Goal: Task Accomplishment & Management: Complete application form

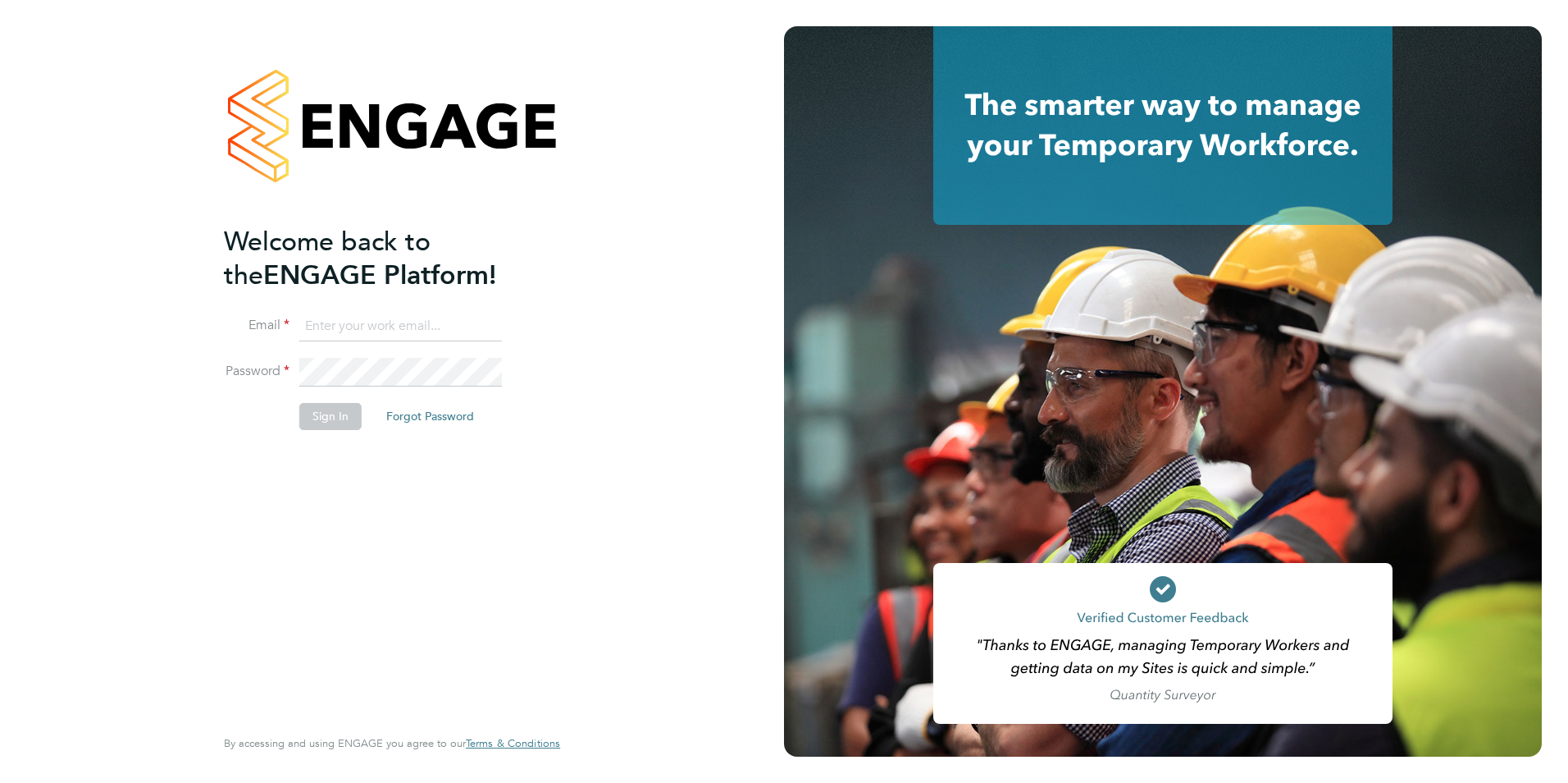
type input "[EMAIL_ADDRESS][DOMAIN_NAME]"
click at [311, 406] on button "Sign In" at bounding box center [330, 416] width 63 height 26
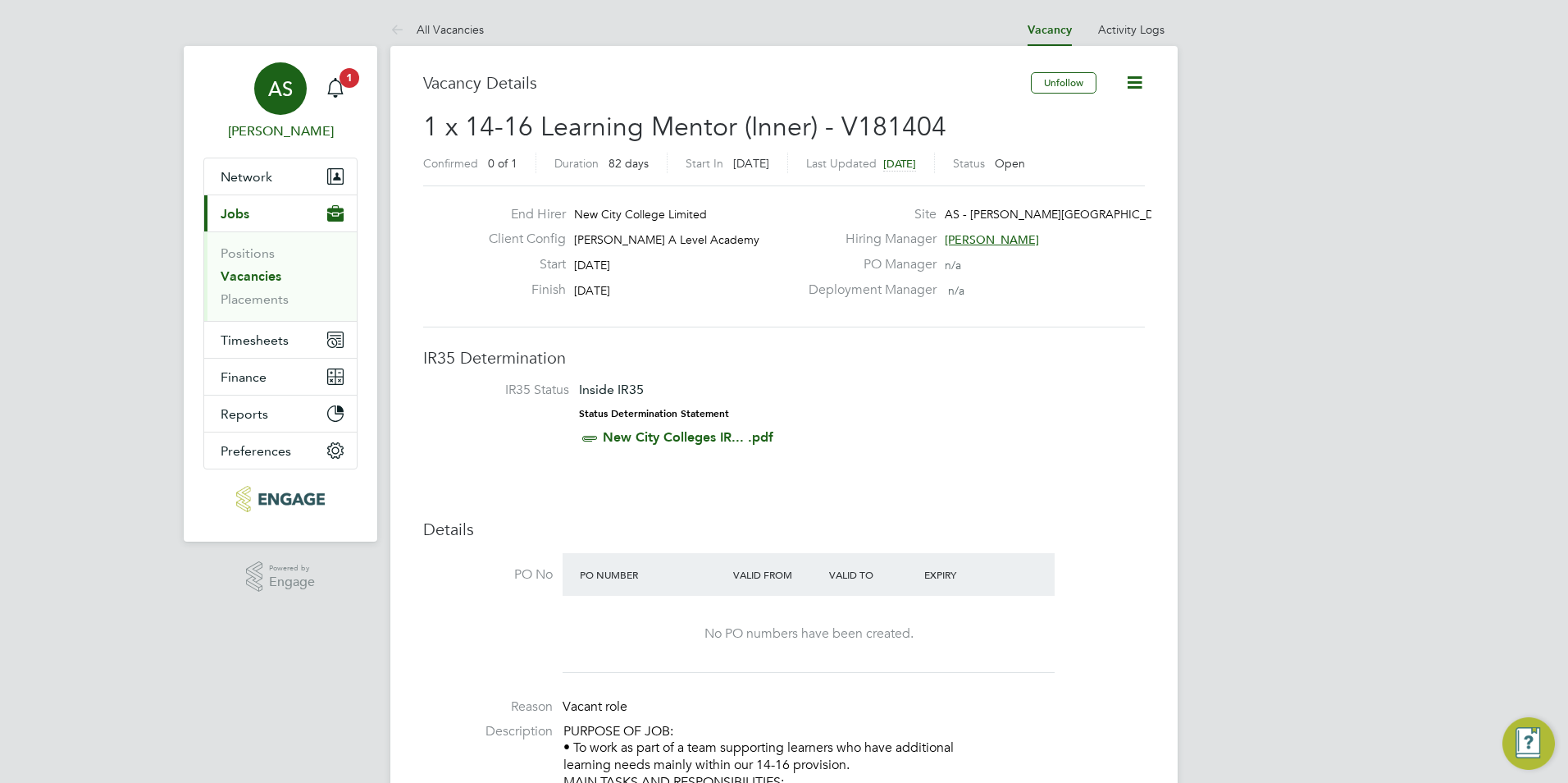
click at [352, 92] on link "AS Avais Sabir" at bounding box center [280, 102] width 154 height 79
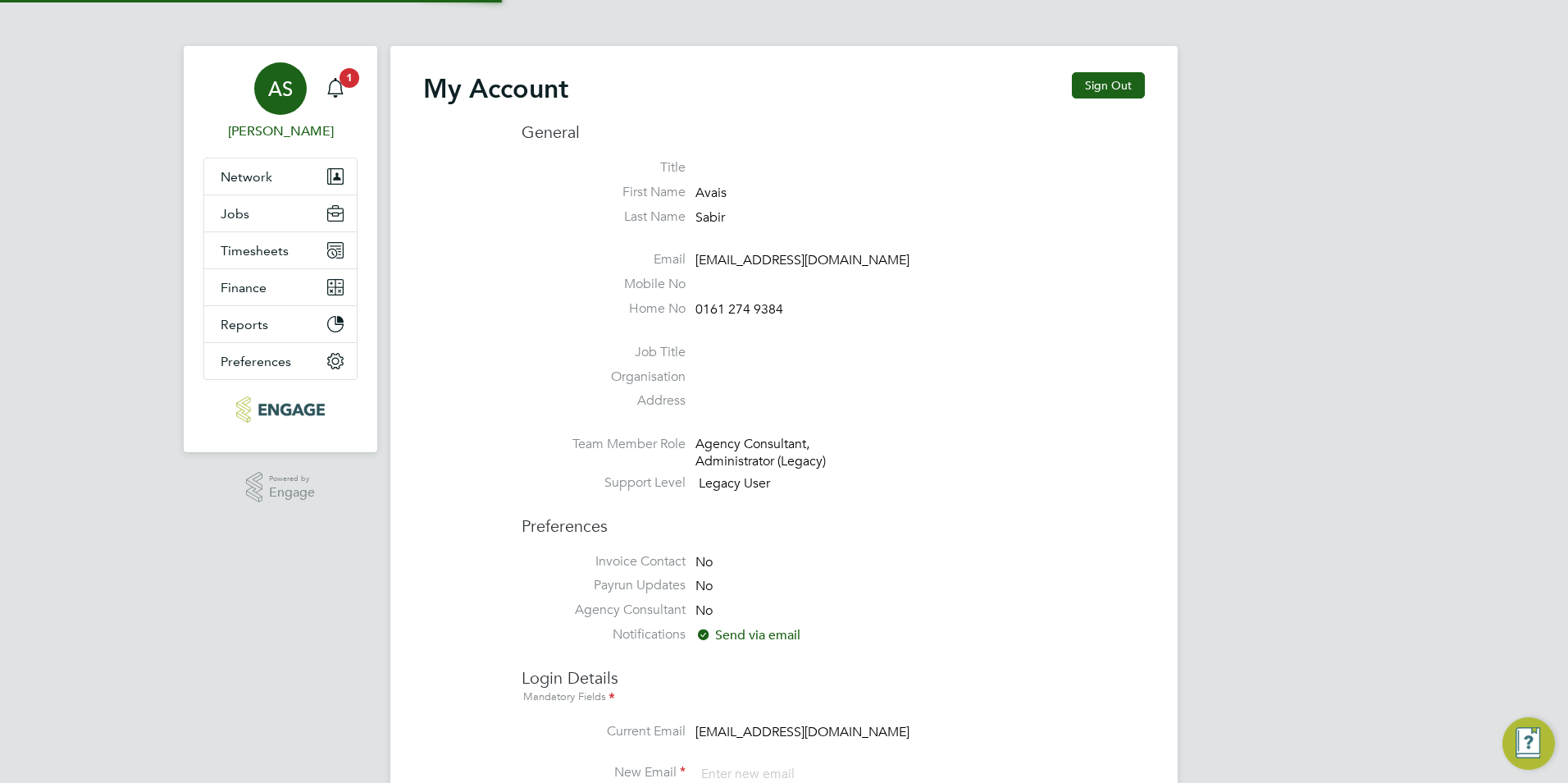
type input "Avais@Carbonrecruitment.co.uk"
click at [347, 90] on div "Main navigation" at bounding box center [335, 88] width 33 height 33
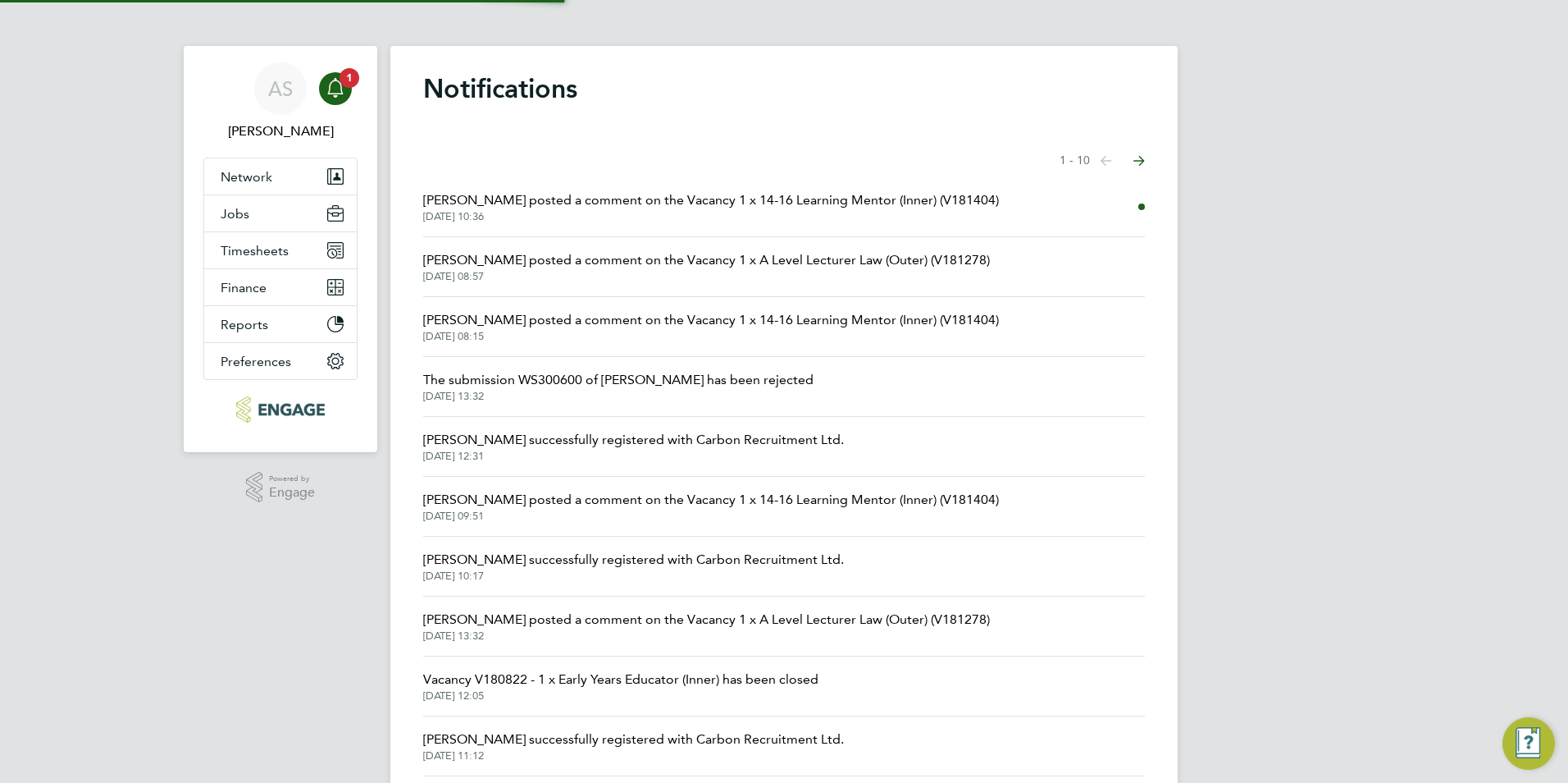
click at [649, 222] on span "03 Oct 2025, 10:36" at bounding box center [711, 217] width 575 height 13
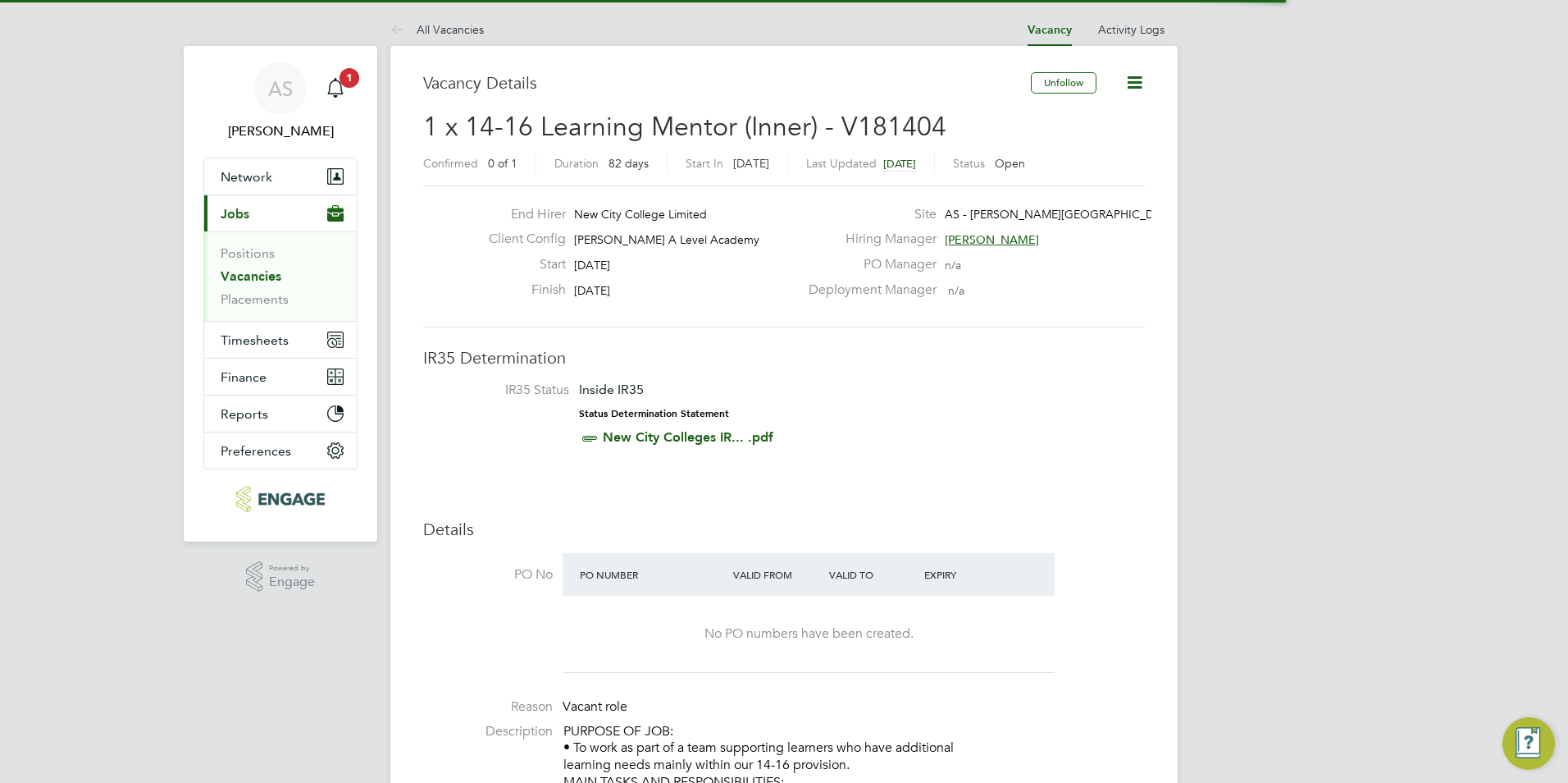
scroll to position [8, 8]
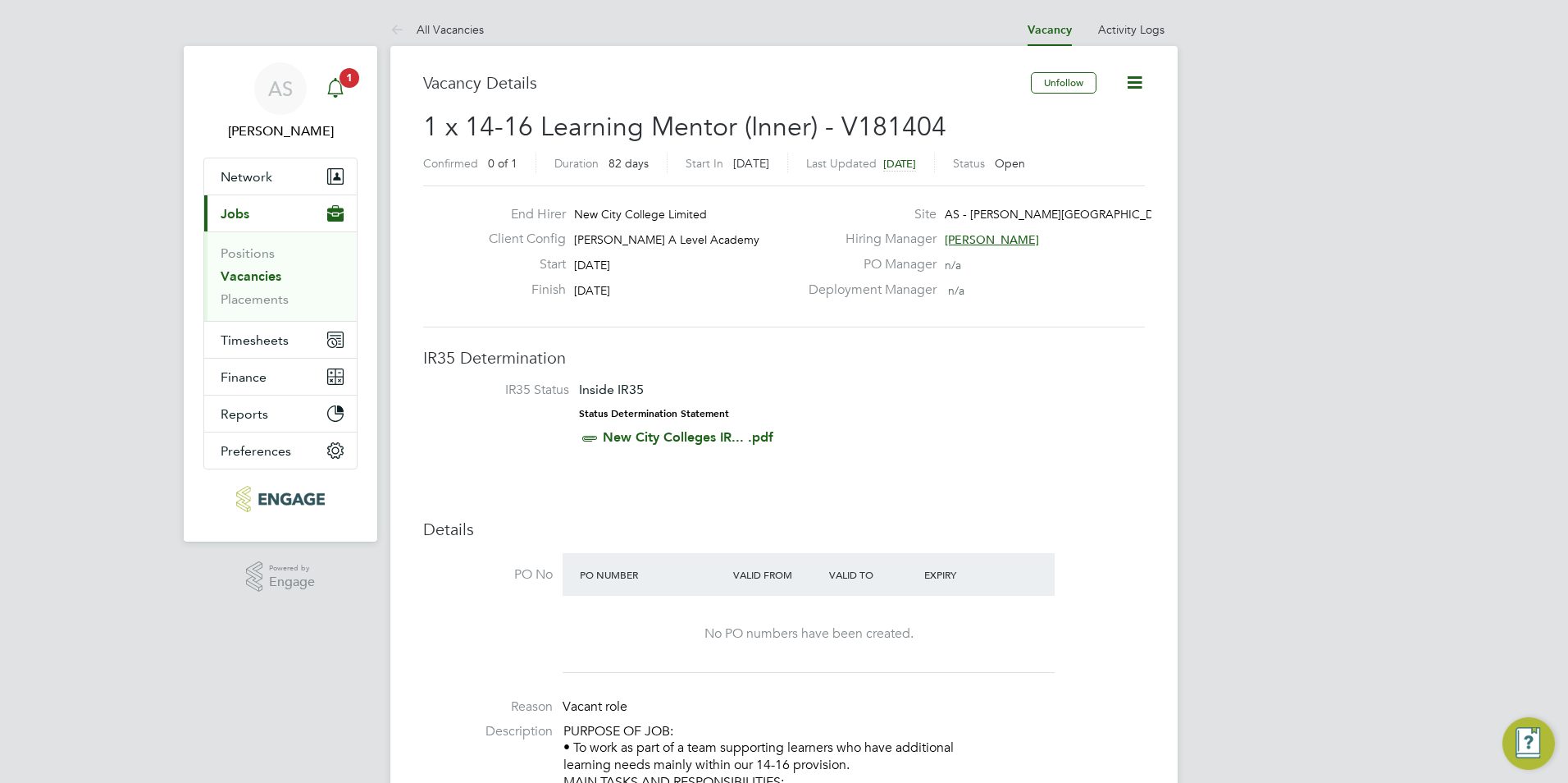
click at [347, 86] on span "1" at bounding box center [350, 78] width 20 height 20
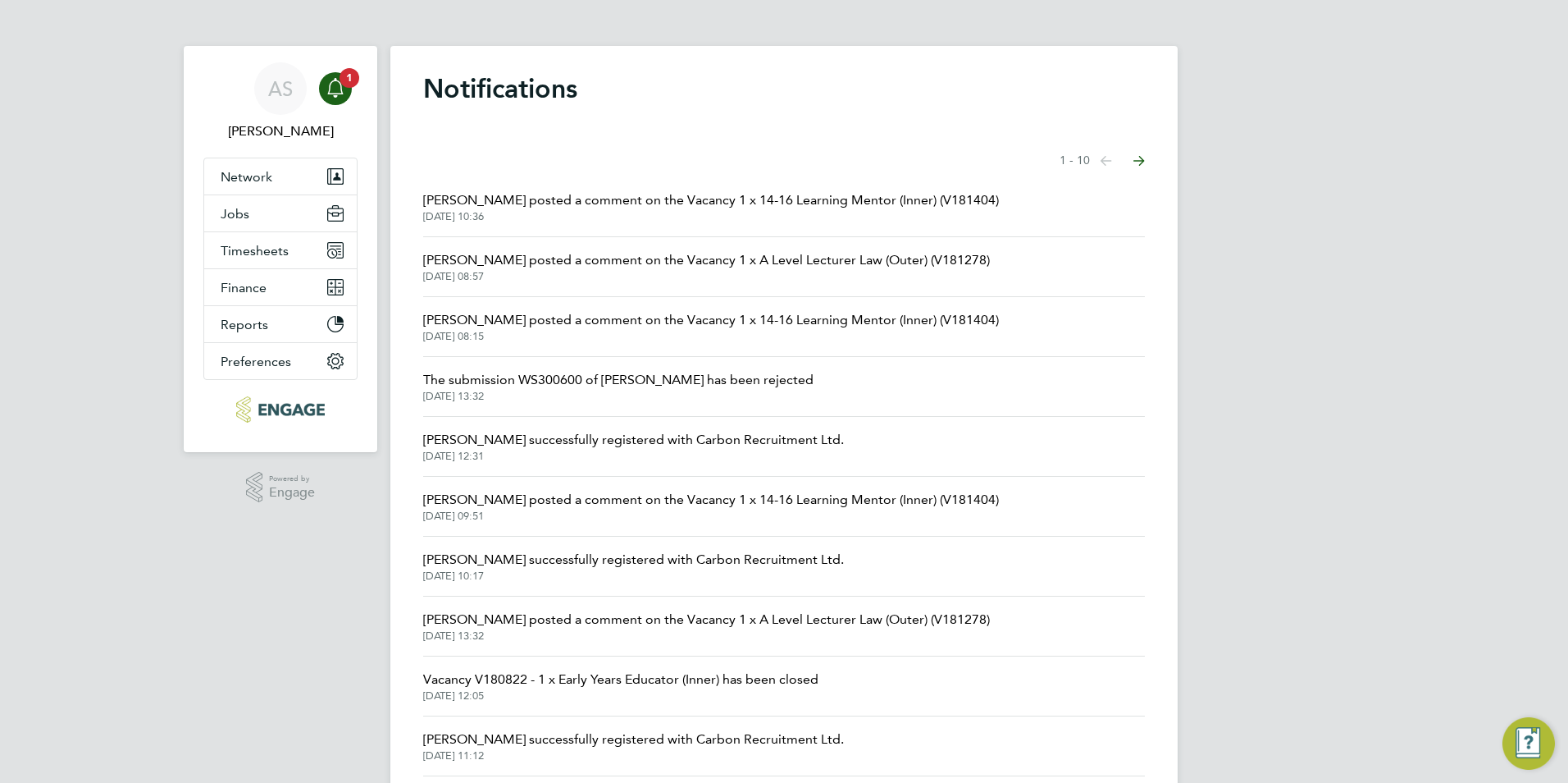
click at [639, 207] on span "[PERSON_NAME] posted a comment on the Vacancy 1 x 14-16 Learning Mentor (Inner)…" at bounding box center [711, 201] width 575 height 20
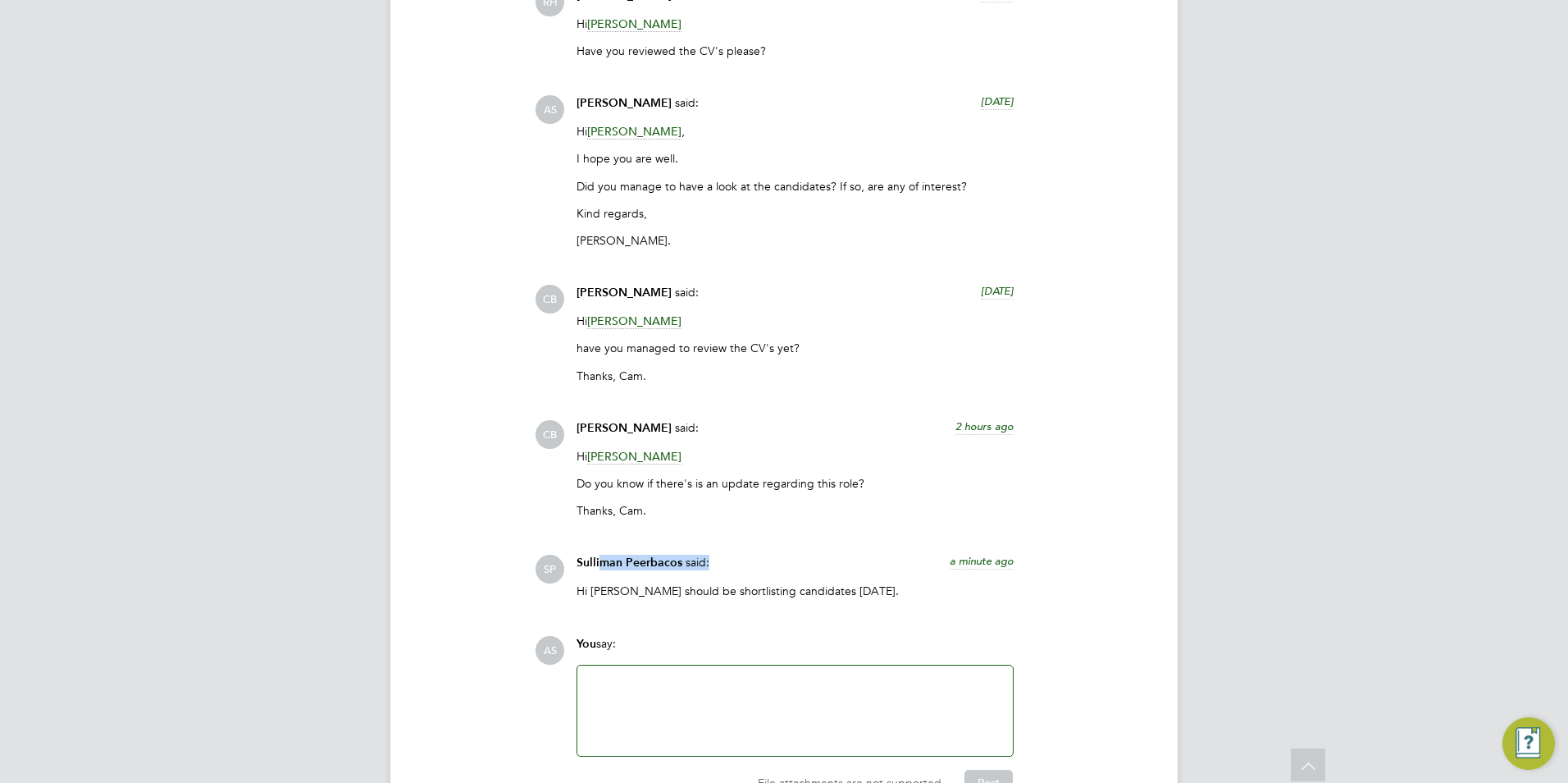
drag, startPoint x: 604, startPoint y: 559, endPoint x: 758, endPoint y: 540, distance: 155.2
click at [758, 540] on div "RH Rufena Haque said: 4 days ago Hi Rabia Khanom Have you reviewed the CV's ple…" at bounding box center [840, 299] width 610 height 623
drag, startPoint x: 758, startPoint y: 540, endPoint x: 656, endPoint y: 530, distance: 102.5
click at [656, 530] on div "RH Rufena Haque said: 4 days ago Hi Rabia Khanom Have you reviewed the CV's ple…" at bounding box center [840, 299] width 610 height 623
drag, startPoint x: 575, startPoint y: 557, endPoint x: 678, endPoint y: 556, distance: 103.0
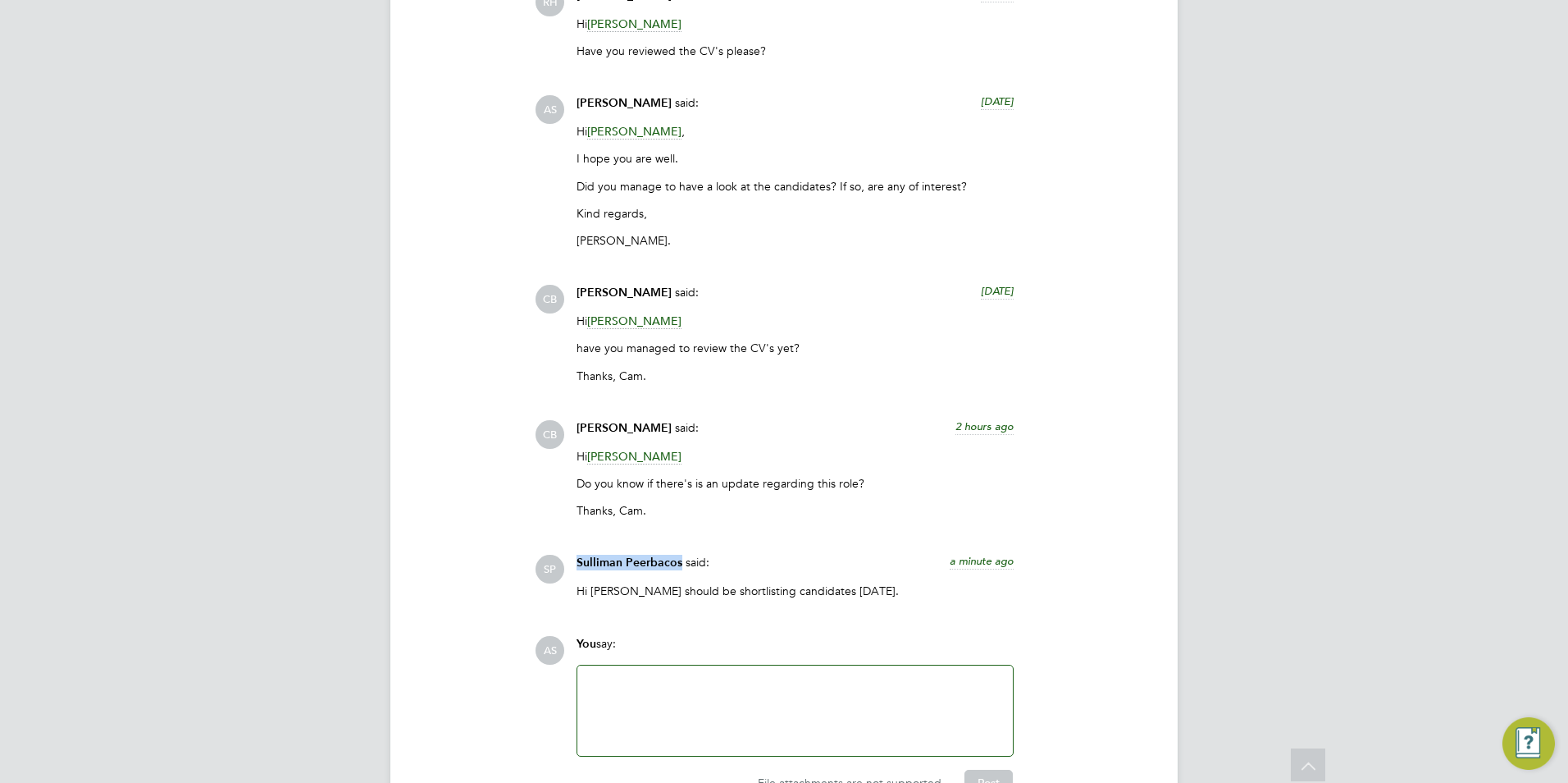
click at [678, 556] on div "Sulliman Peerbacos said: a minute ago Hi Rufena, Rabia should be shortlisting c…" at bounding box center [795, 582] width 453 height 56
drag, startPoint x: 678, startPoint y: 556, endPoint x: 662, endPoint y: 556, distance: 16.0
copy span "Sulliman Peerbacos"
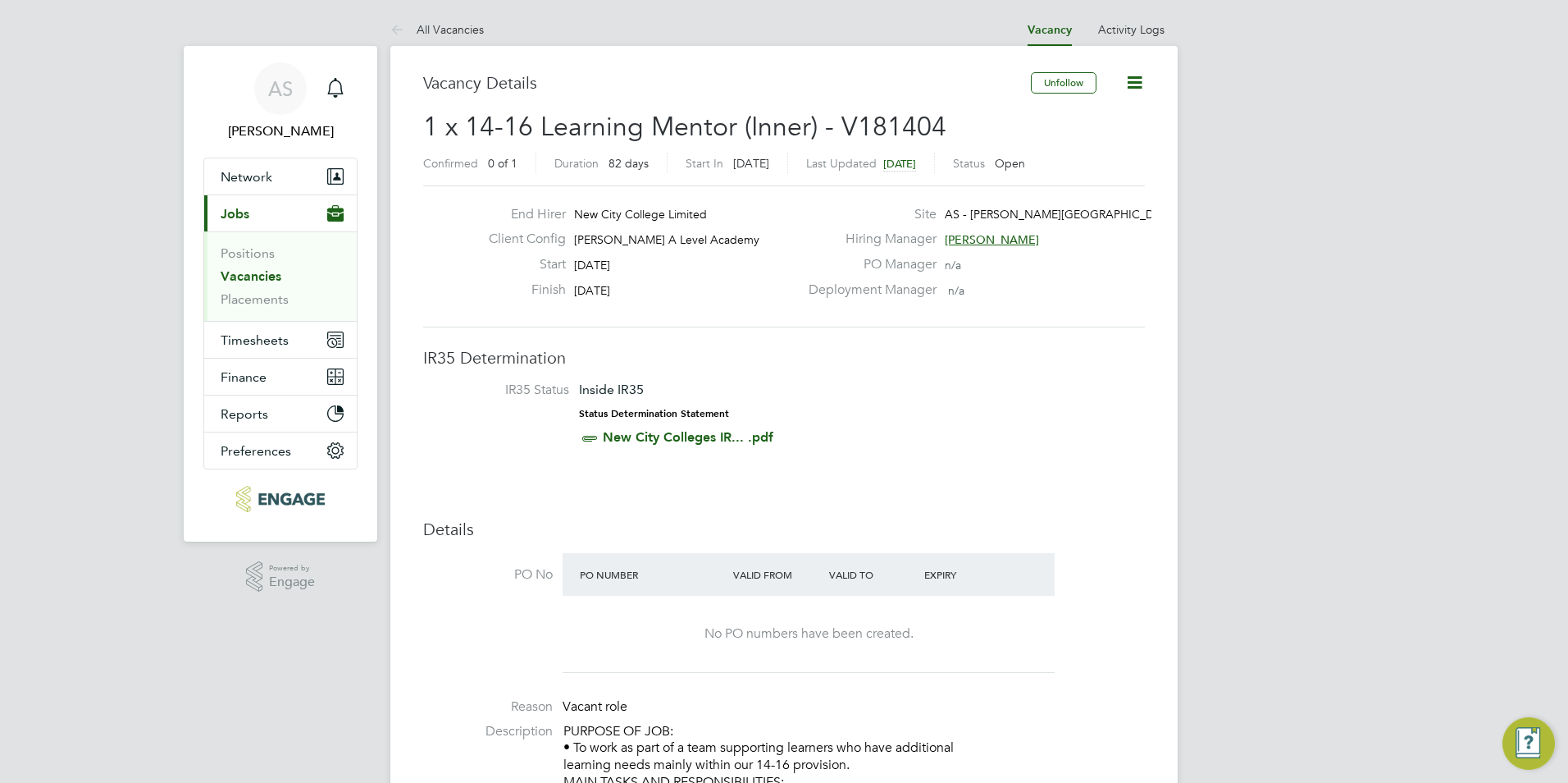
click at [274, 274] on link "Vacancies" at bounding box center [251, 276] width 61 height 16
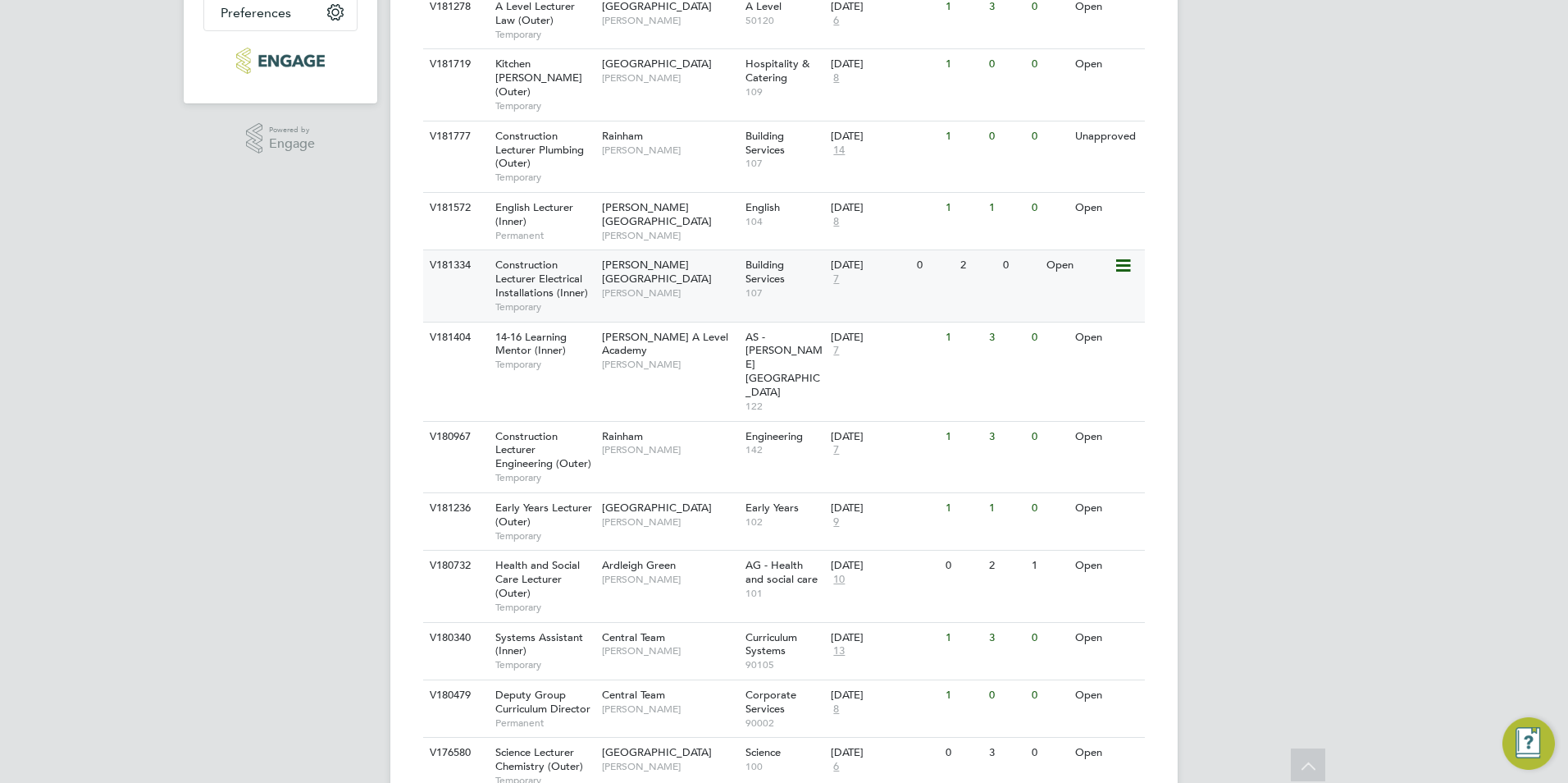
scroll to position [526, 0]
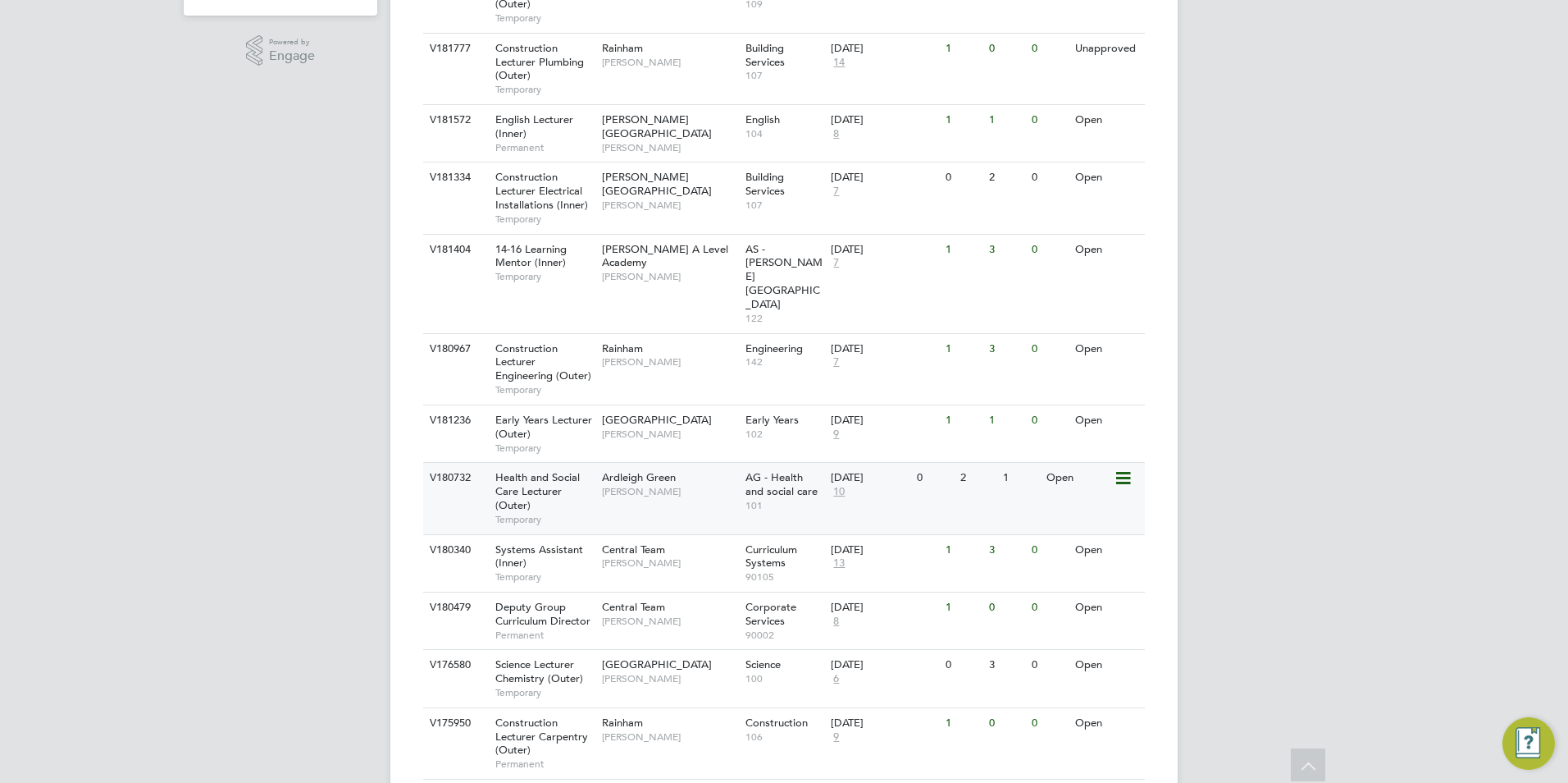
click at [676, 462] on div "V180732 Health and Social Care Lecturer (Outer) Temporary Ardleigh Green Roslyn…" at bounding box center [784, 497] width 722 height 71
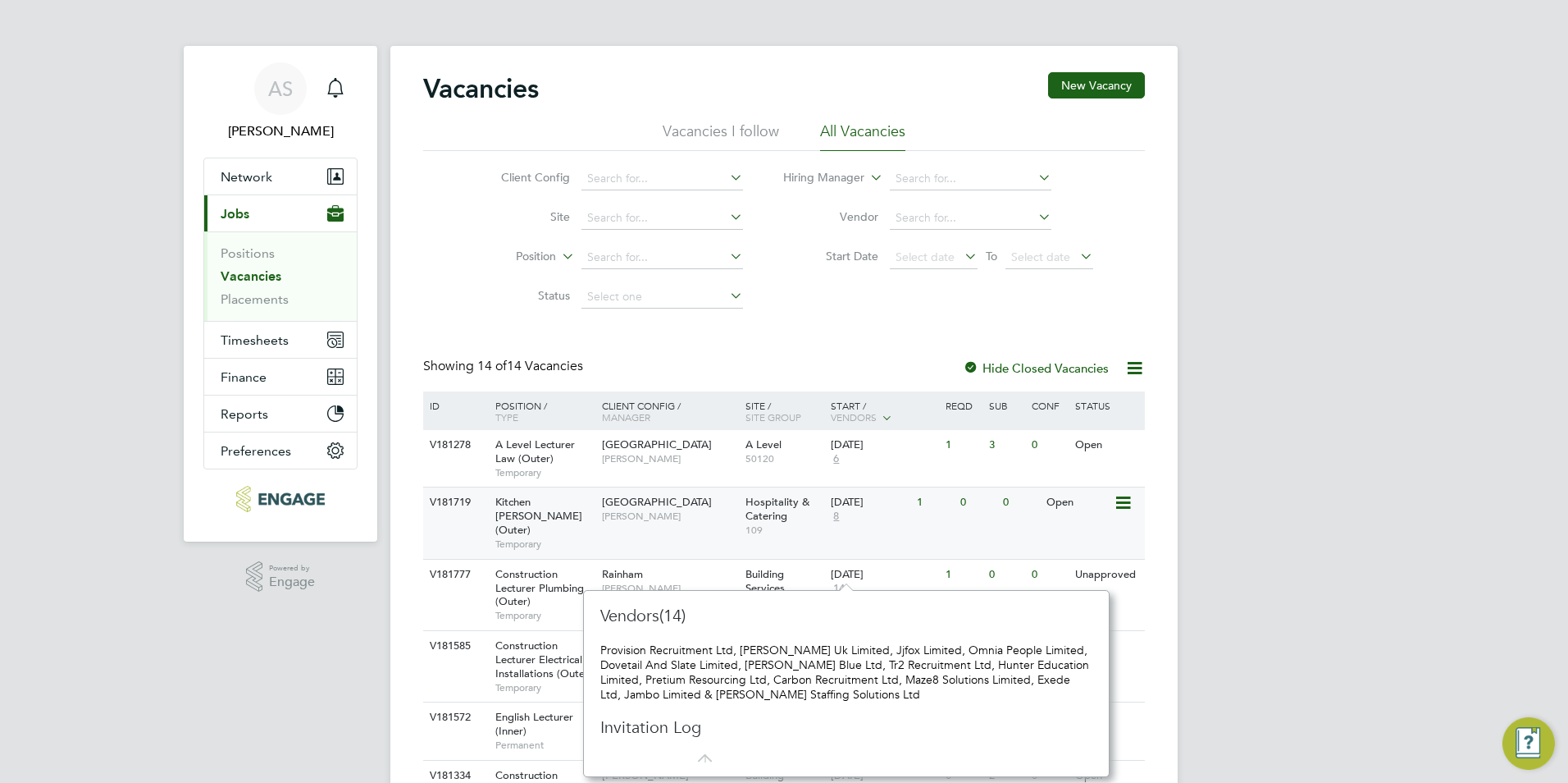
scroll to position [187, 513]
click at [667, 459] on div "Havering Sixth Form Campus Kerry Baker" at bounding box center [670, 451] width 144 height 43
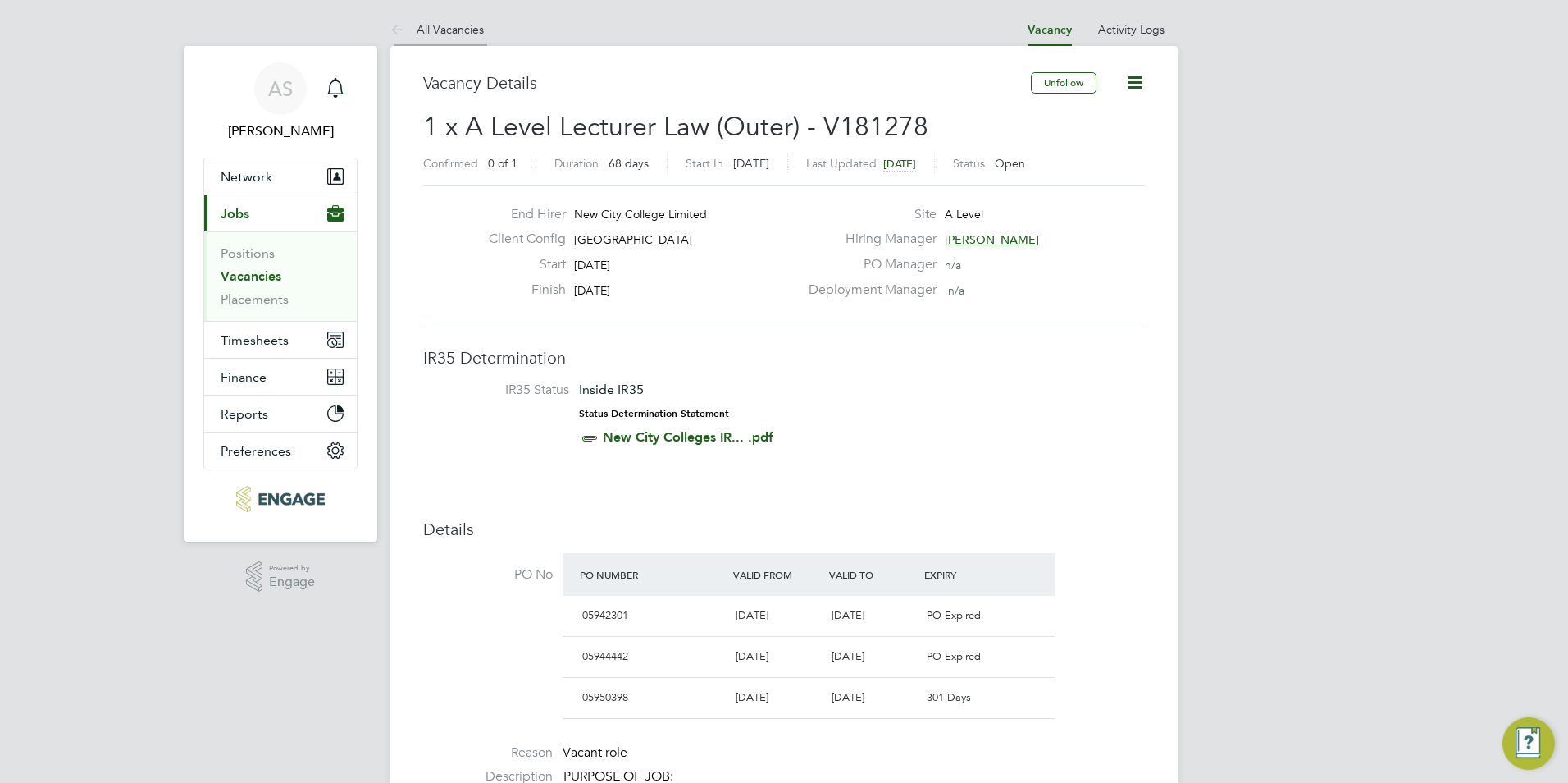
click at [440, 32] on link "All Vacancies" at bounding box center [437, 29] width 94 height 15
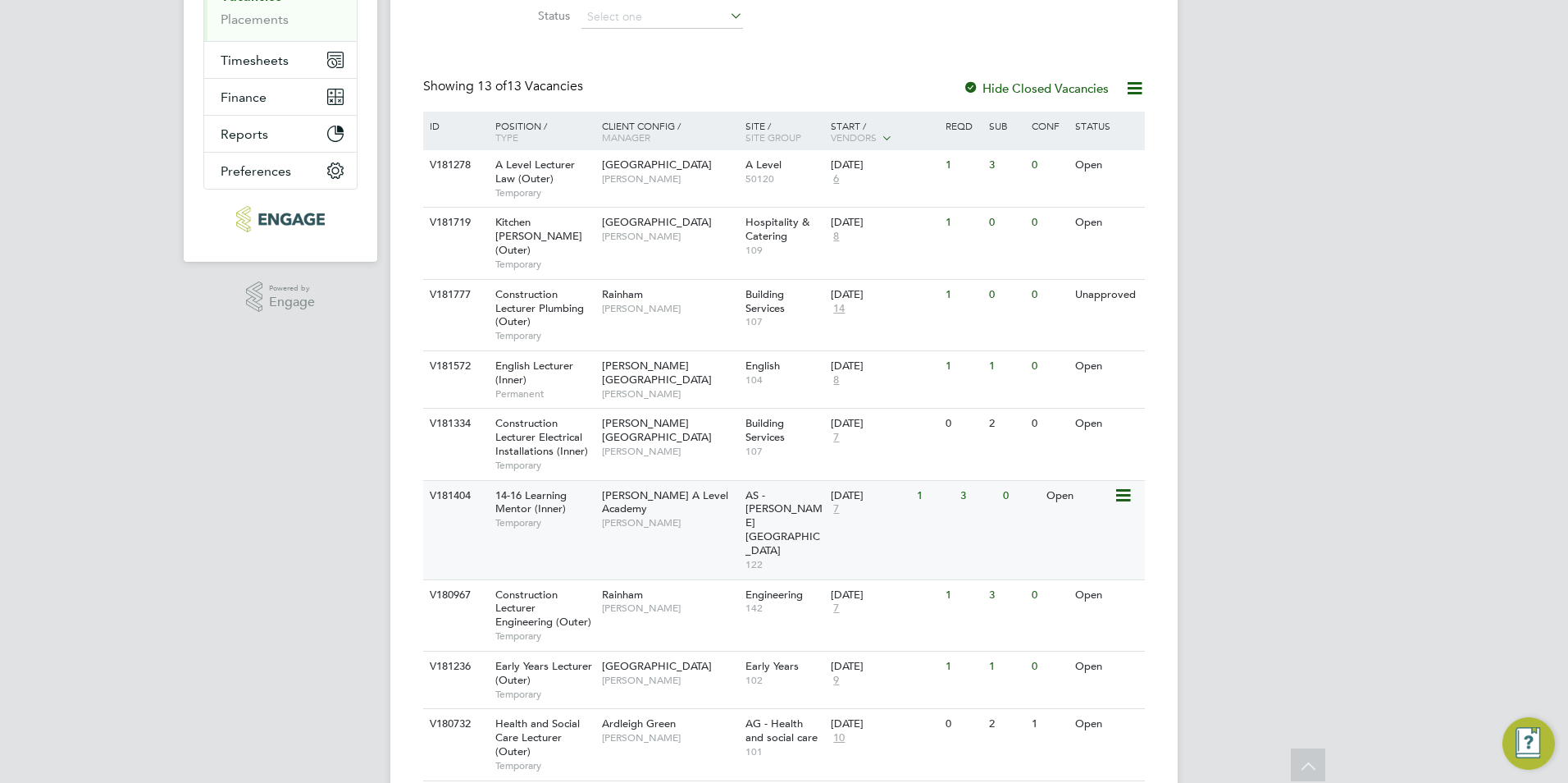
click at [605, 489] on span "[PERSON_NAME] A Level Academy" at bounding box center [665, 502] width 126 height 28
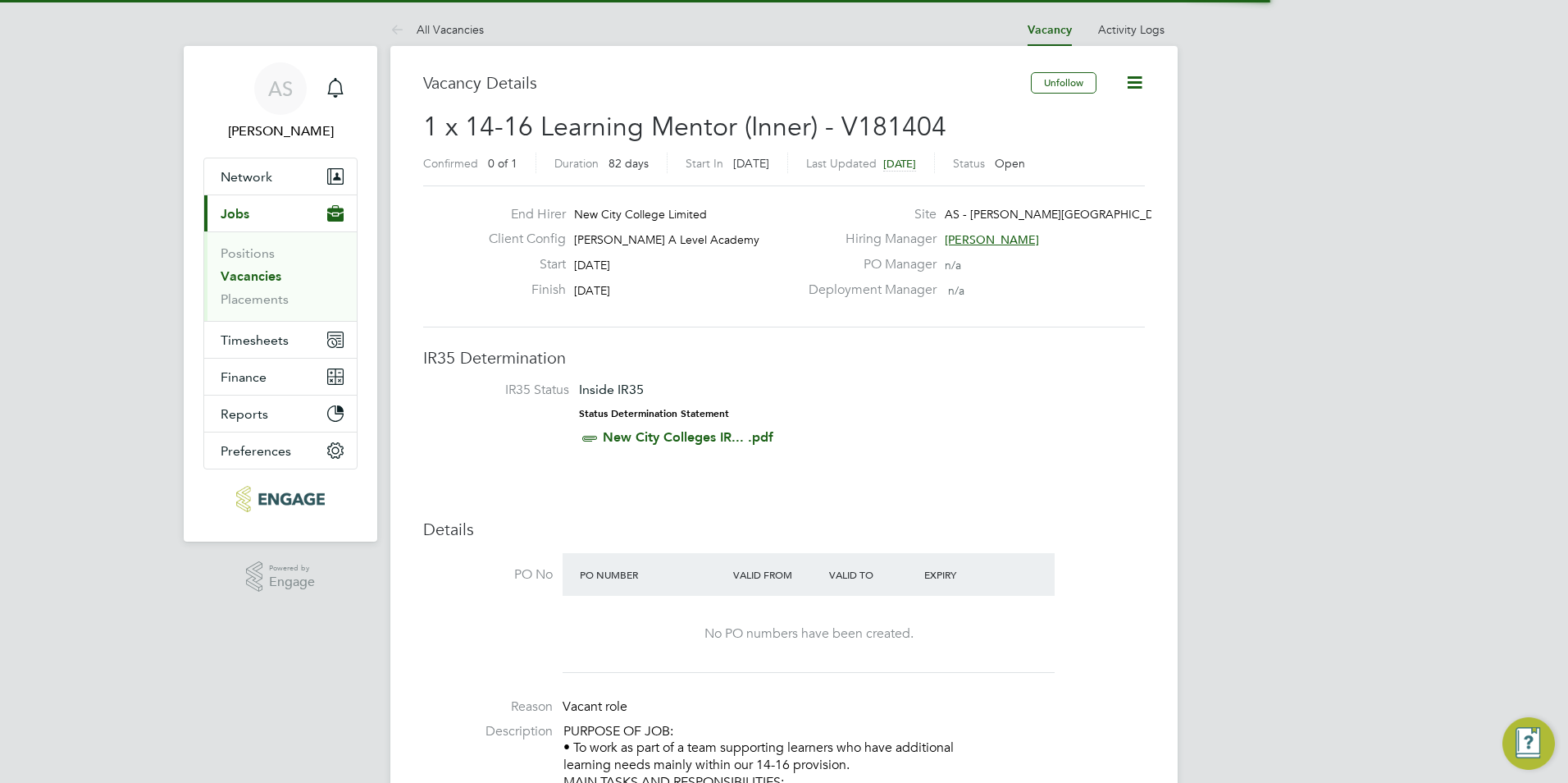
click at [983, 238] on span "[PERSON_NAME]" at bounding box center [992, 240] width 94 height 15
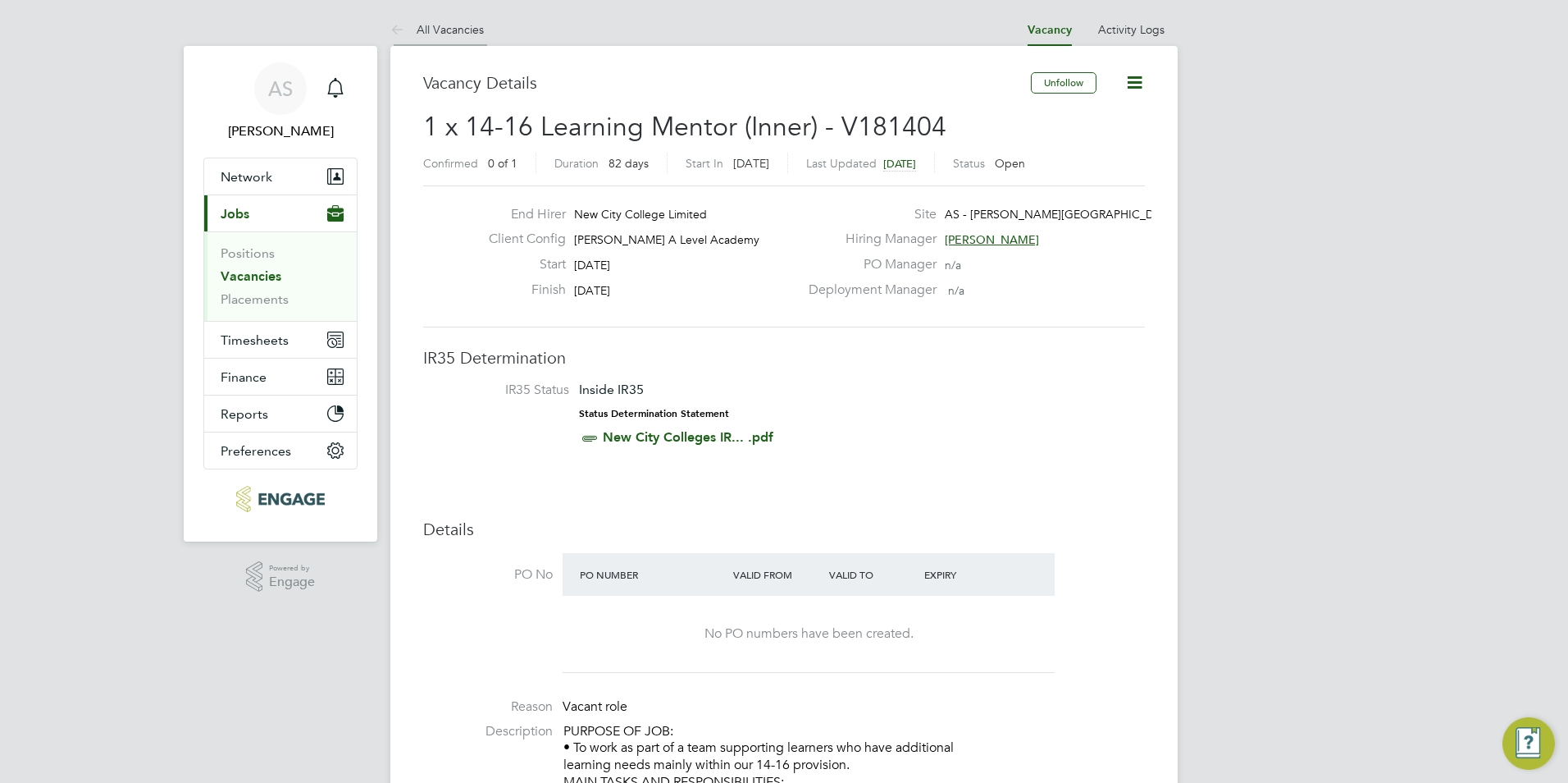
click at [459, 32] on link "All Vacancies" at bounding box center [437, 29] width 94 height 15
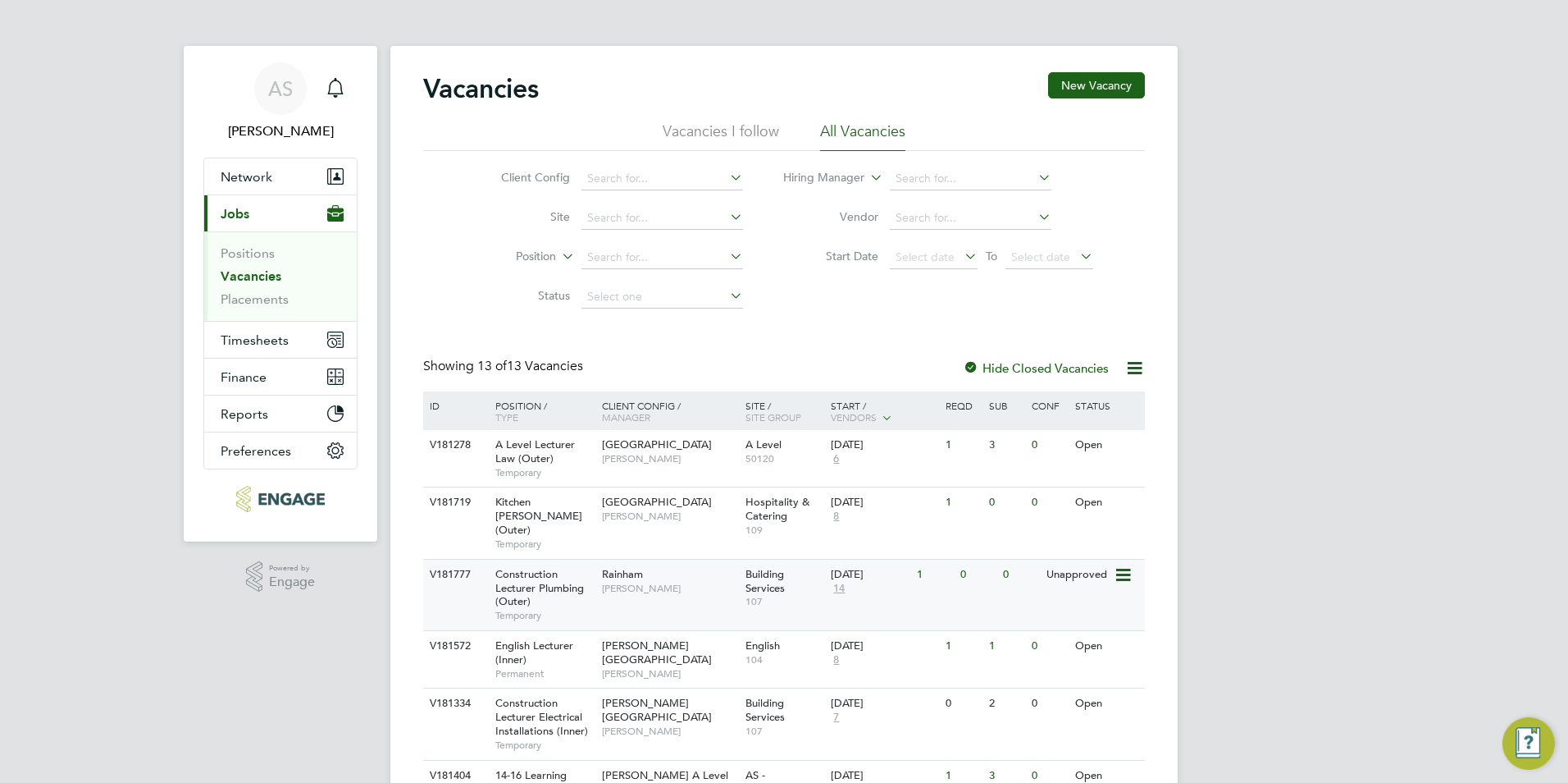
click at [748, 595] on span "107" at bounding box center [784, 601] width 78 height 13
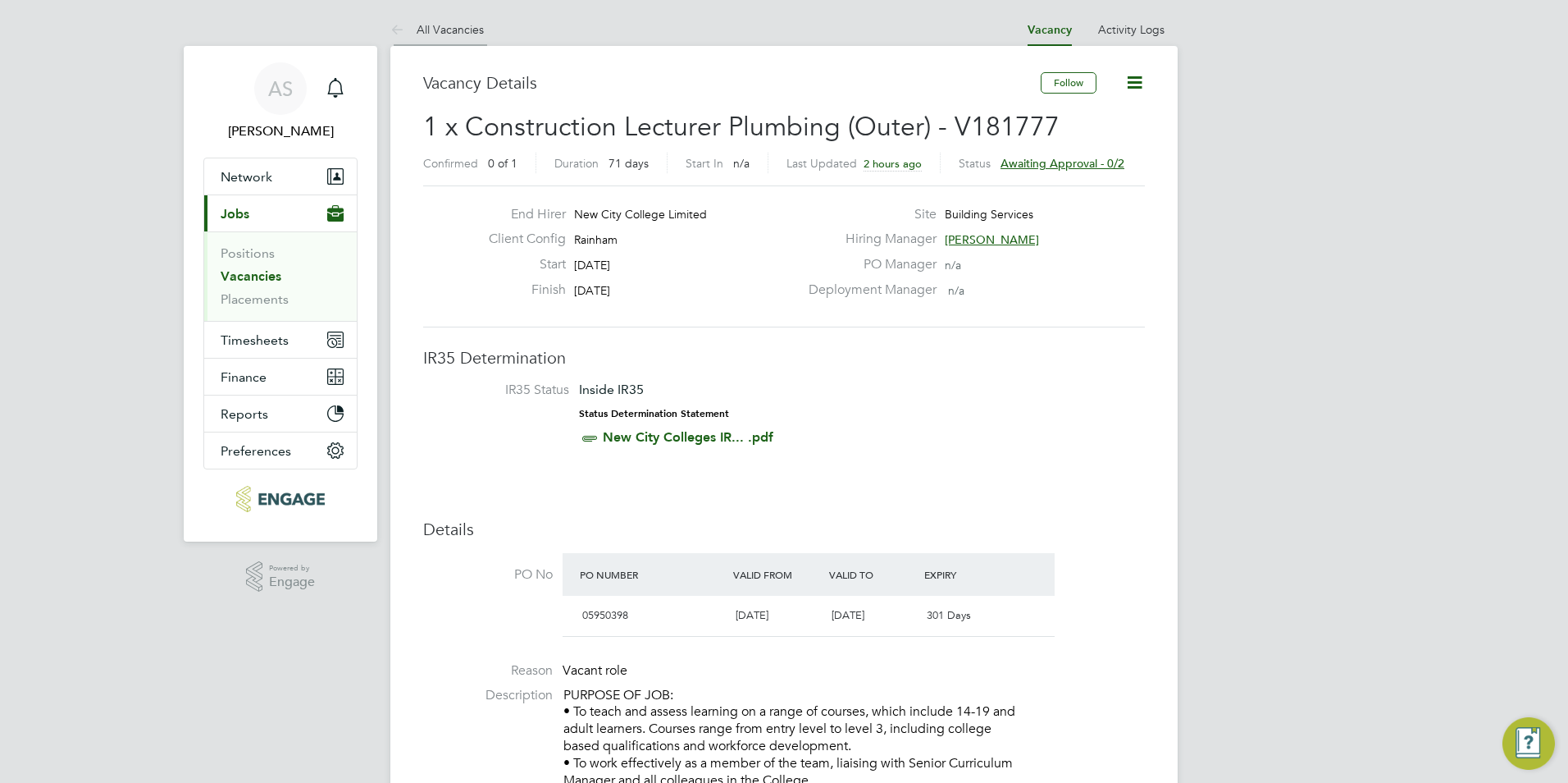
click at [437, 36] on li "All Vacancies" at bounding box center [437, 29] width 94 height 33
click at [469, 29] on link "All Vacancies" at bounding box center [437, 29] width 94 height 15
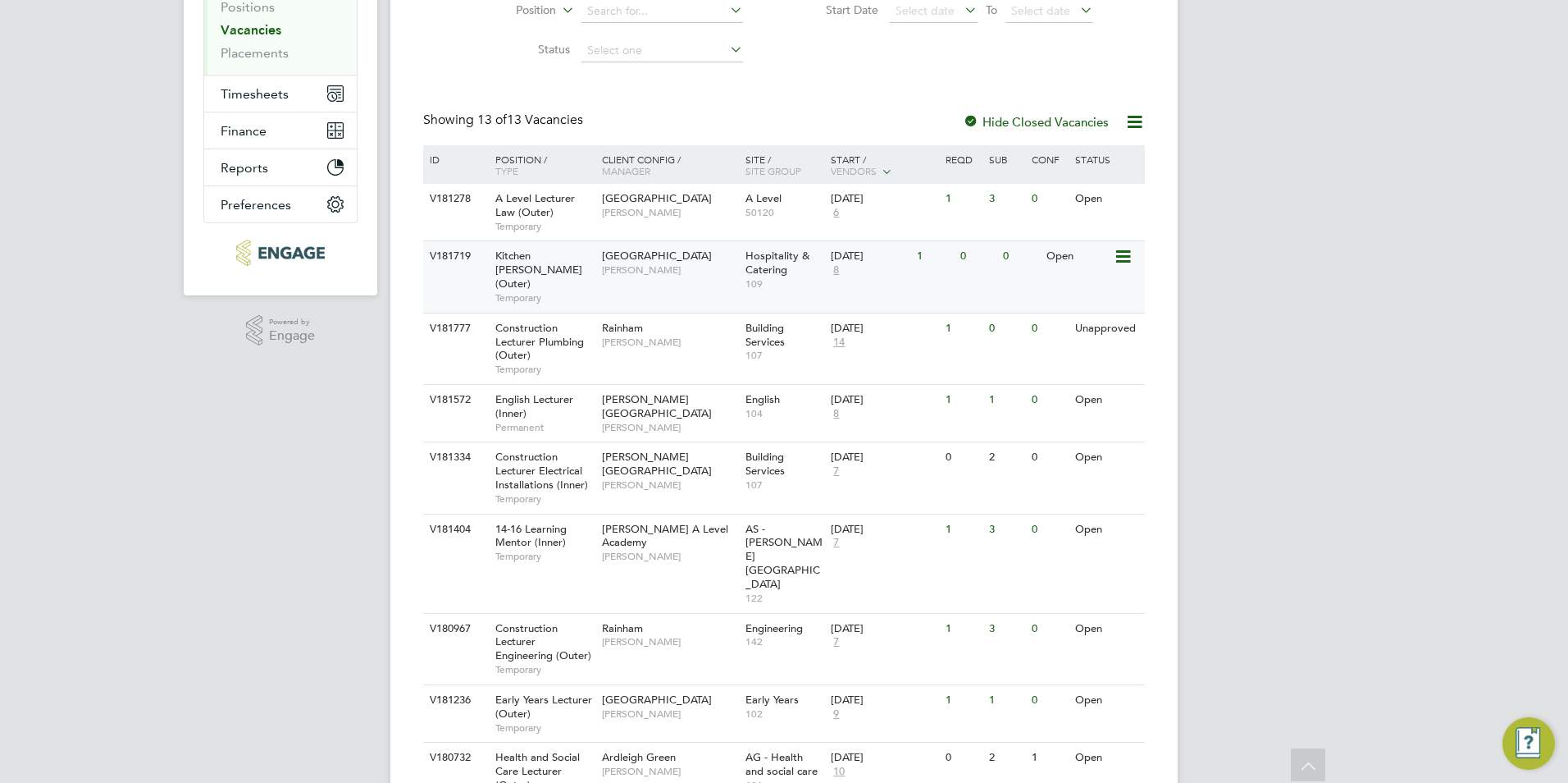
scroll to position [526, 0]
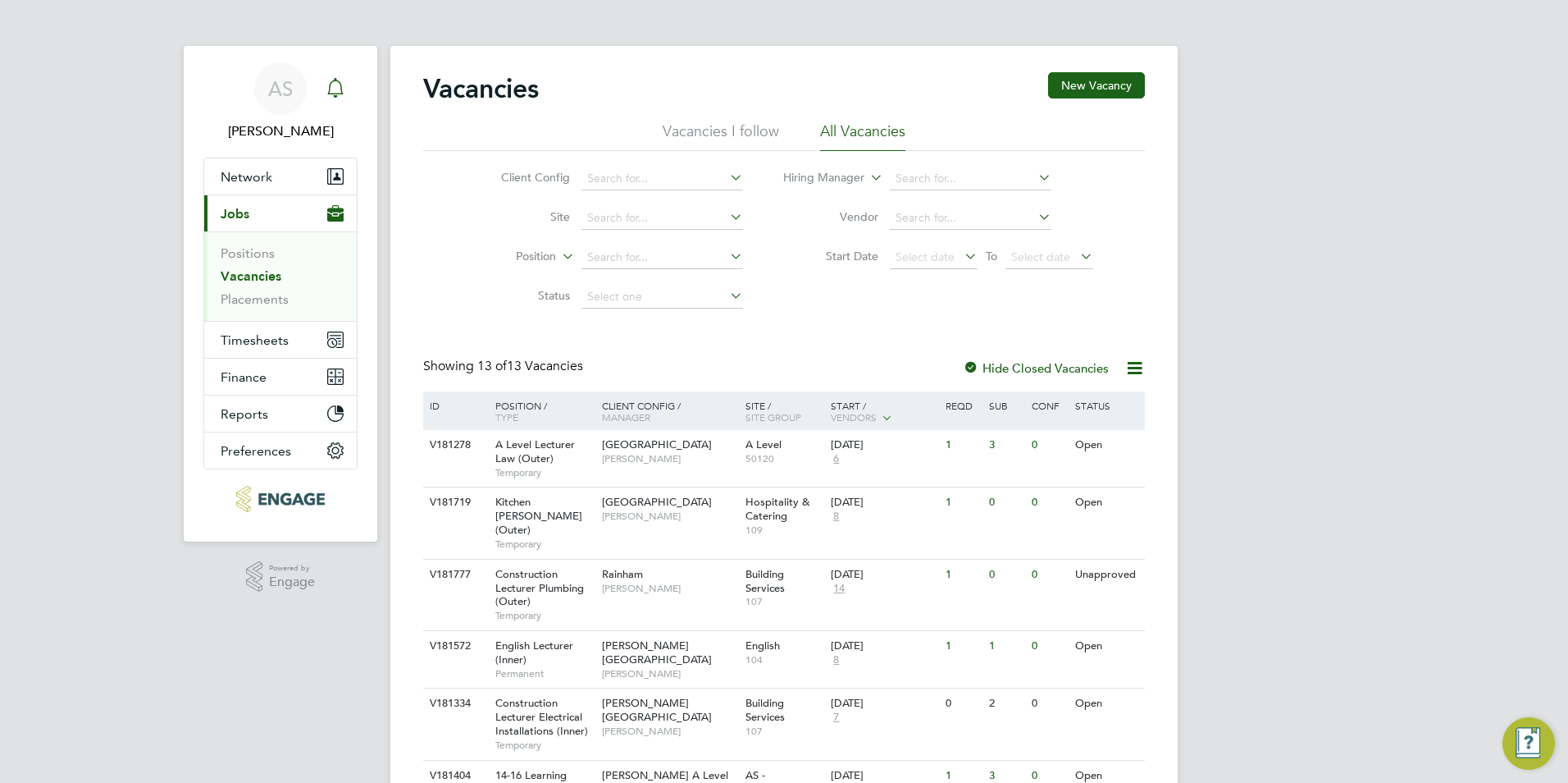
click at [341, 95] on icon "Main navigation" at bounding box center [335, 88] width 20 height 20
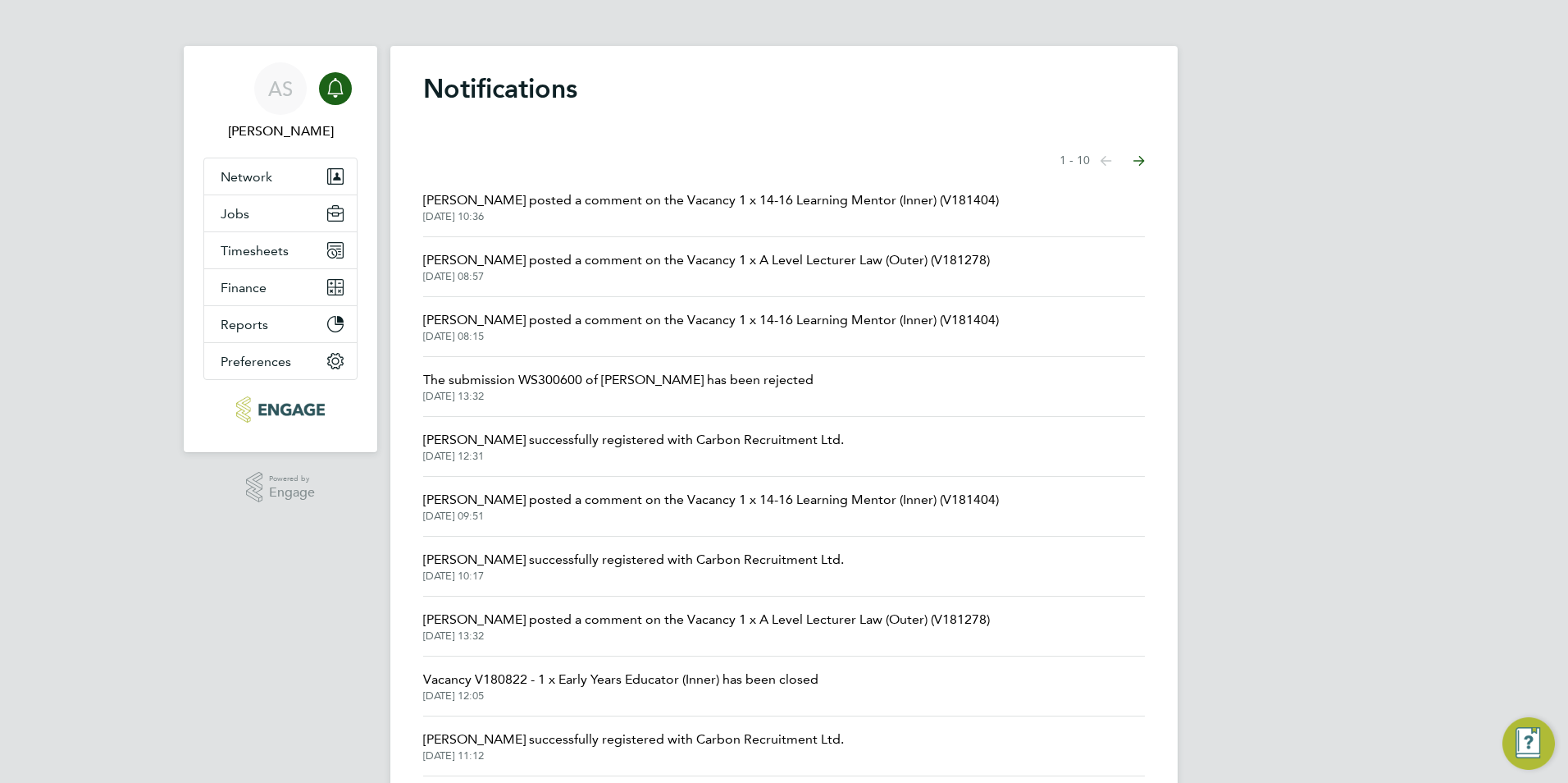
click at [604, 215] on span "[DATE] 10:36" at bounding box center [711, 217] width 575 height 13
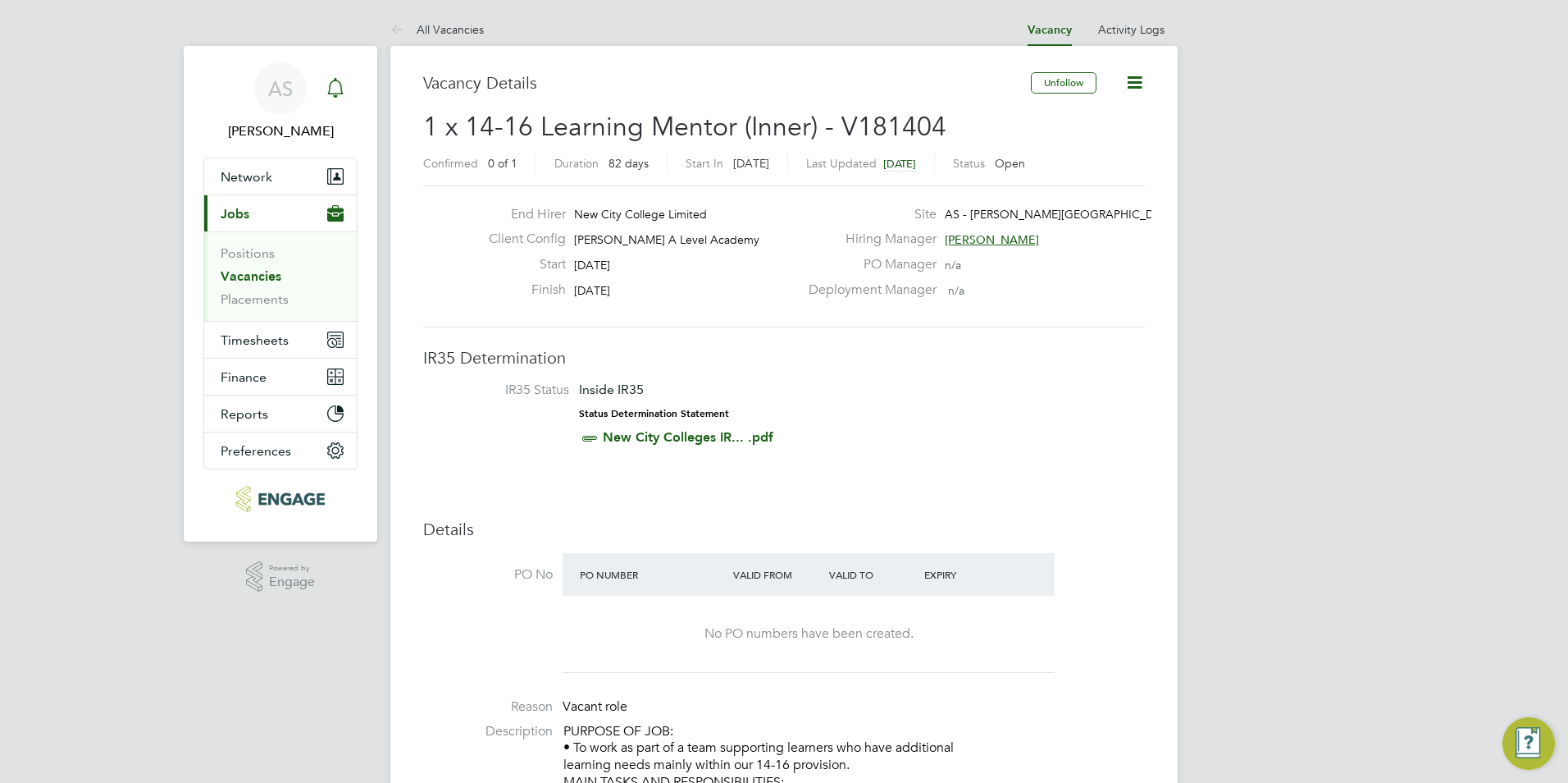
click at [348, 79] on div "Main navigation" at bounding box center [335, 88] width 33 height 33
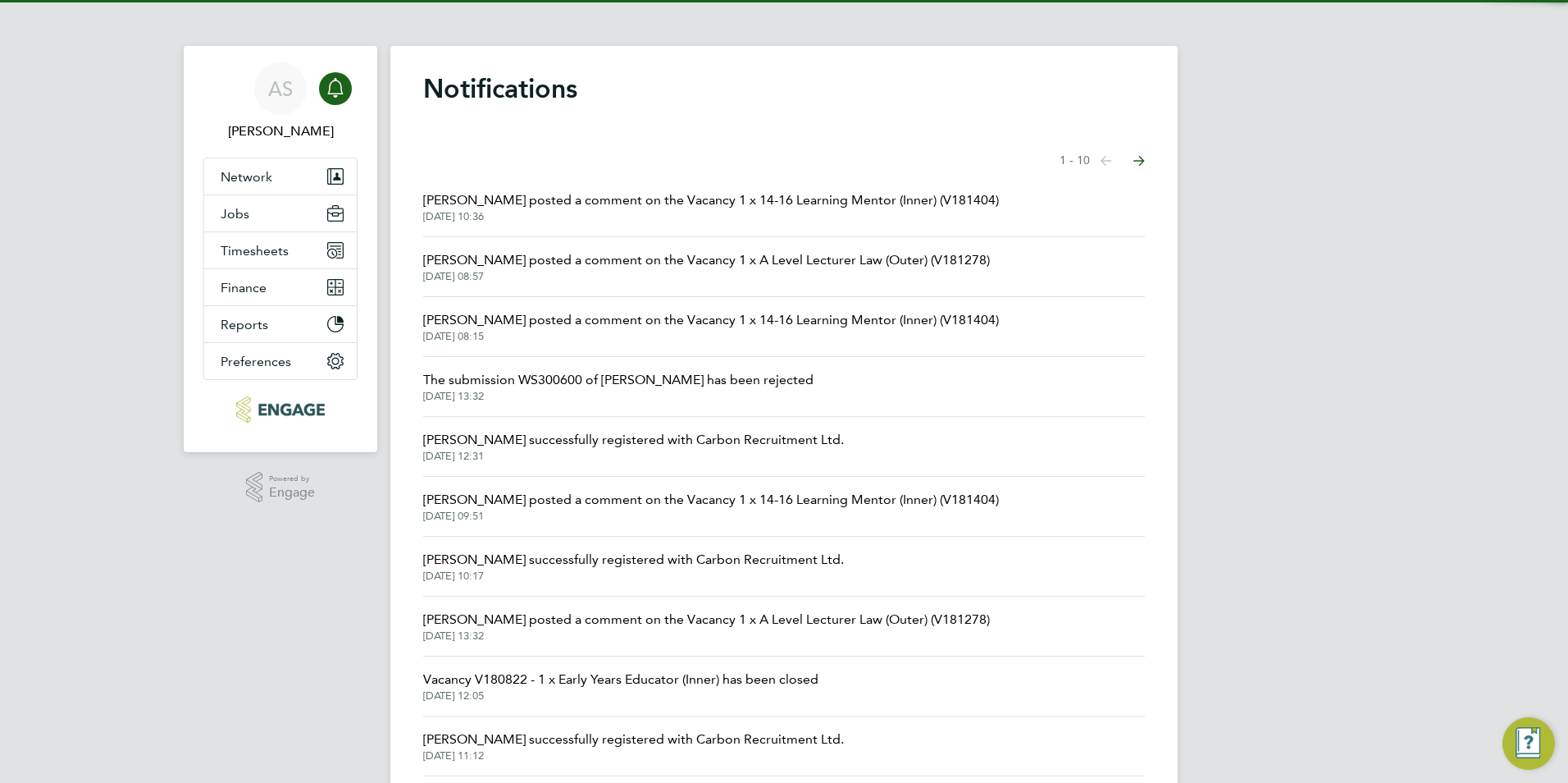
click at [563, 208] on span "[PERSON_NAME] posted a comment on the Vacancy 1 x 14-16 Learning Mentor (Inner)…" at bounding box center [711, 201] width 575 height 20
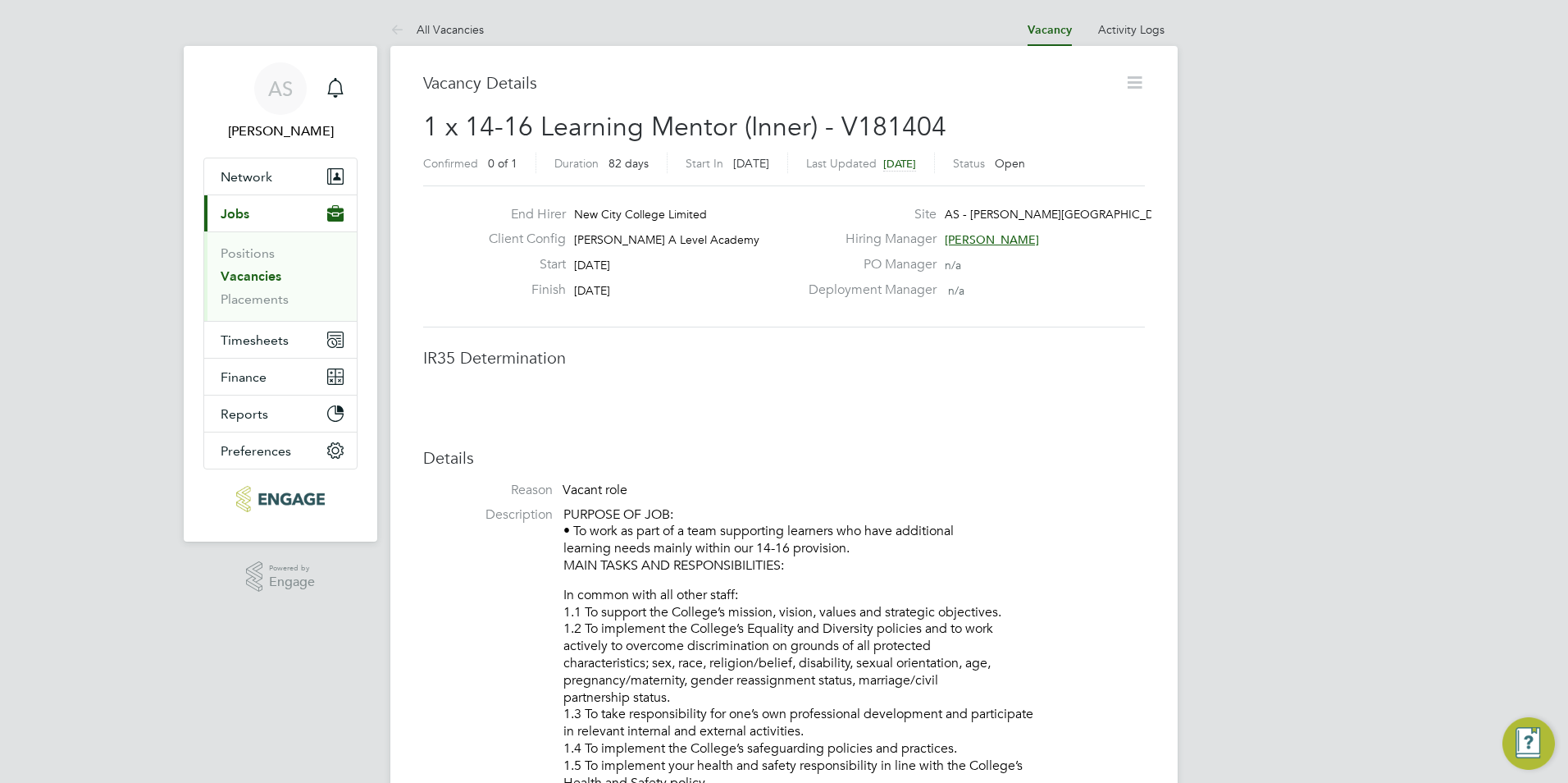
scroll to position [26, 354]
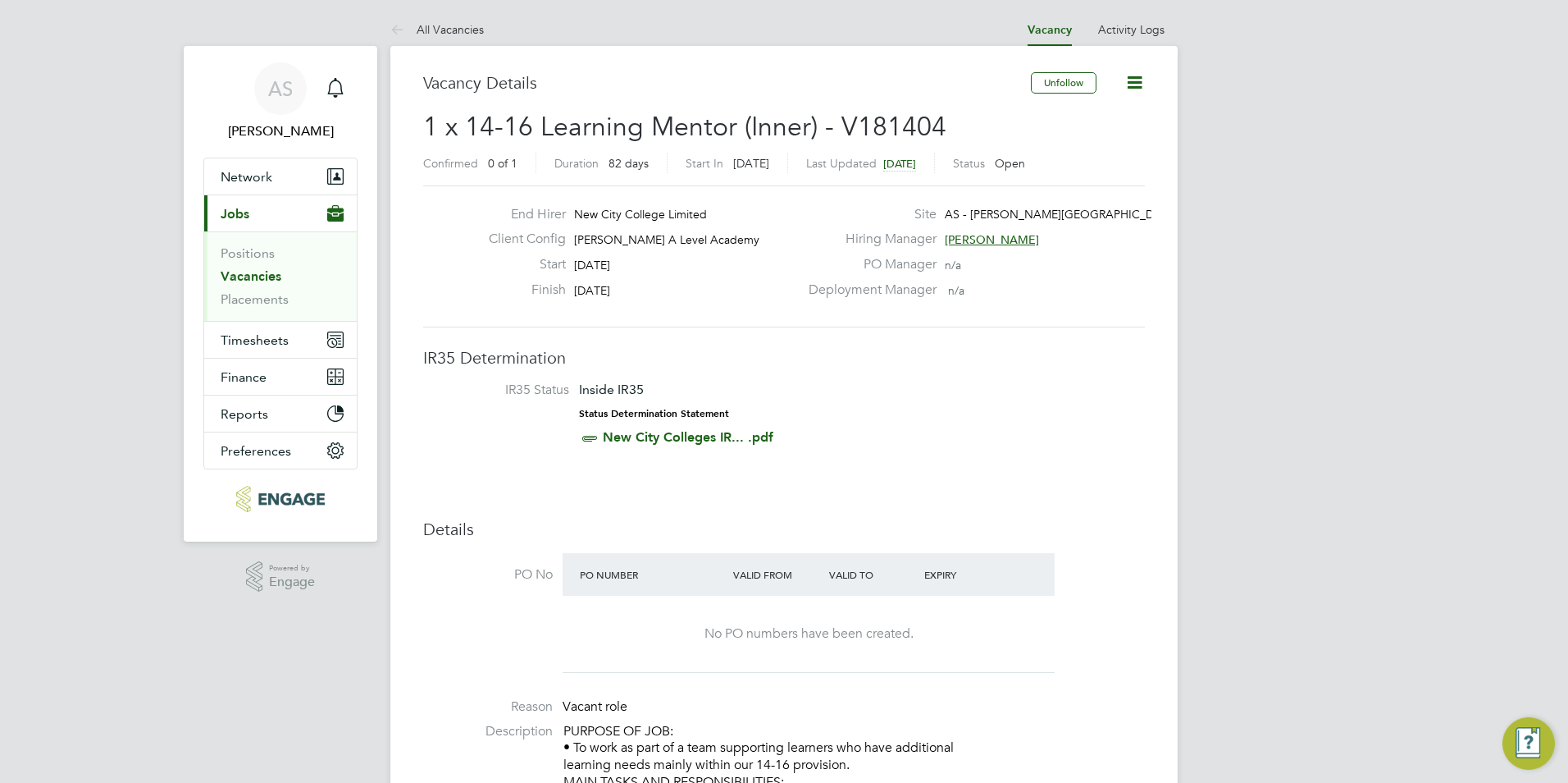
click at [483, 18] on ul "All Vacancies" at bounding box center [453, 29] width 126 height 33
click at [477, 22] on li "All Vacancies" at bounding box center [437, 29] width 94 height 33
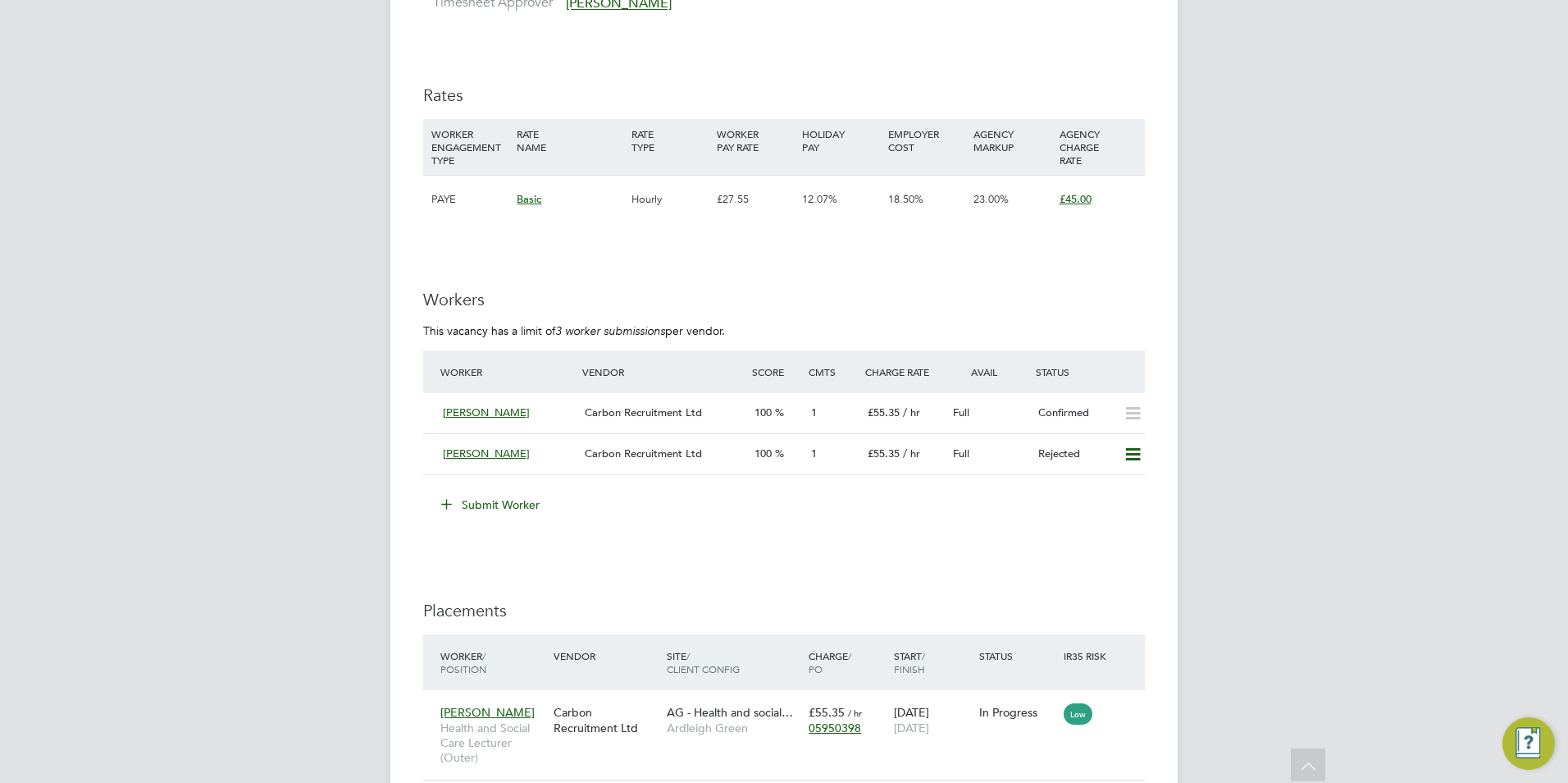
click at [516, 509] on button "Submit Worker" at bounding box center [491, 504] width 123 height 26
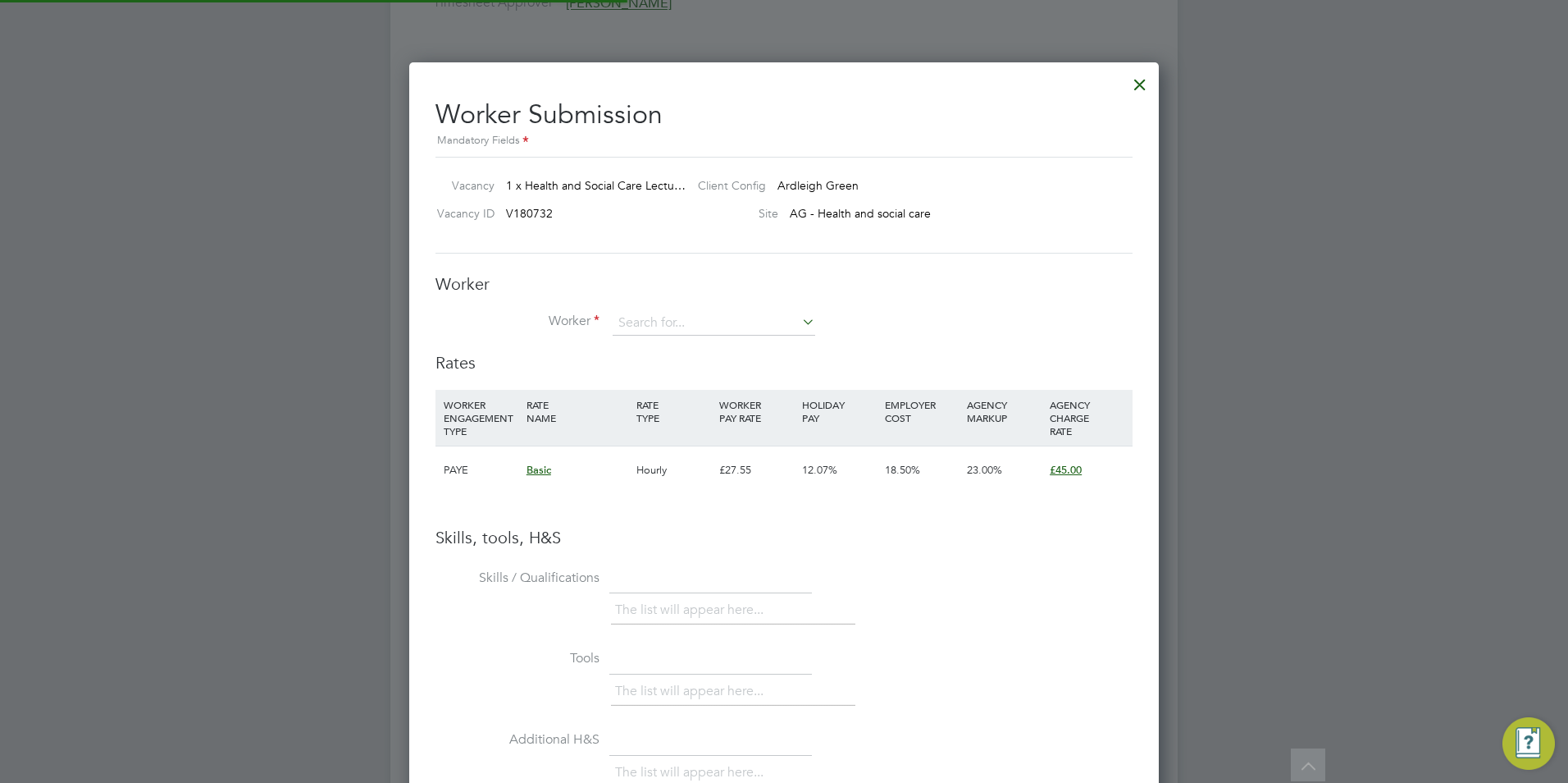
scroll to position [24, 257]
click at [663, 329] on input at bounding box center [714, 323] width 202 height 24
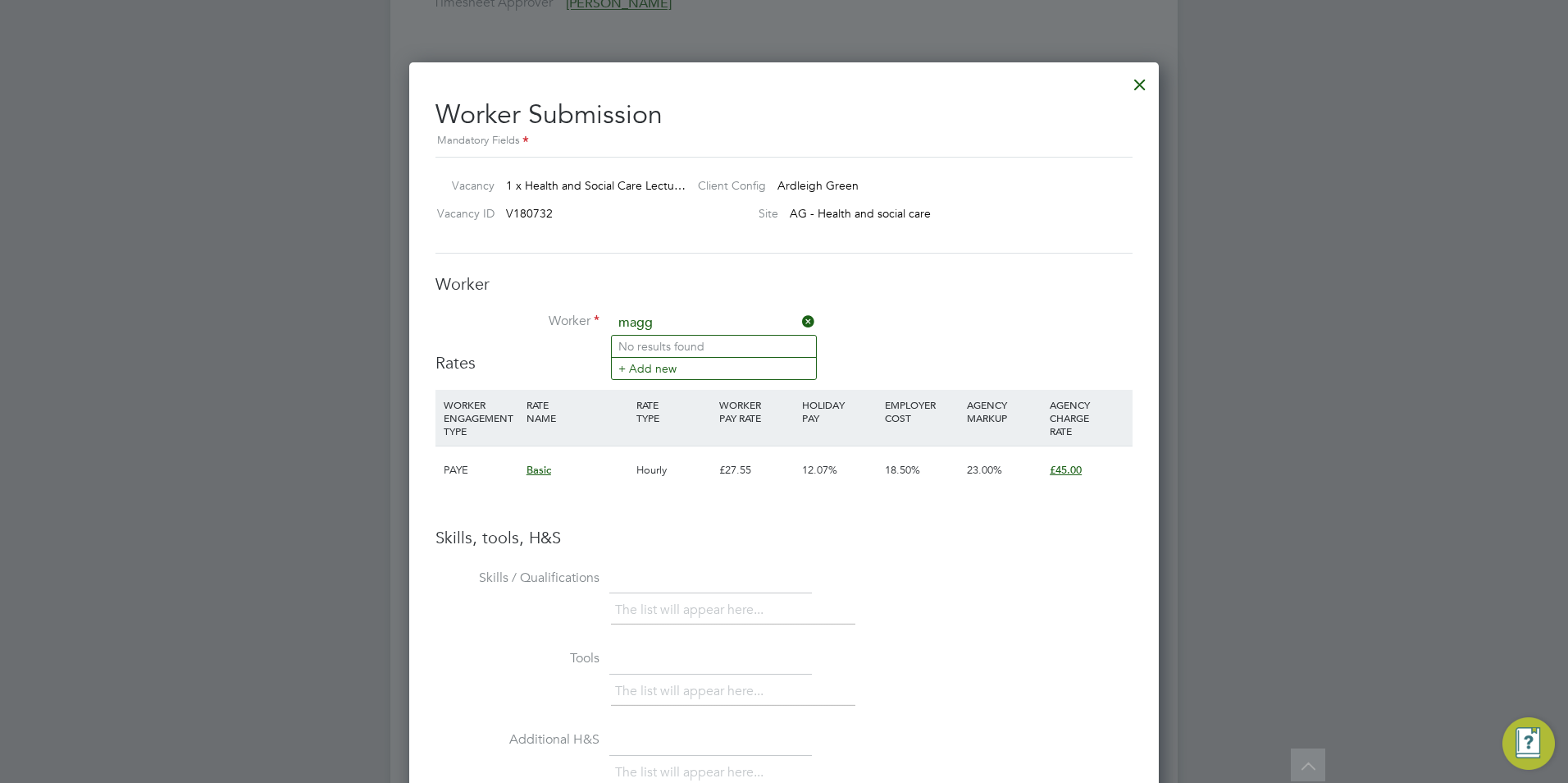
type input "magg"
click at [436, 322] on label "Worker" at bounding box center [518, 321] width 164 height 18
click at [400, 320] on div at bounding box center [784, 392] width 1568 height 783
click at [350, 310] on div at bounding box center [784, 392] width 1568 height 783
click at [1142, 90] on div at bounding box center [1140, 79] width 29 height 29
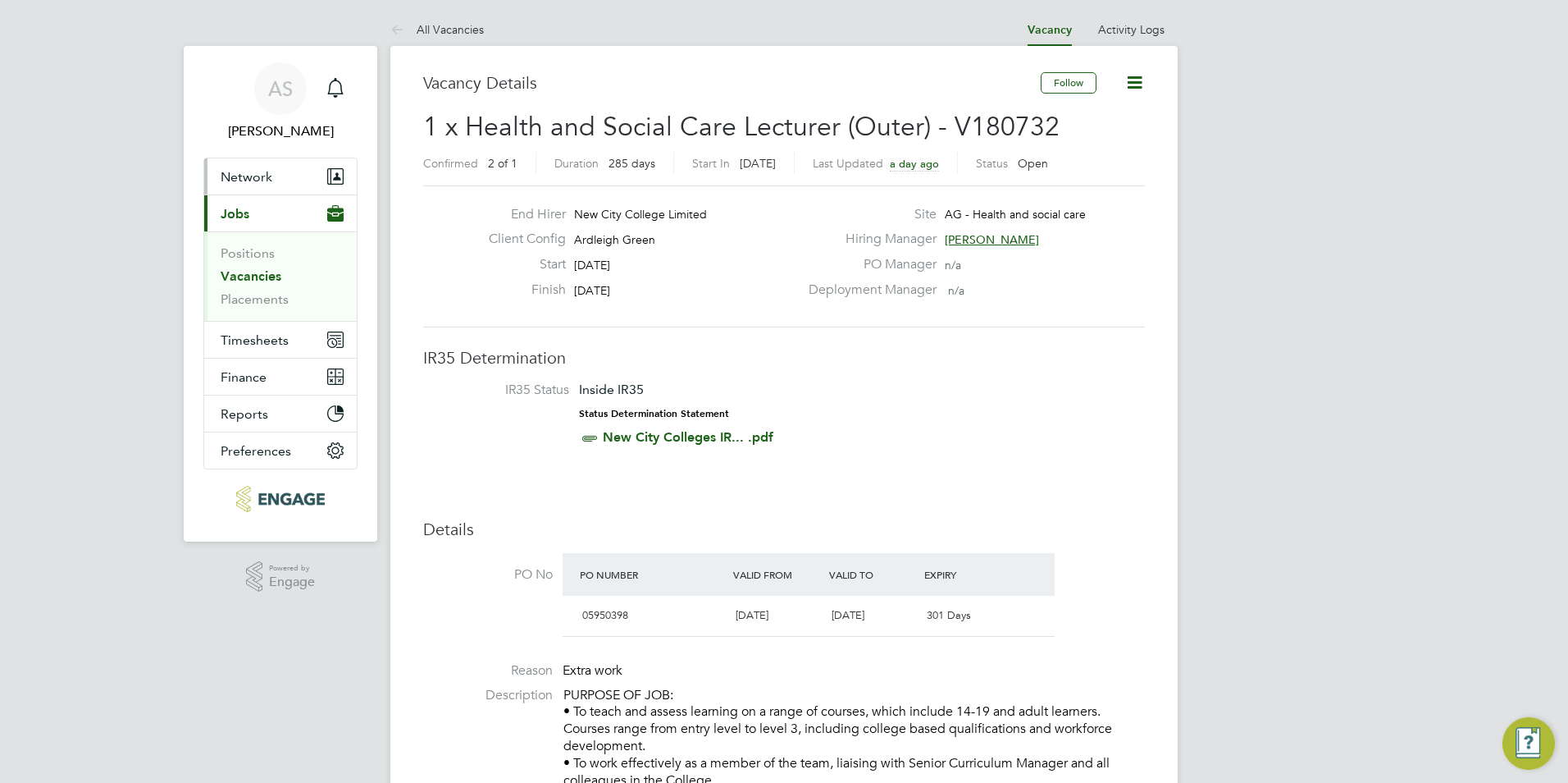
click at [258, 187] on button "Network" at bounding box center [280, 176] width 152 height 36
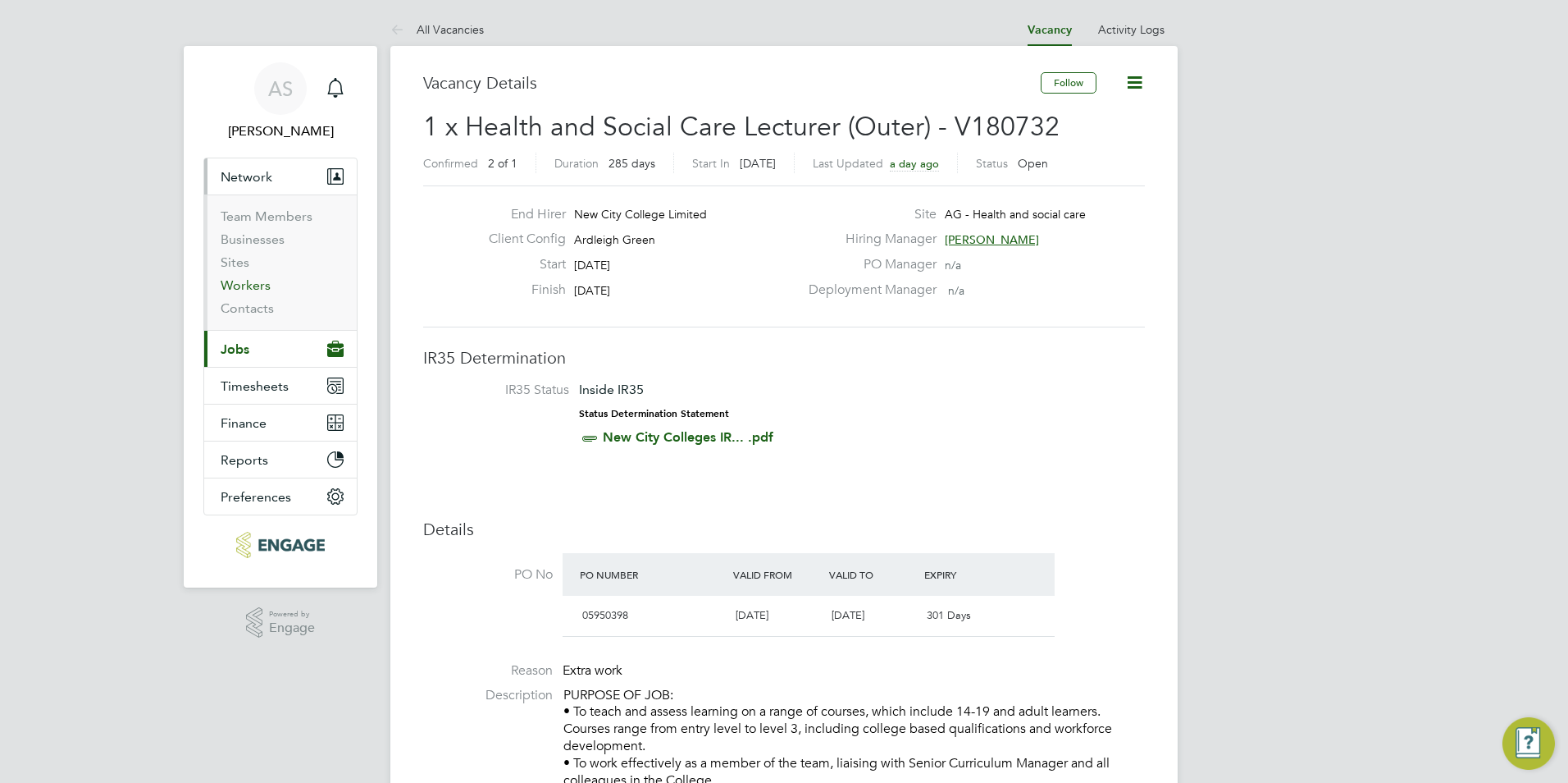
click at [239, 278] on link "Workers" at bounding box center [246, 284] width 50 height 16
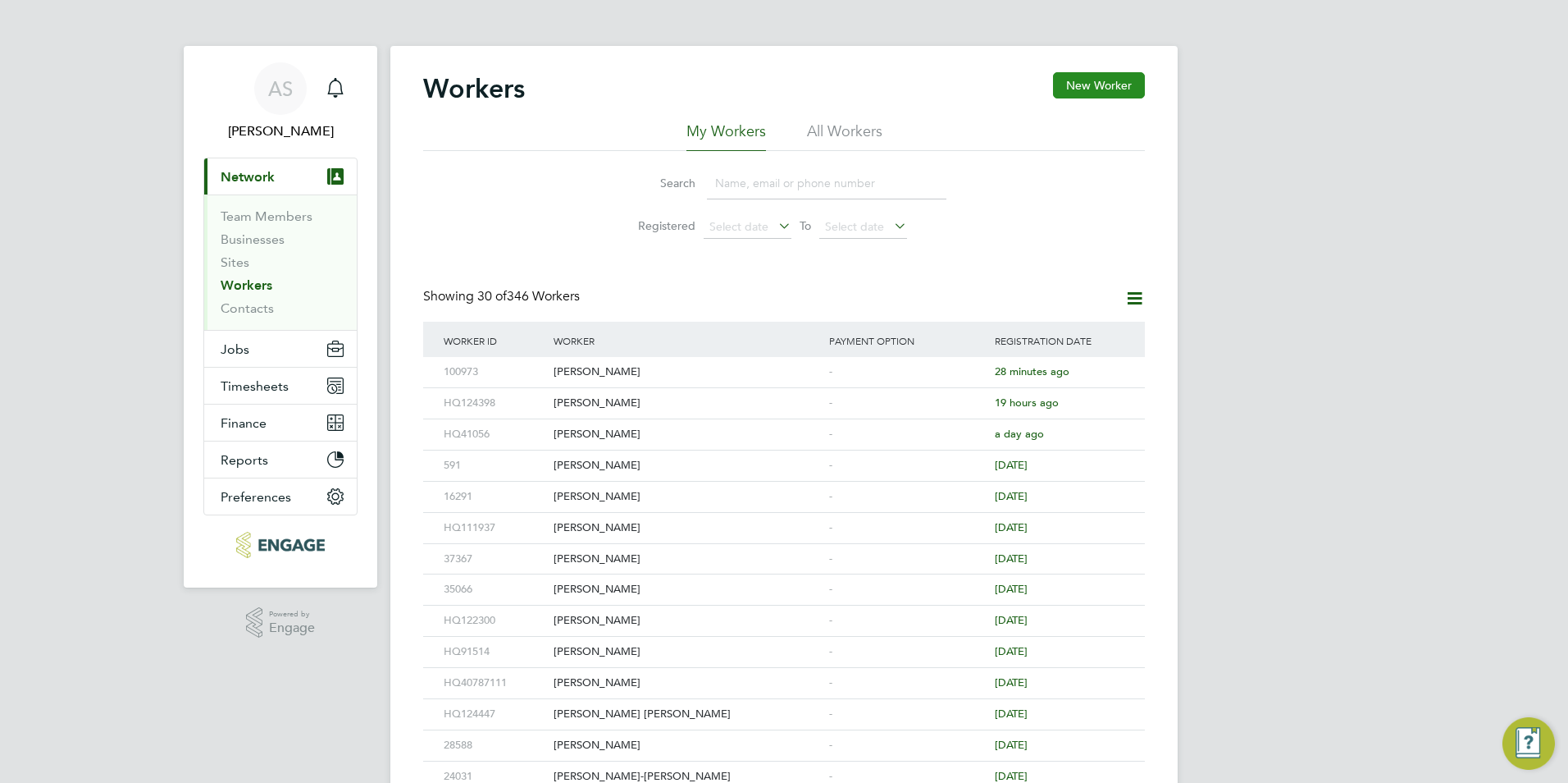
click at [1096, 84] on button "New Worker" at bounding box center [1099, 84] width 92 height 26
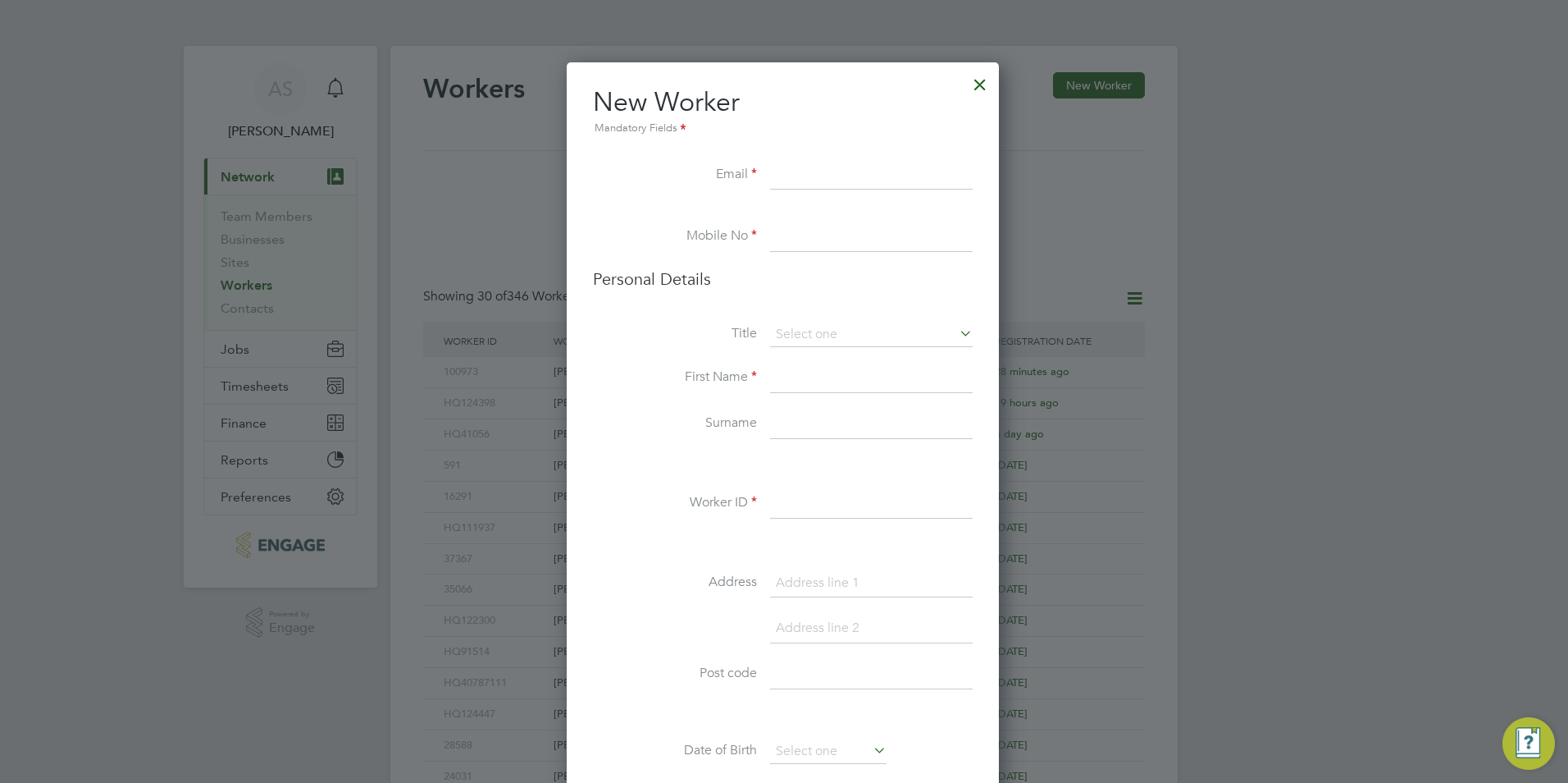
click at [844, 175] on input at bounding box center [871, 175] width 202 height 29
paste input "tulooie@ymail.com"
type input "tulooie@ymail.com"
click at [841, 238] on input at bounding box center [871, 237] width 202 height 29
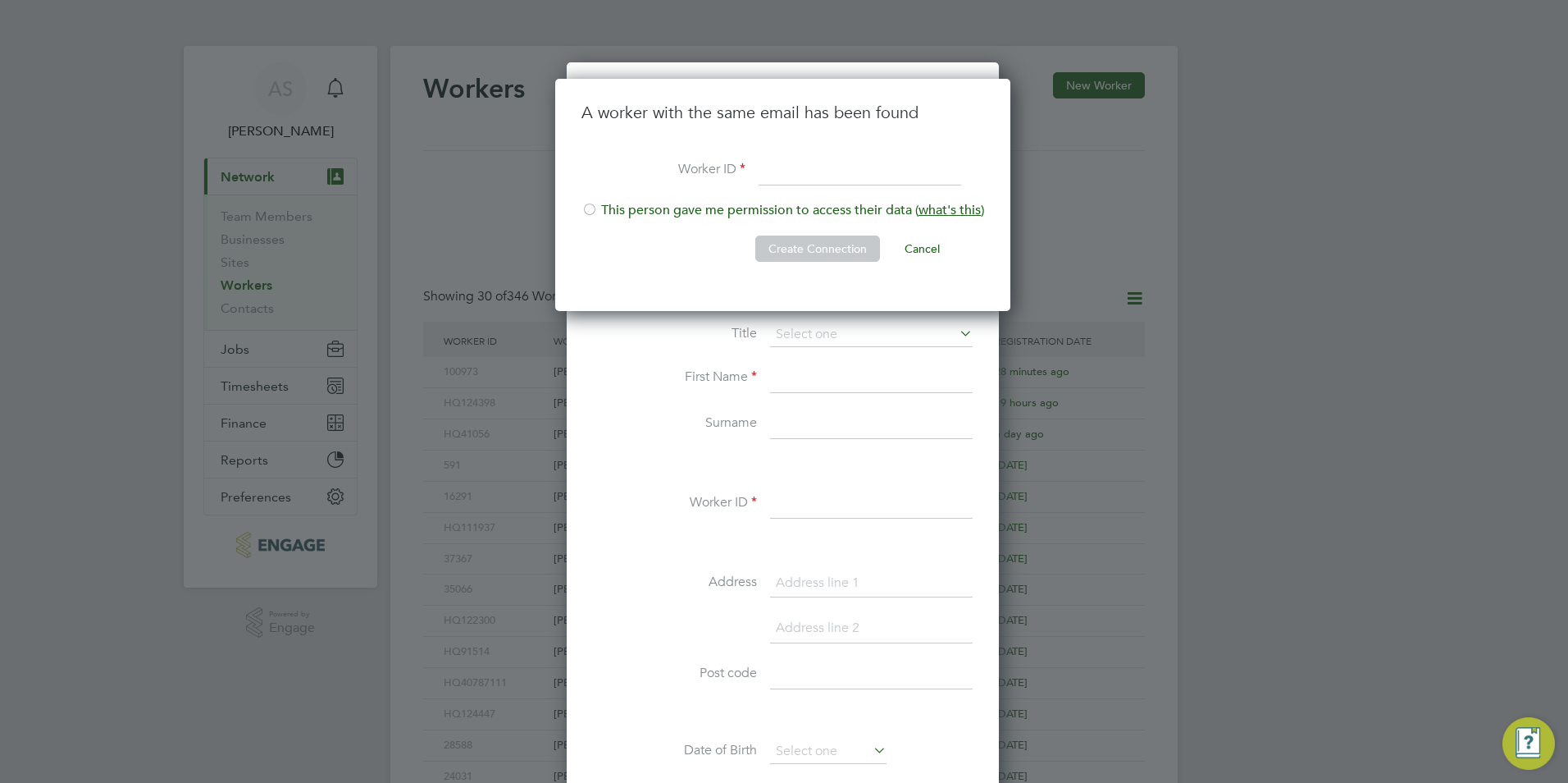
click at [701, 208] on li "This person gave me permission to access their data ( what's this )" at bounding box center [783, 218] width 403 height 33
click at [788, 171] on input at bounding box center [860, 170] width 202 height 29
click at [831, 172] on input "HQ" at bounding box center [860, 170] width 202 height 29
paste input "104705"
type input "HQ104705"
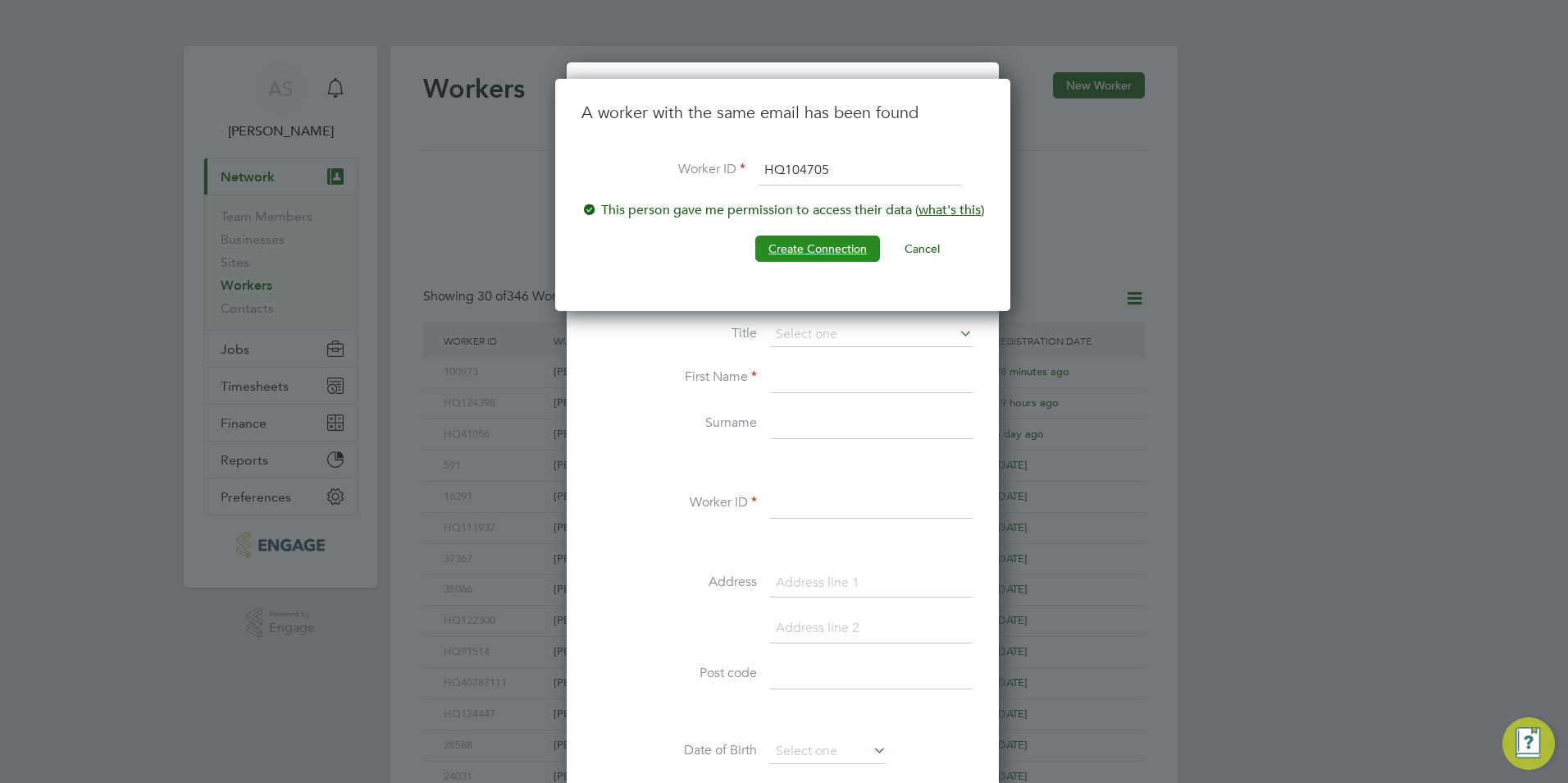
click at [815, 248] on button "Create Connection" at bounding box center [817, 248] width 125 height 26
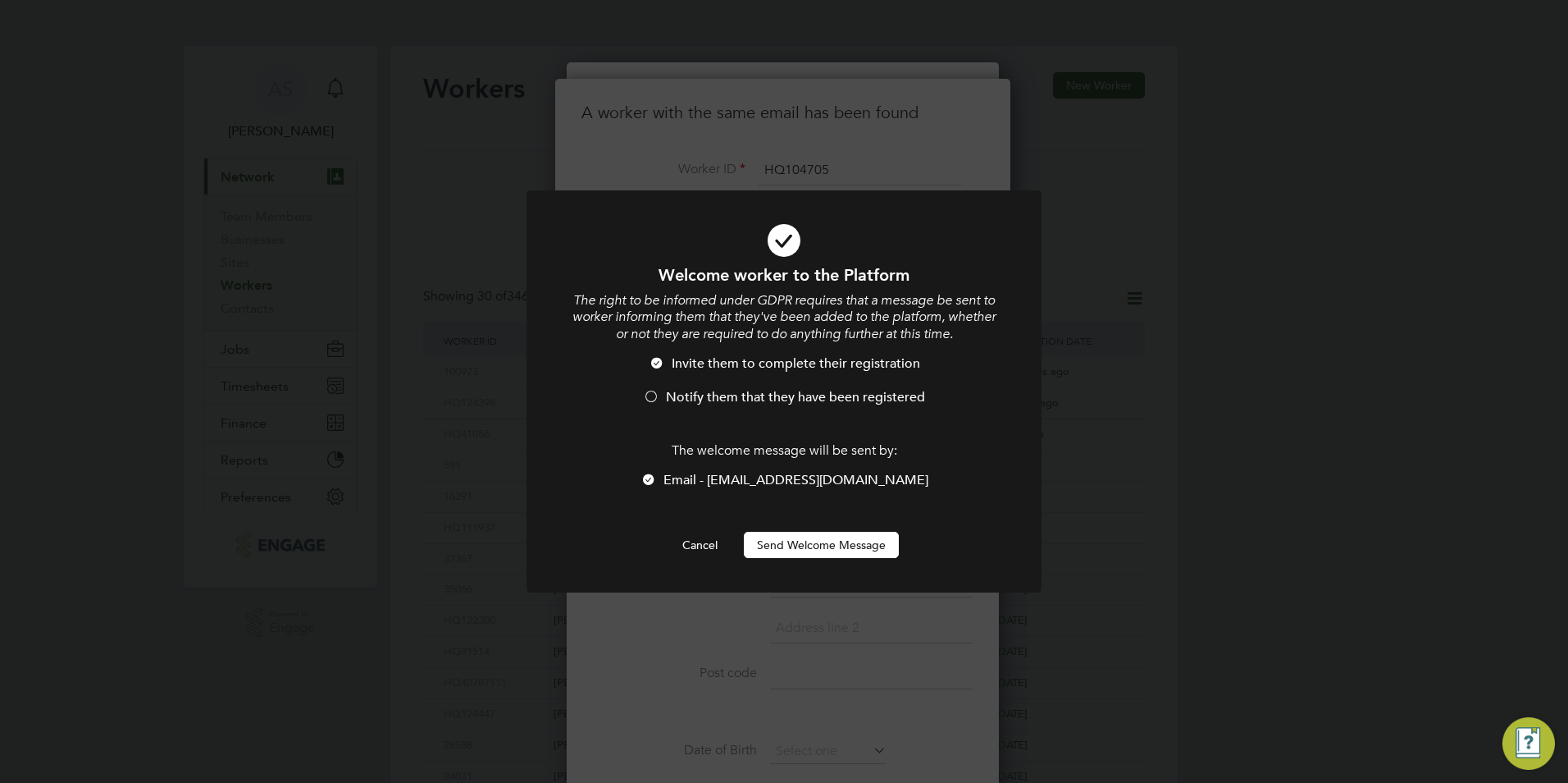
click at [795, 388] on li "Invite them to complete their registration" at bounding box center [784, 372] width 426 height 33
click at [798, 541] on button "Send Welcome Message" at bounding box center [821, 545] width 155 height 26
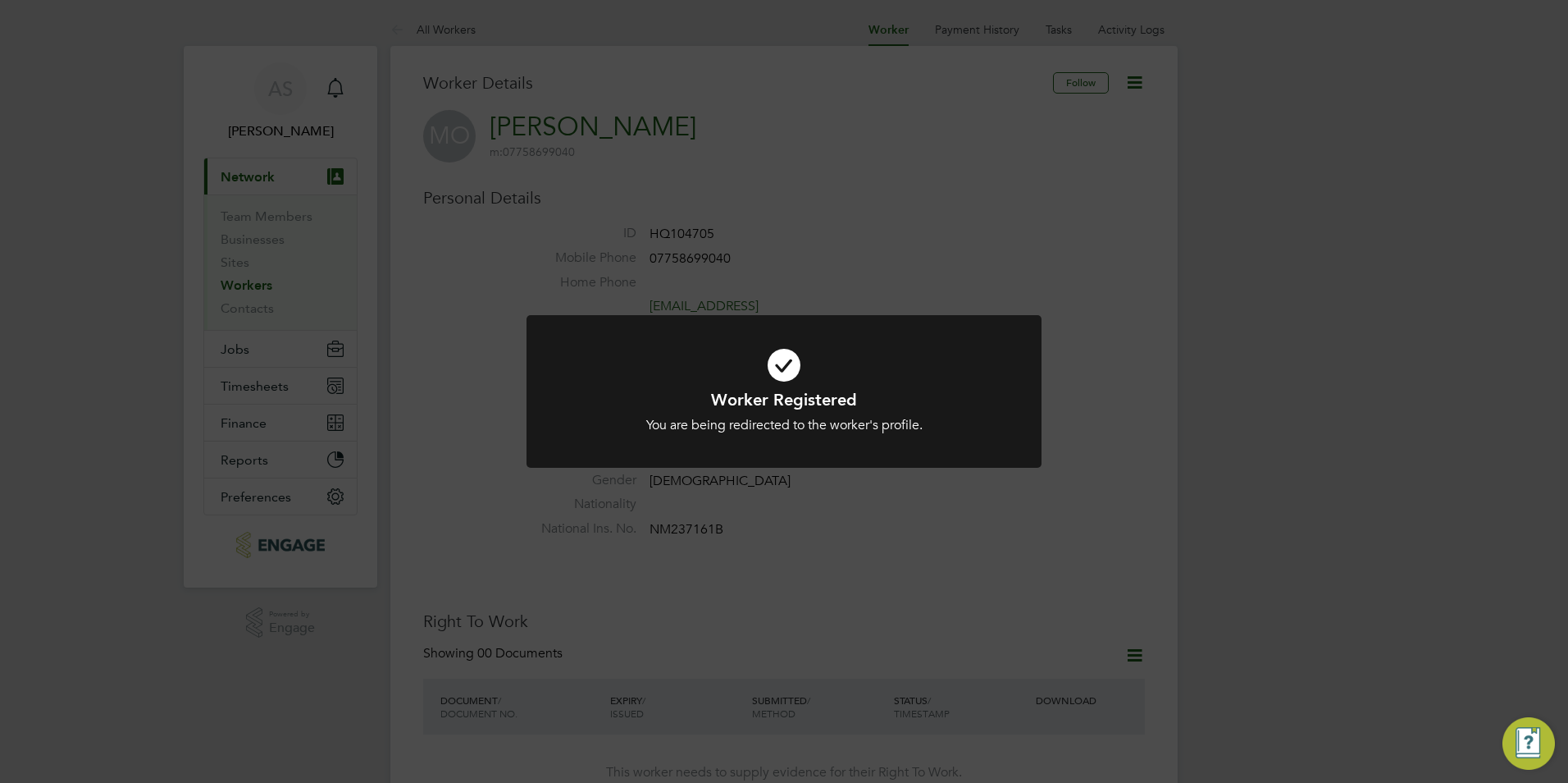
click at [627, 289] on div "Worker Registered You are being redirected to the worker's profile. Cancel Okay" at bounding box center [784, 392] width 1568 height 783
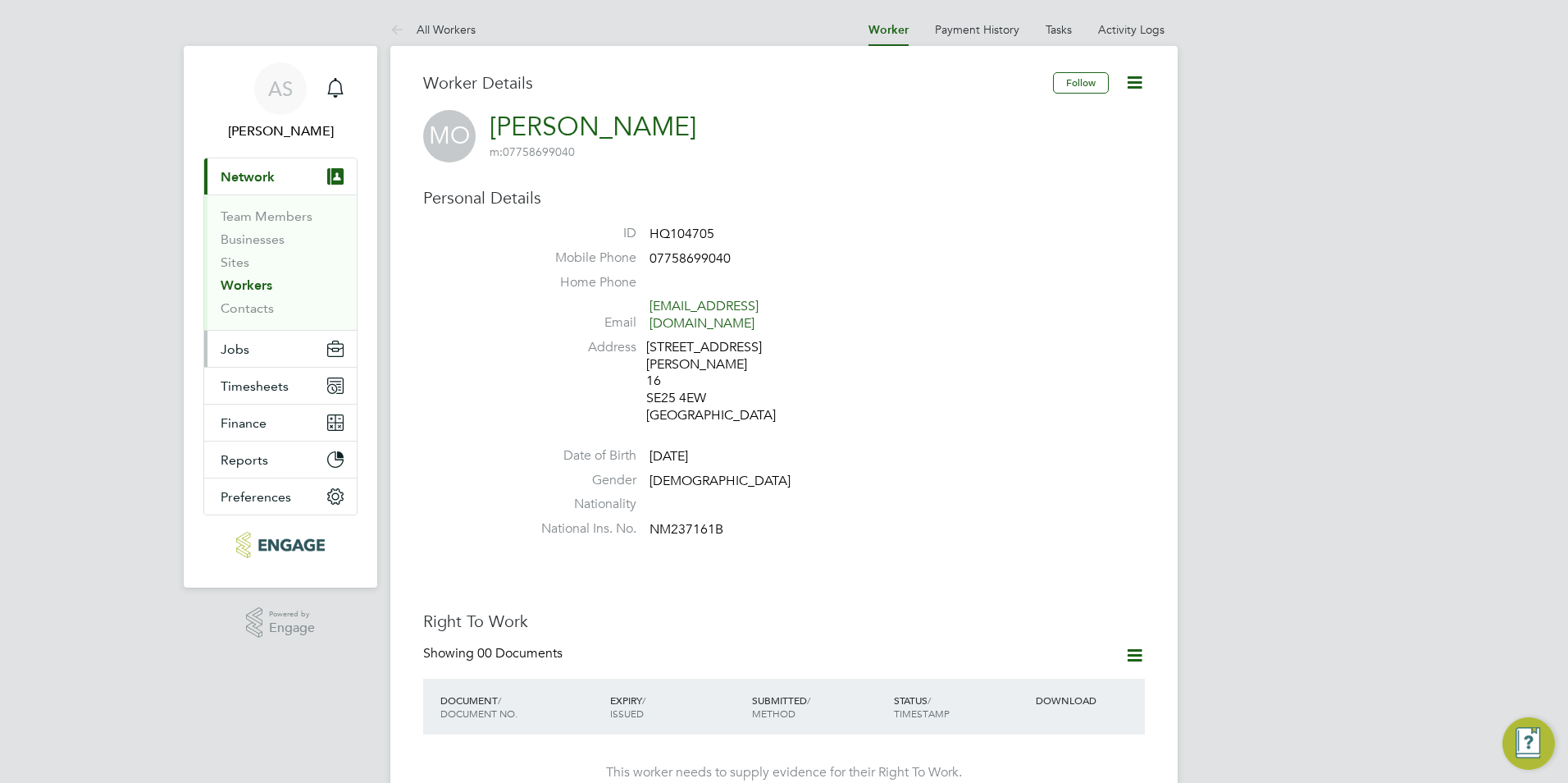
click at [261, 365] on button "Jobs" at bounding box center [280, 348] width 152 height 36
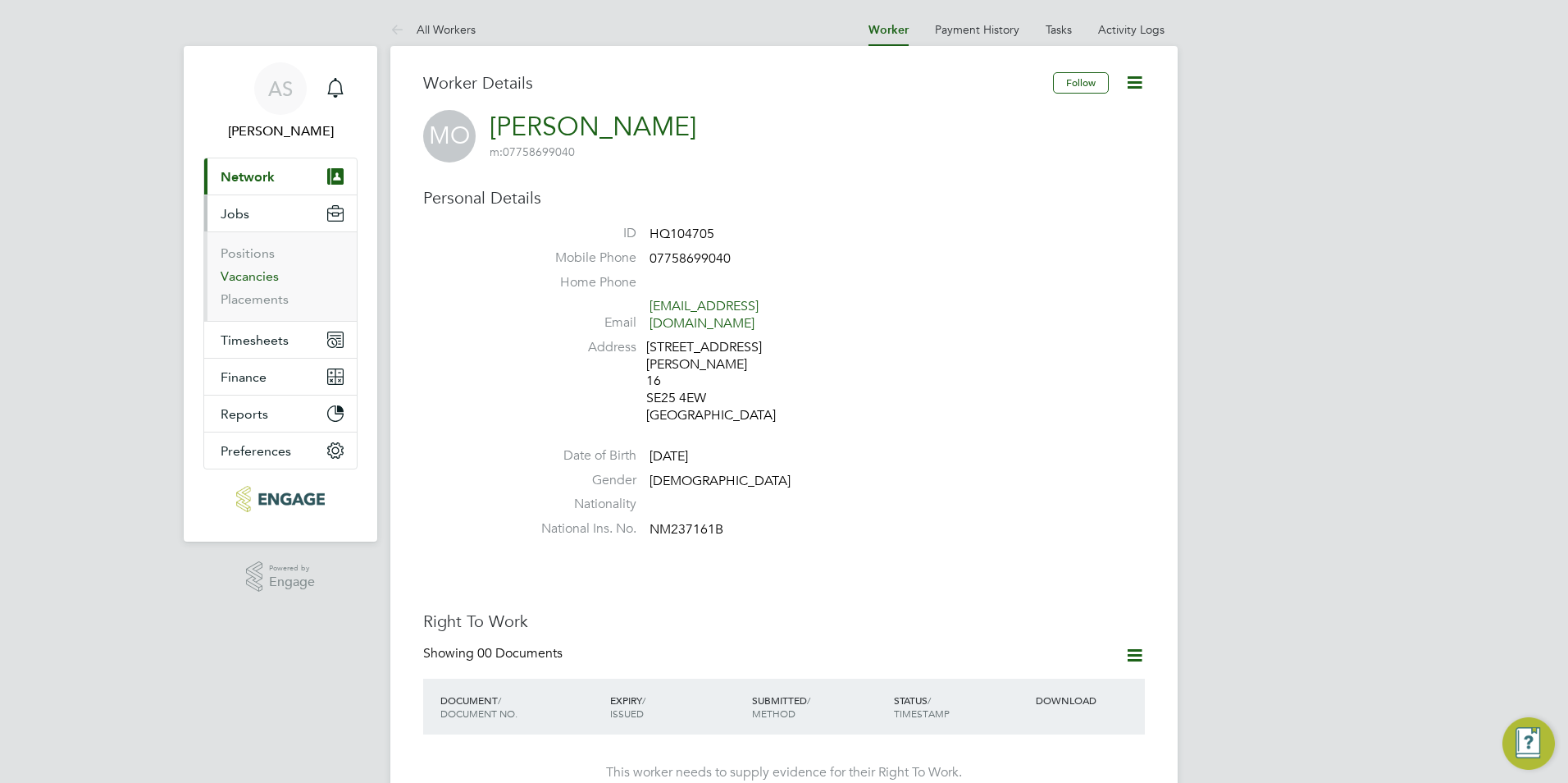
click at [259, 277] on link "Vacancies" at bounding box center [250, 276] width 59 height 16
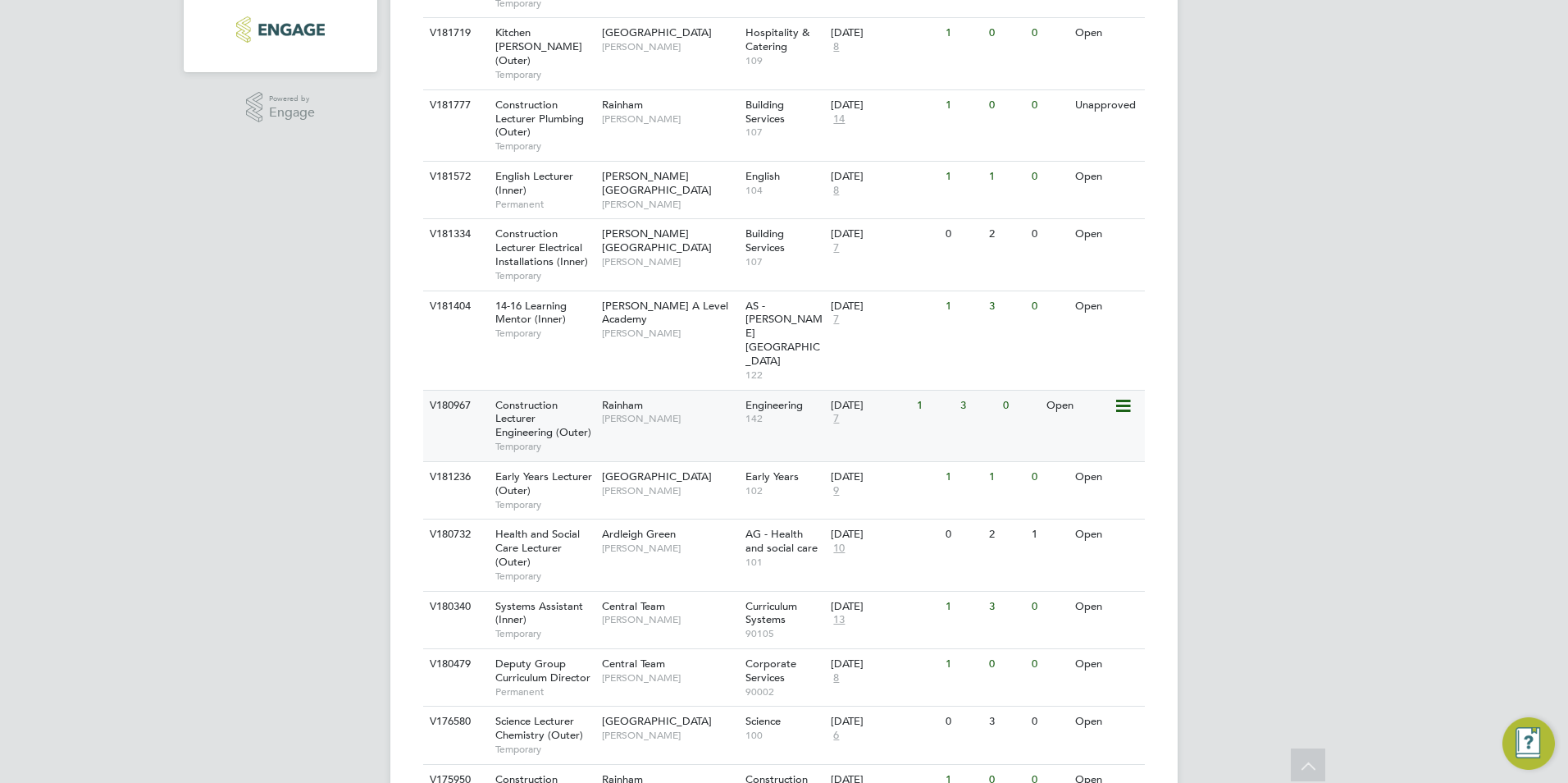
scroll to position [526, 0]
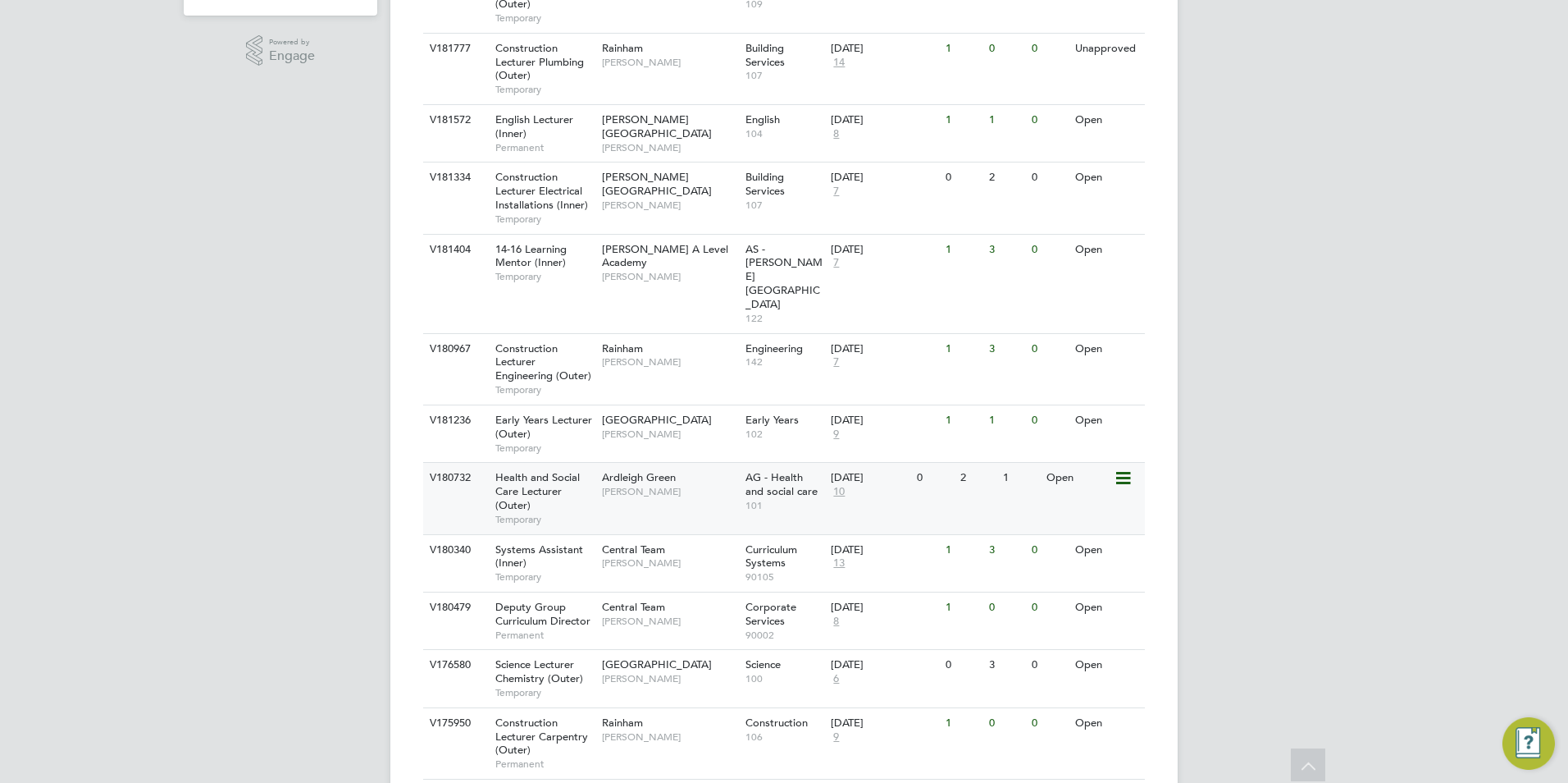
click at [640, 485] on span "[PERSON_NAME]" at bounding box center [670, 492] width 135 height 13
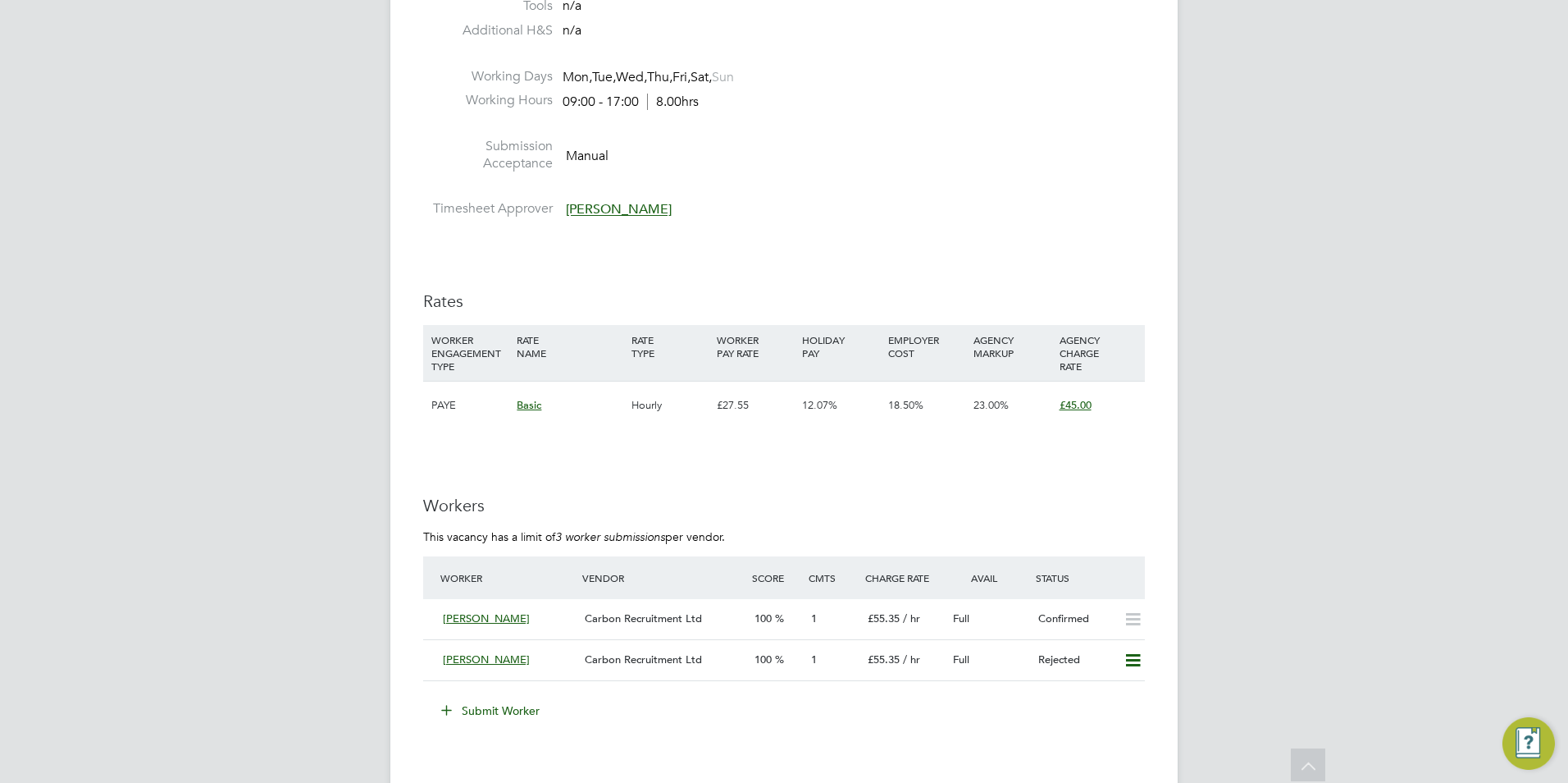
scroll to position [2297, 0]
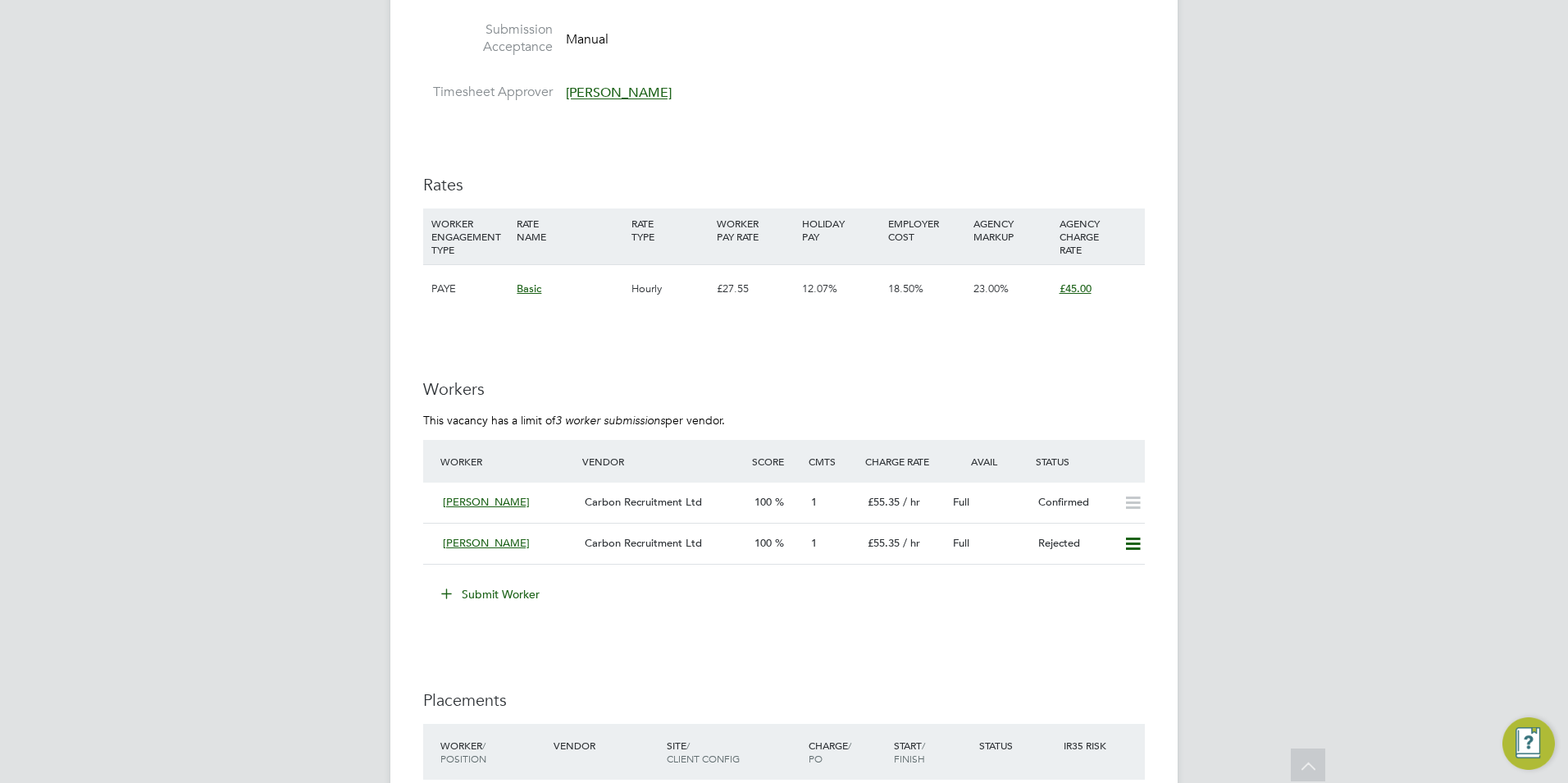
click at [501, 586] on button "Submit Worker" at bounding box center [491, 593] width 123 height 26
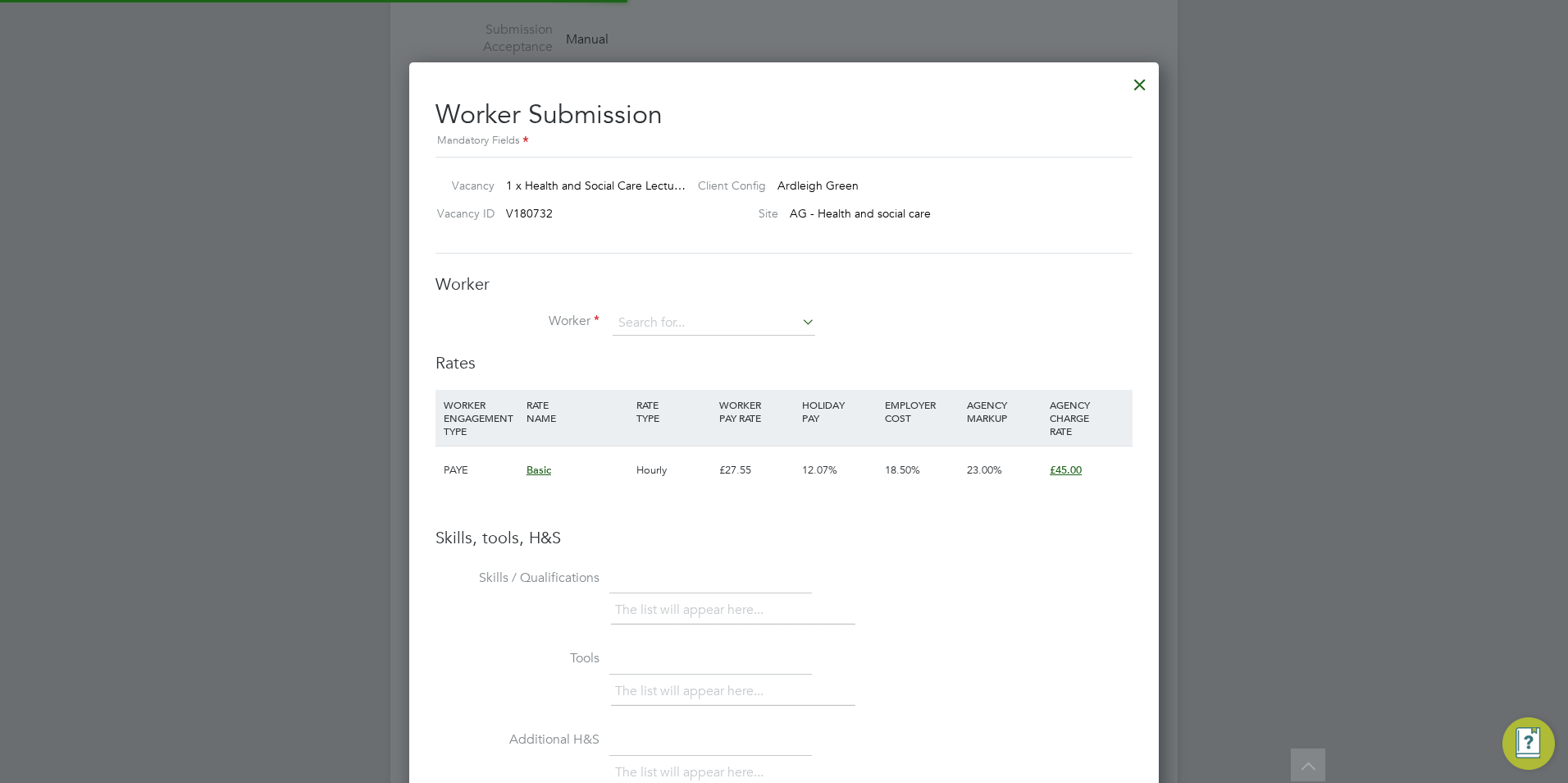
scroll to position [24, 426]
click at [696, 330] on input at bounding box center [714, 323] width 202 height 24
click at [693, 341] on li "Magg i Ogunshuyi (HQ104705)" at bounding box center [714, 346] width 204 height 22
type input "Maggi Ogunshuyi (HQ104705)"
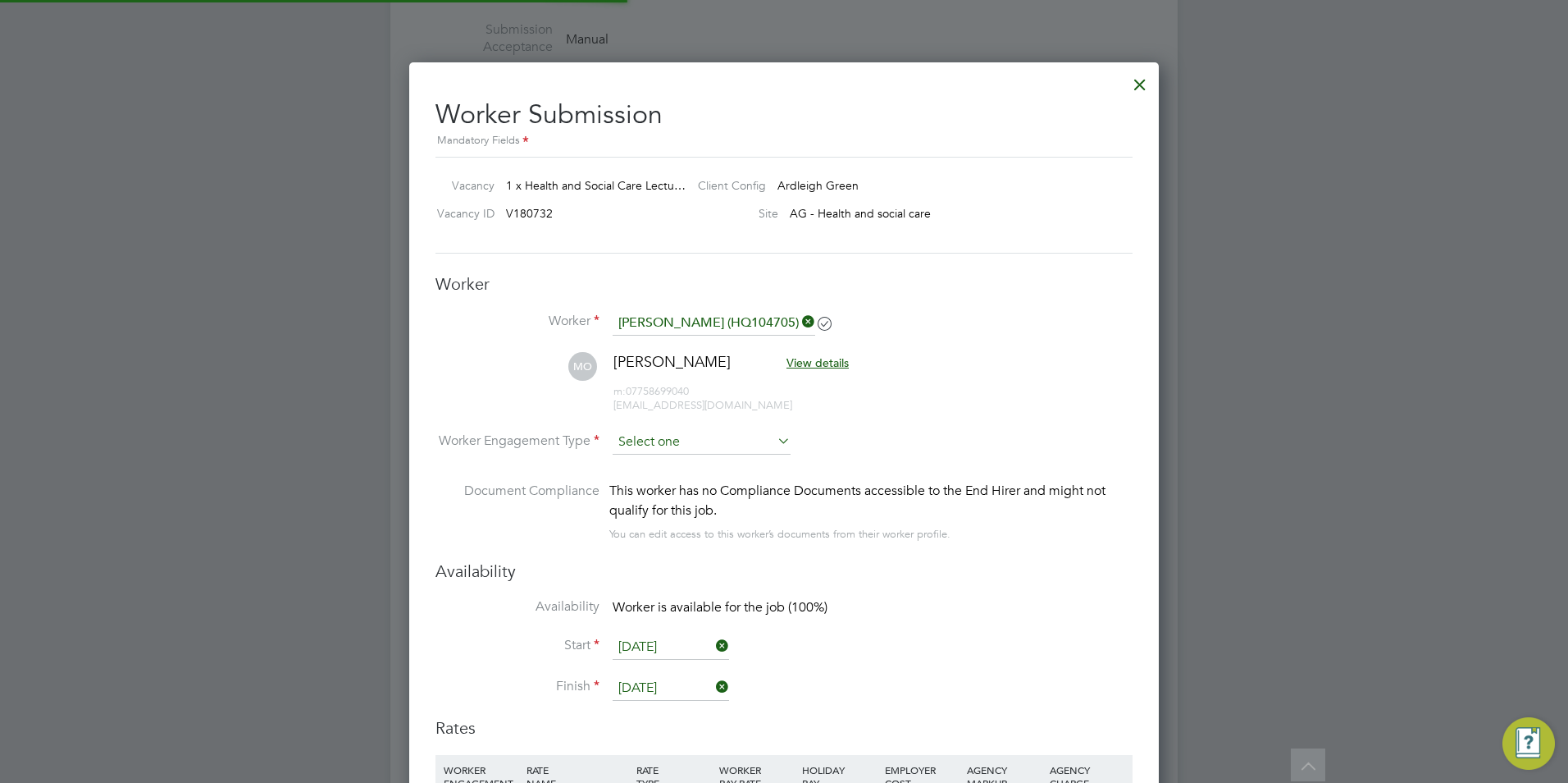
click at [697, 441] on input at bounding box center [702, 442] width 178 height 24
click at [703, 451] on input at bounding box center [702, 442] width 178 height 24
click at [702, 454] on li "Contract" at bounding box center [702, 464] width 180 height 21
type input "Contract"
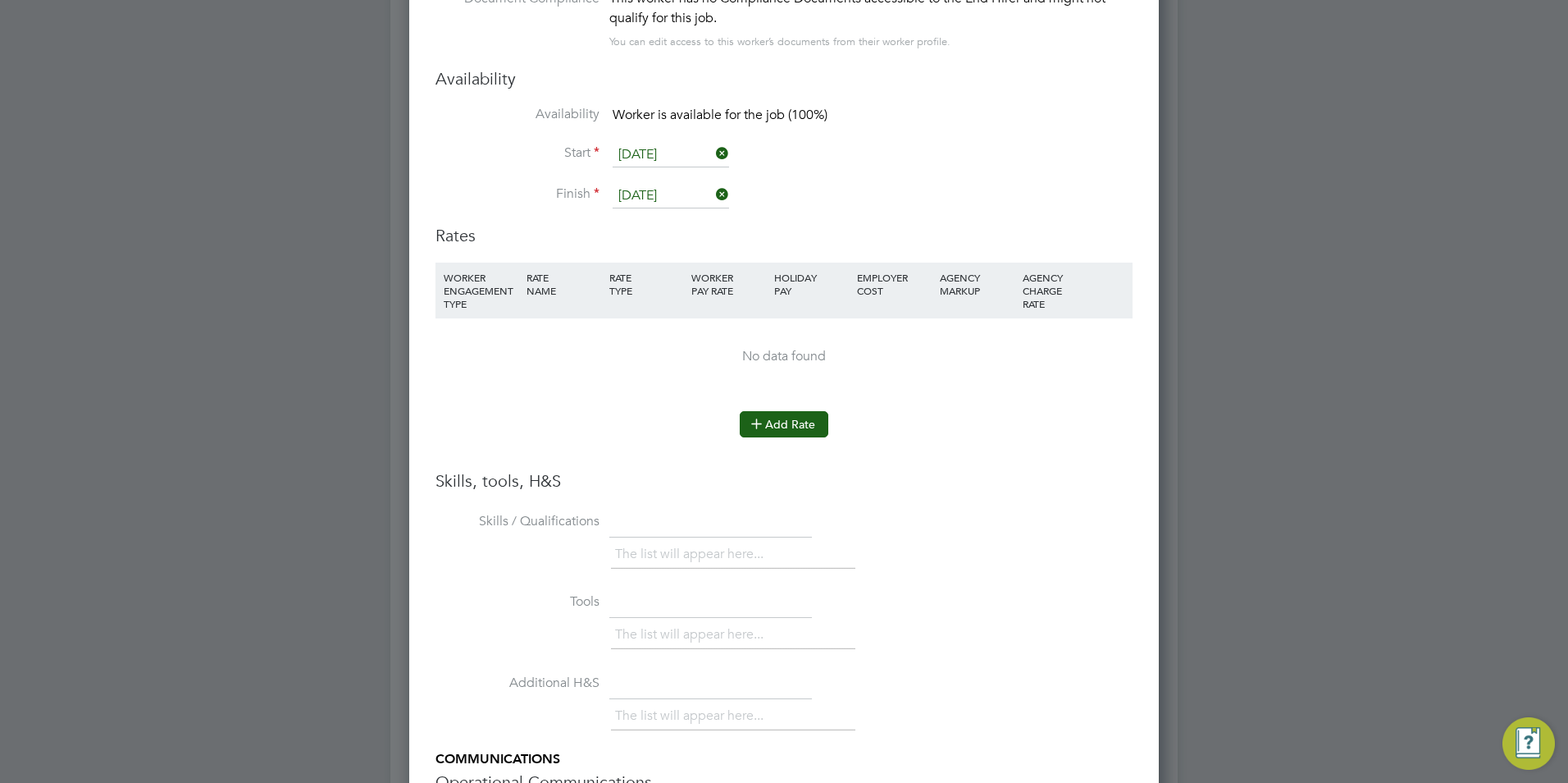
click at [774, 411] on button "Add Rate" at bounding box center [784, 423] width 89 height 26
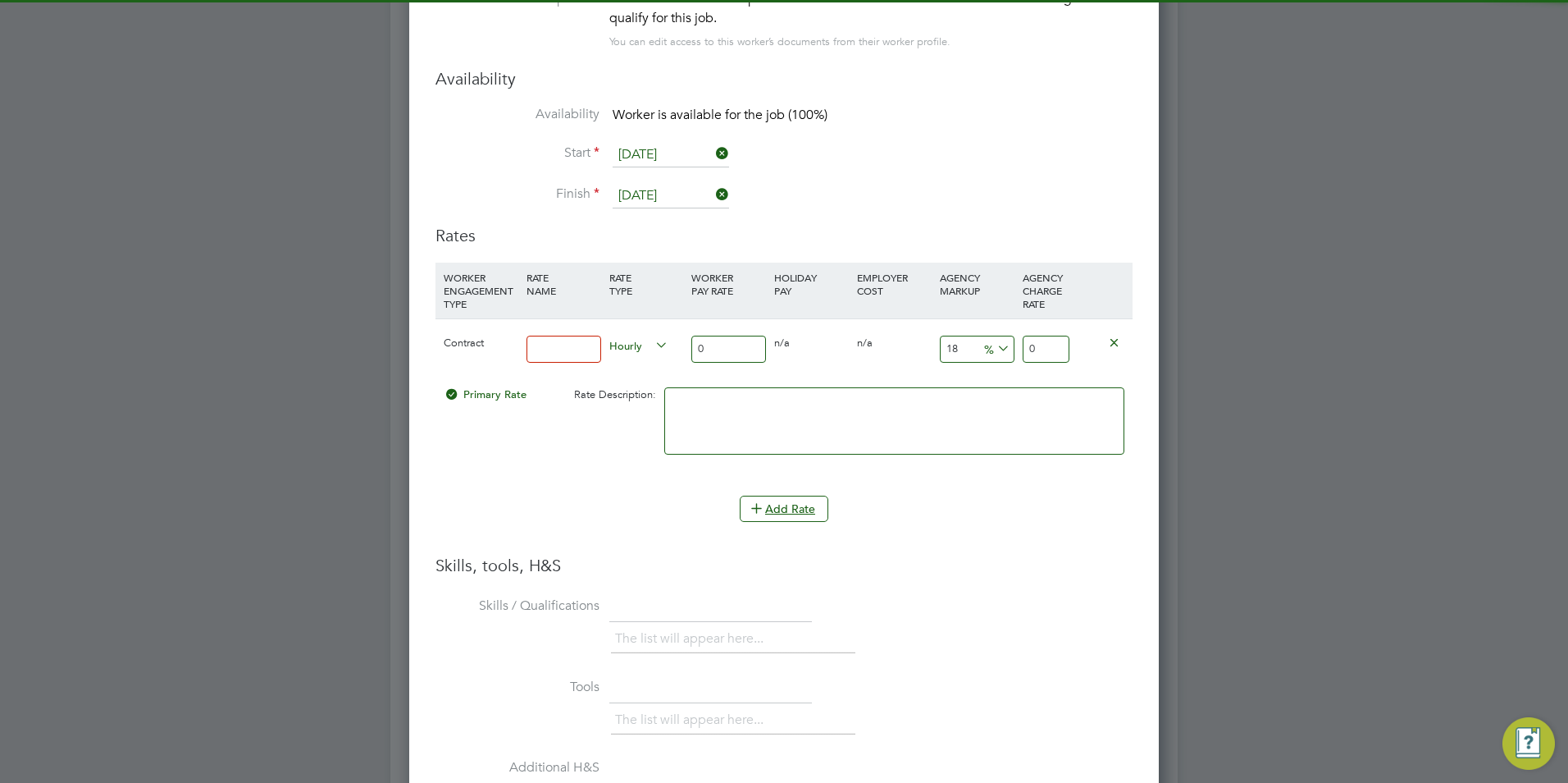
click at [574, 355] on input at bounding box center [564, 349] width 74 height 27
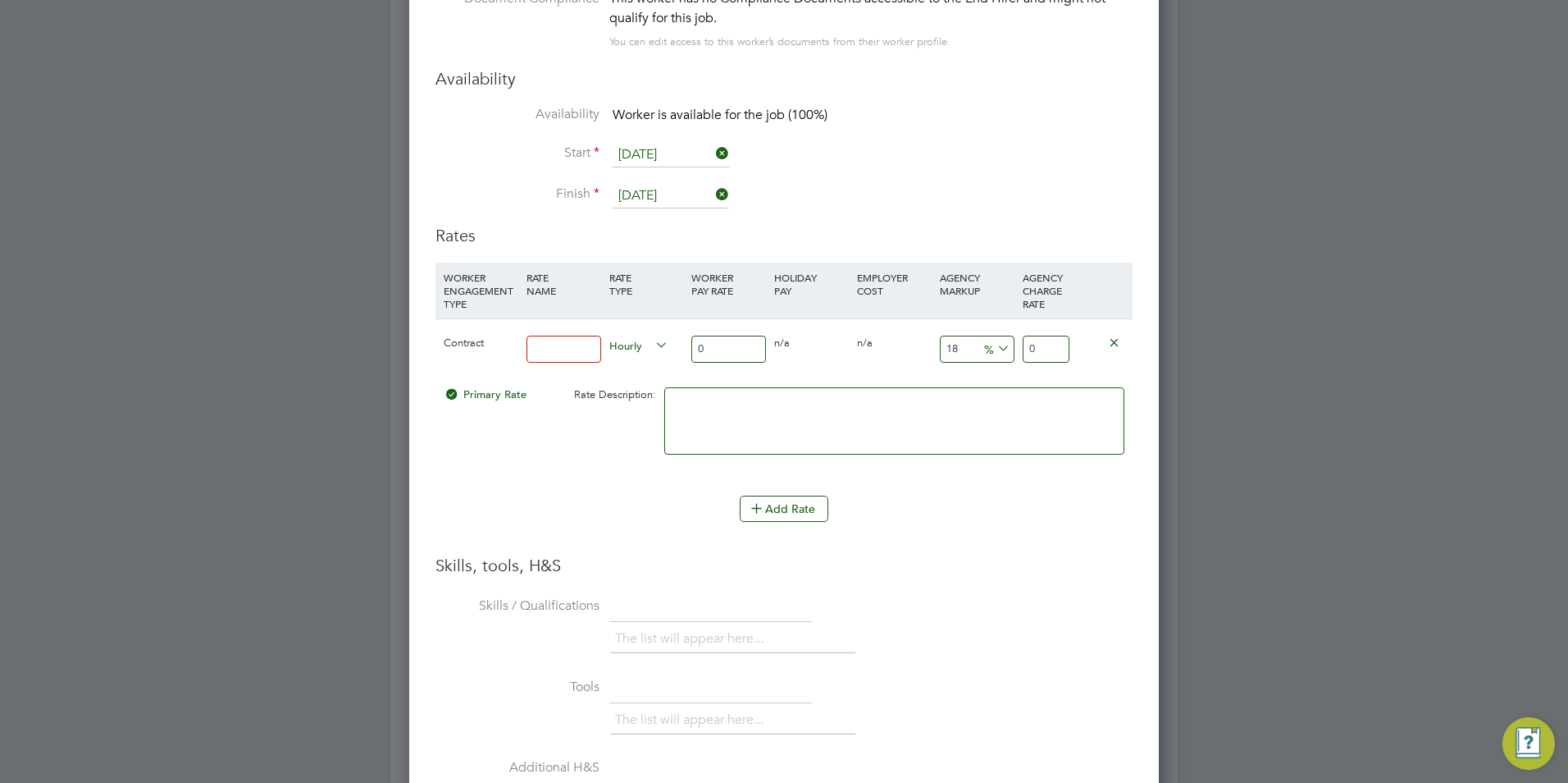
type input "BASIC"
click at [728, 339] on input "0" at bounding box center [728, 349] width 74 height 27
click at [729, 344] on input "0" at bounding box center [728, 349] width 74 height 27
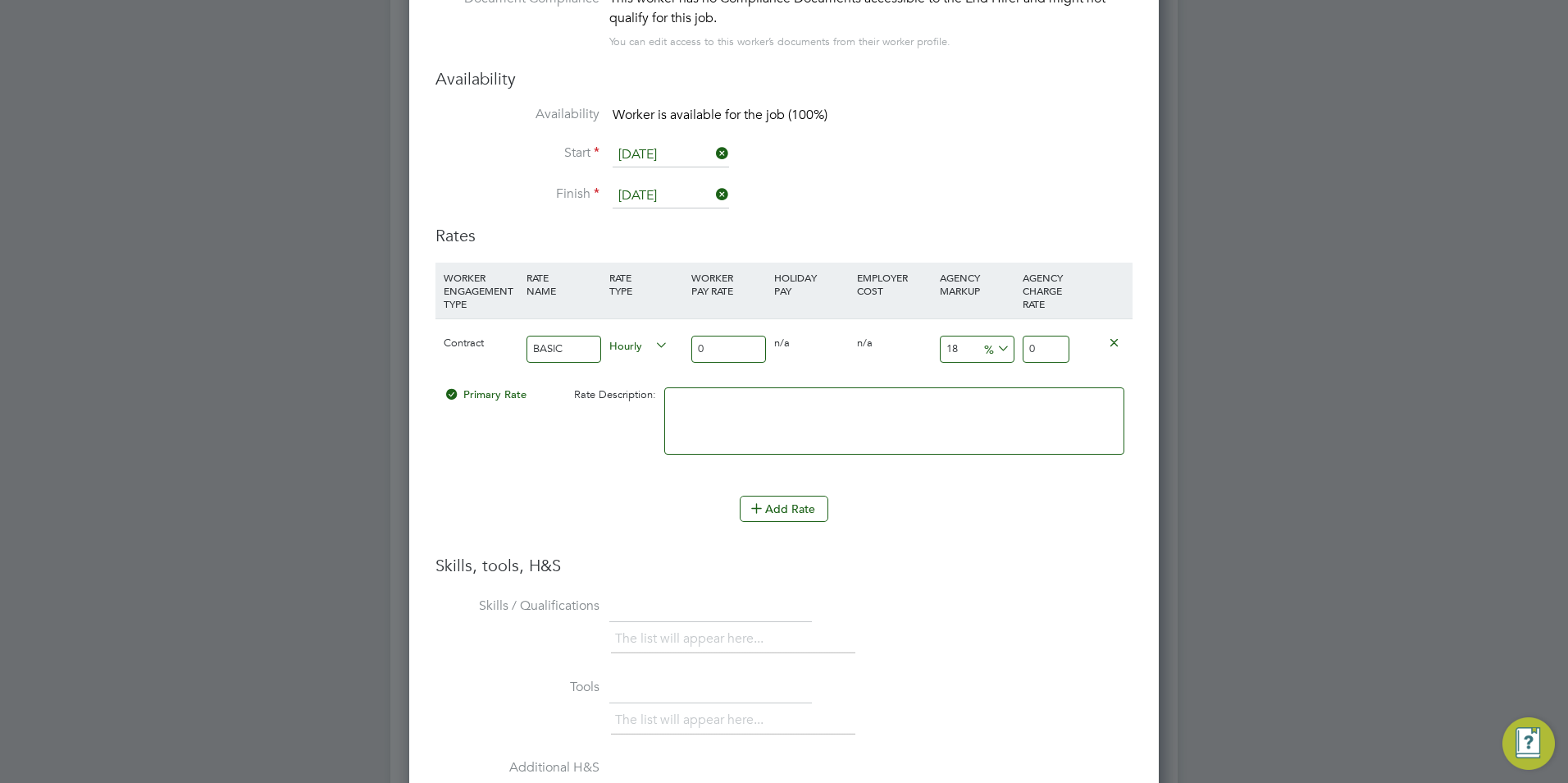
type input "4"
type input "4.72"
type input "45"
type input "53.1"
type input "45"
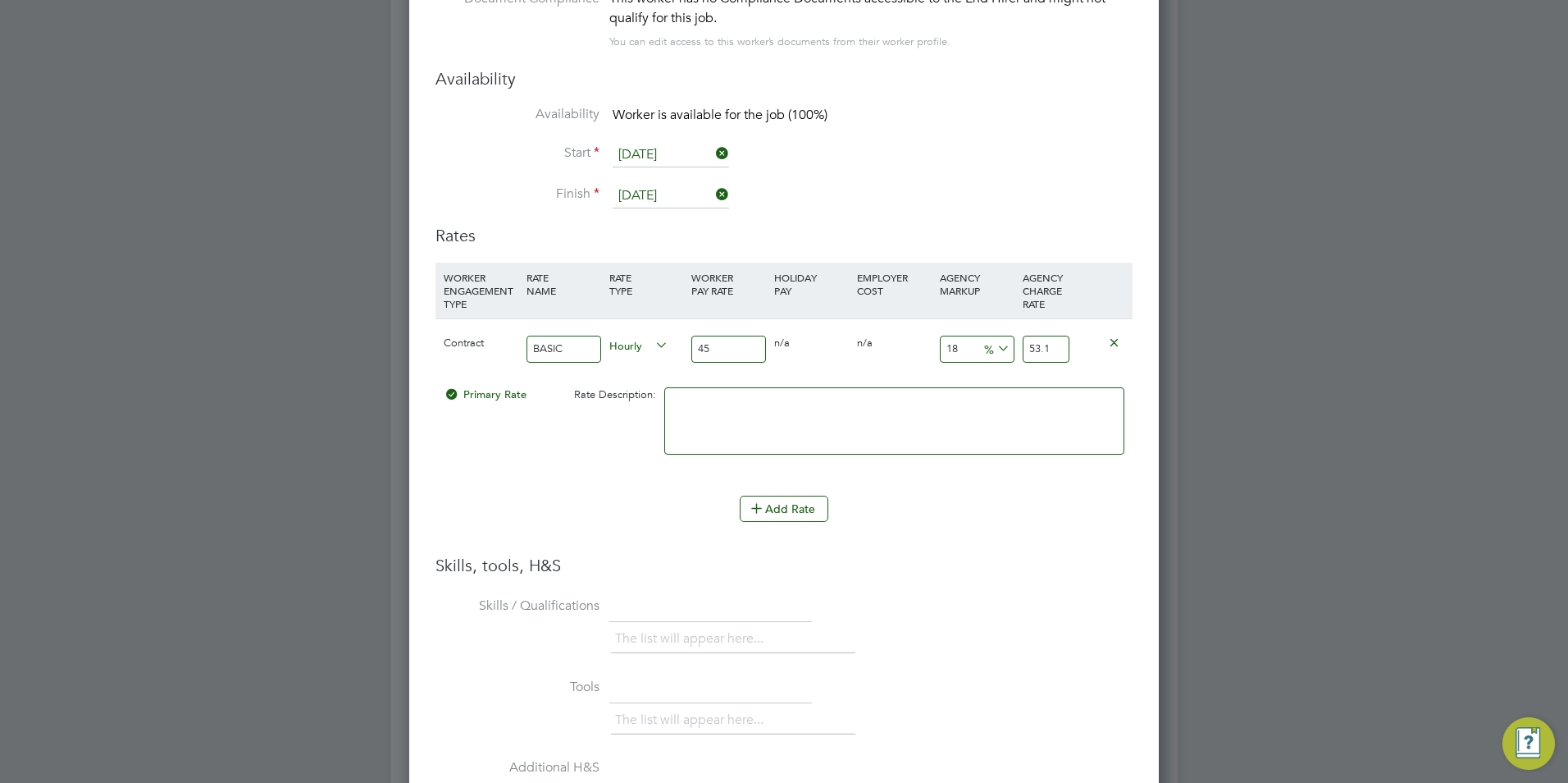
click at [953, 348] on input "18" at bounding box center [977, 349] width 74 height 27
type input "2"
type input "45.9"
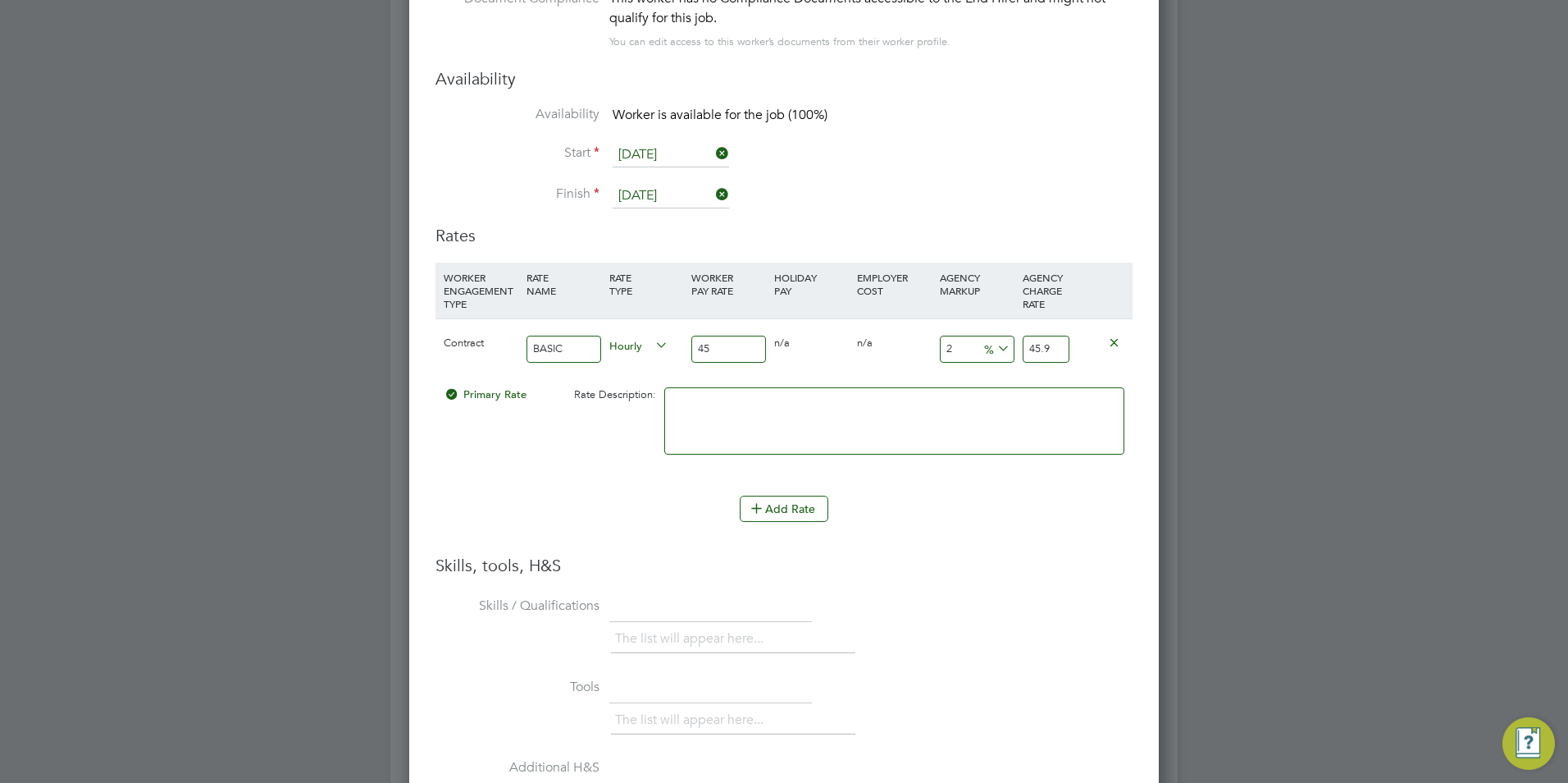
type input "23"
type input "55.35"
type input "23"
click at [937, 423] on textarea at bounding box center [894, 421] width 460 height 67
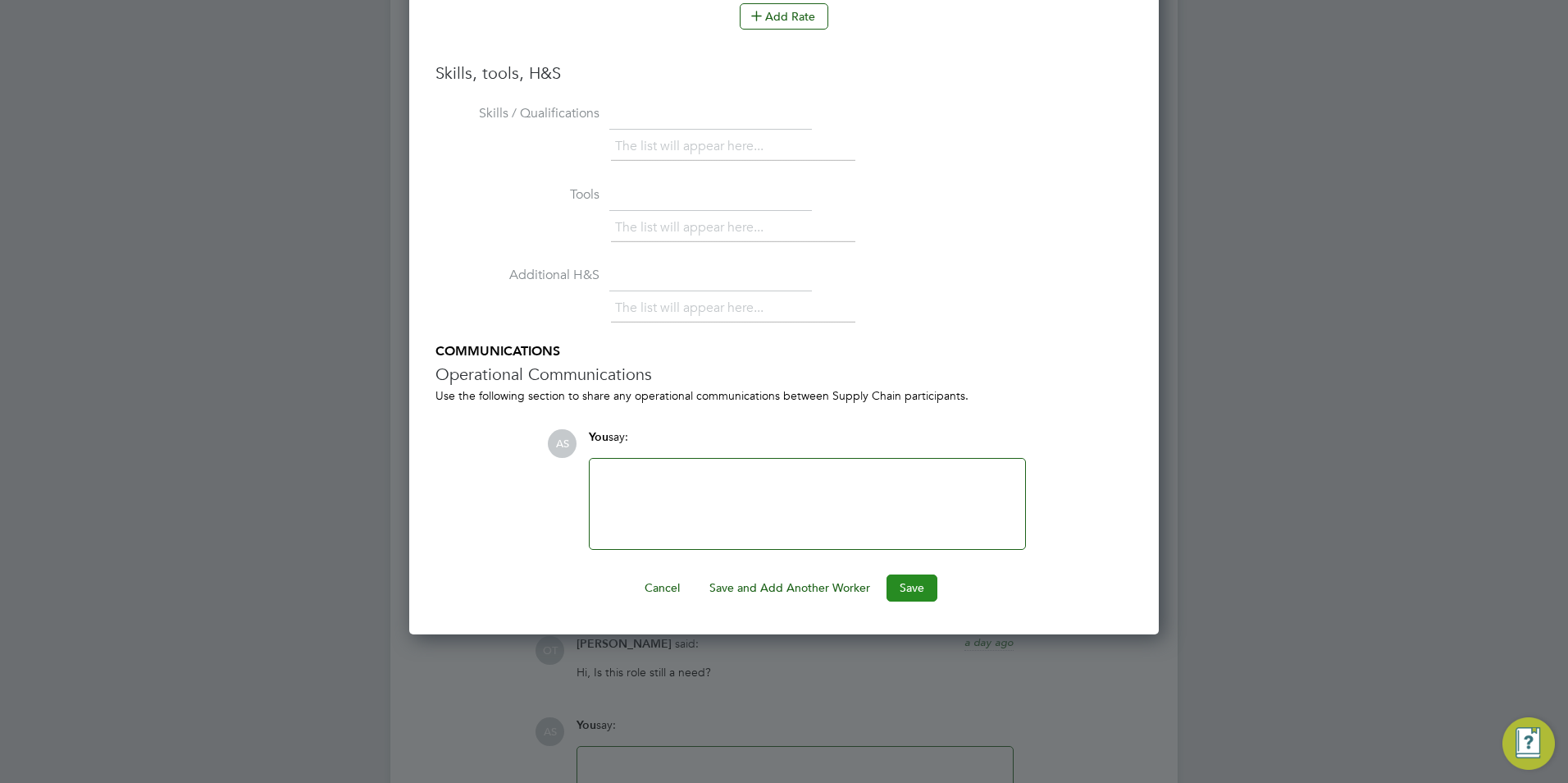
click at [908, 578] on button "Save" at bounding box center [912, 587] width 51 height 26
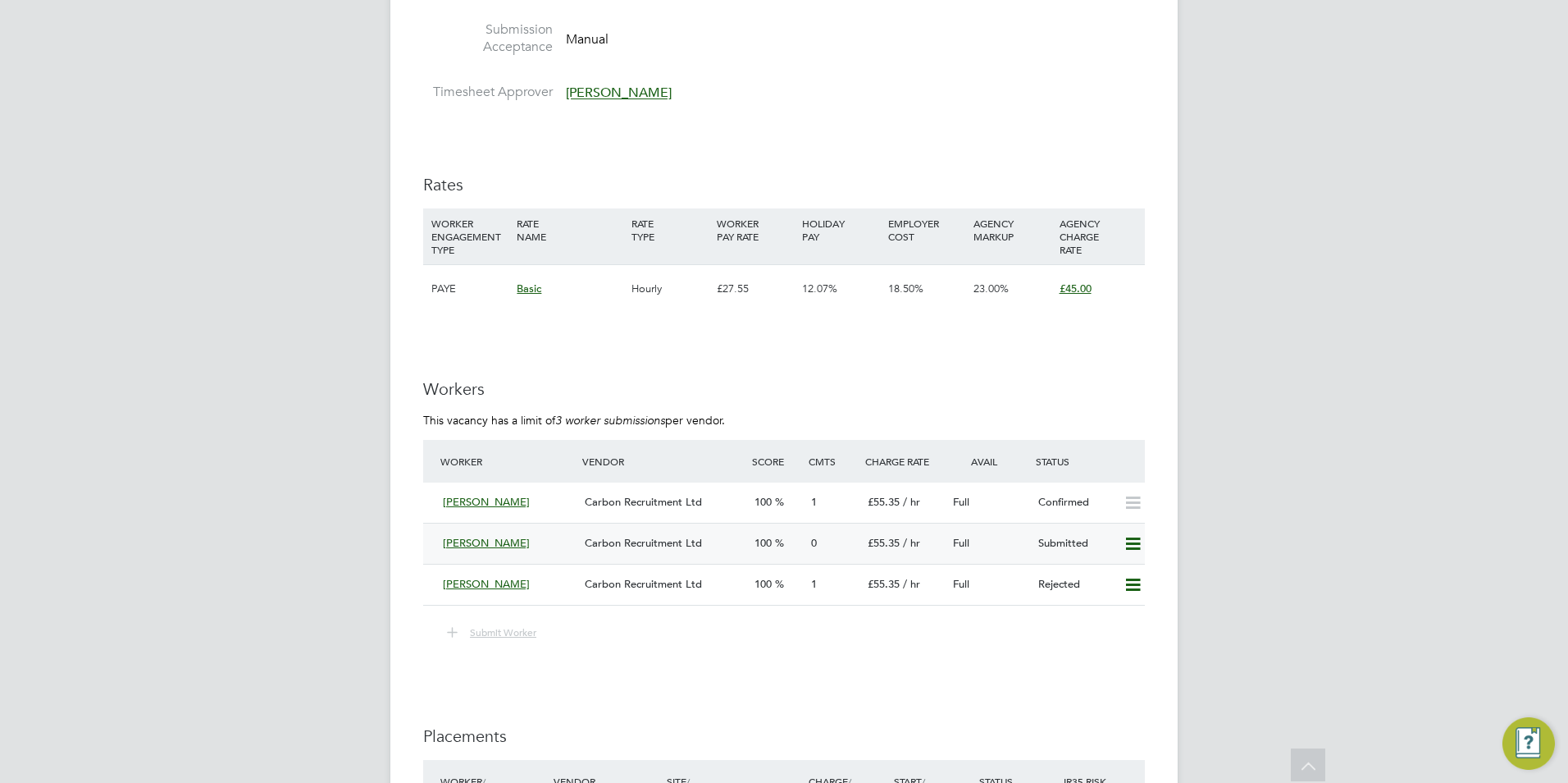
click at [631, 544] on span "Carbon Recruitment Ltd" at bounding box center [643, 542] width 117 height 14
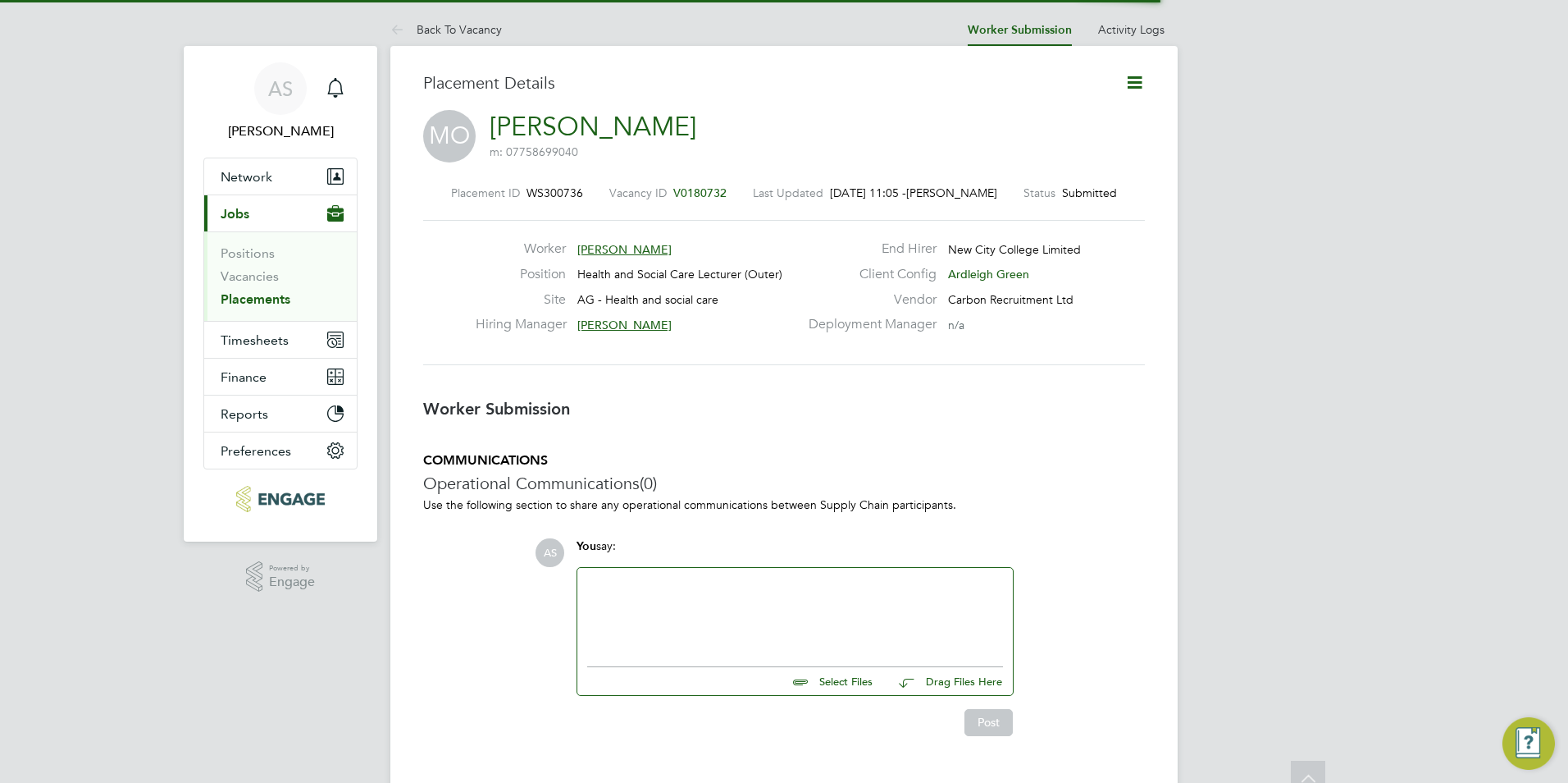
scroll to position [8, 8]
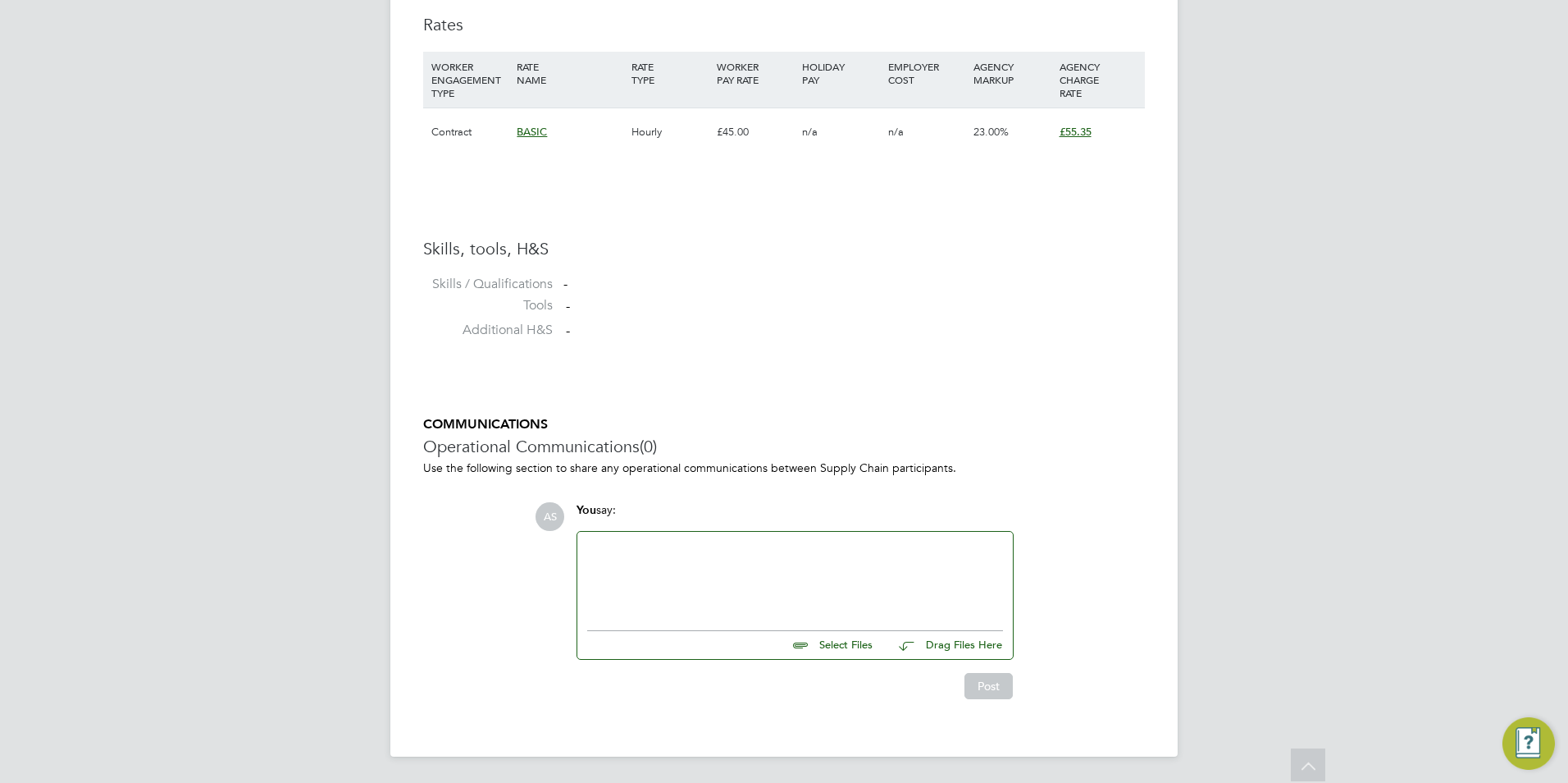
click at [825, 639] on input "file" at bounding box center [880, 642] width 246 height 23
type input "C:\fakepath\Maggi Ogunshuyi CV .docx"
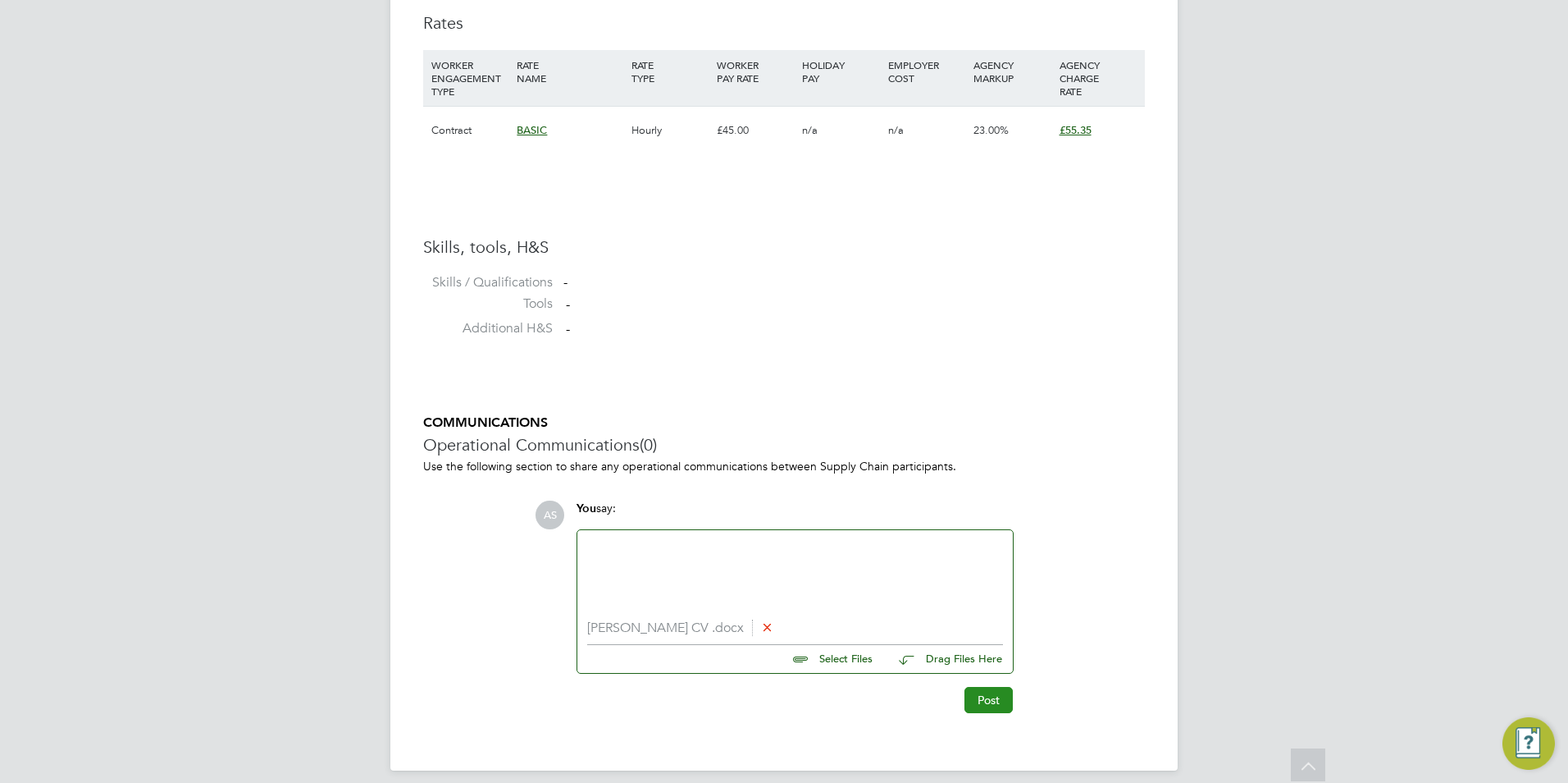
click at [989, 705] on button "Post" at bounding box center [988, 699] width 49 height 26
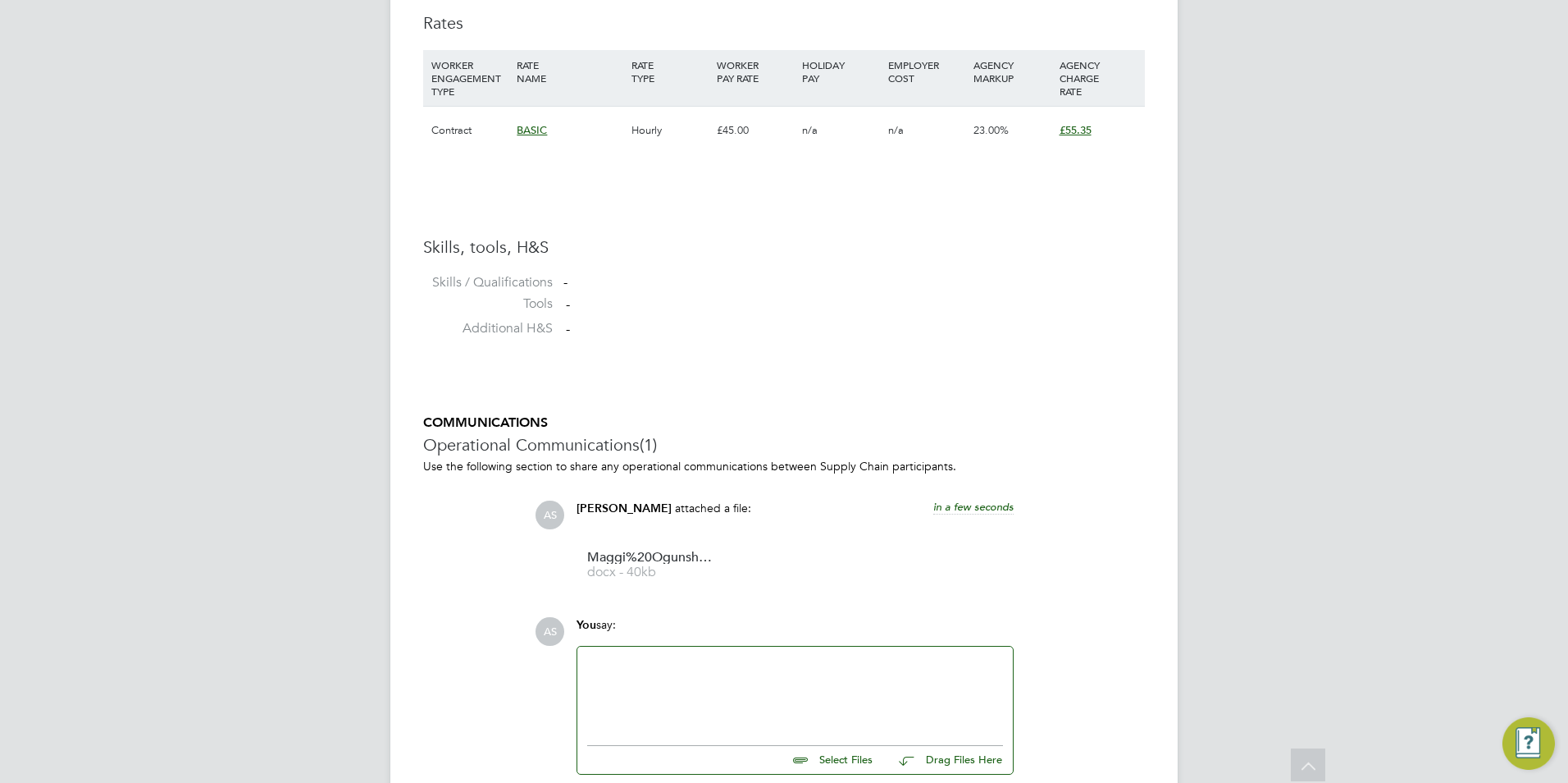
click at [671, 678] on div at bounding box center [794, 692] width 416 height 70
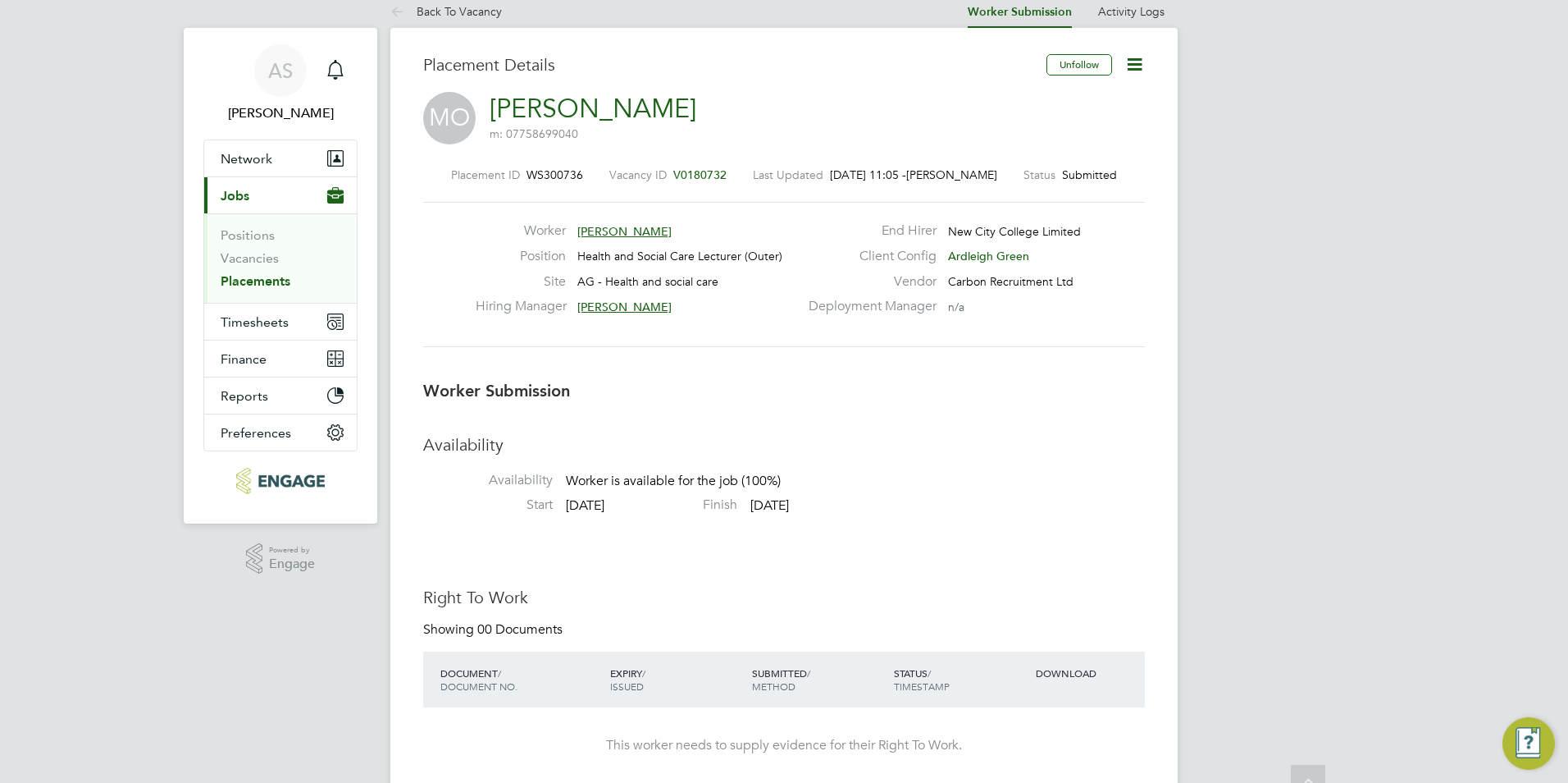
scroll to position [0, 0]
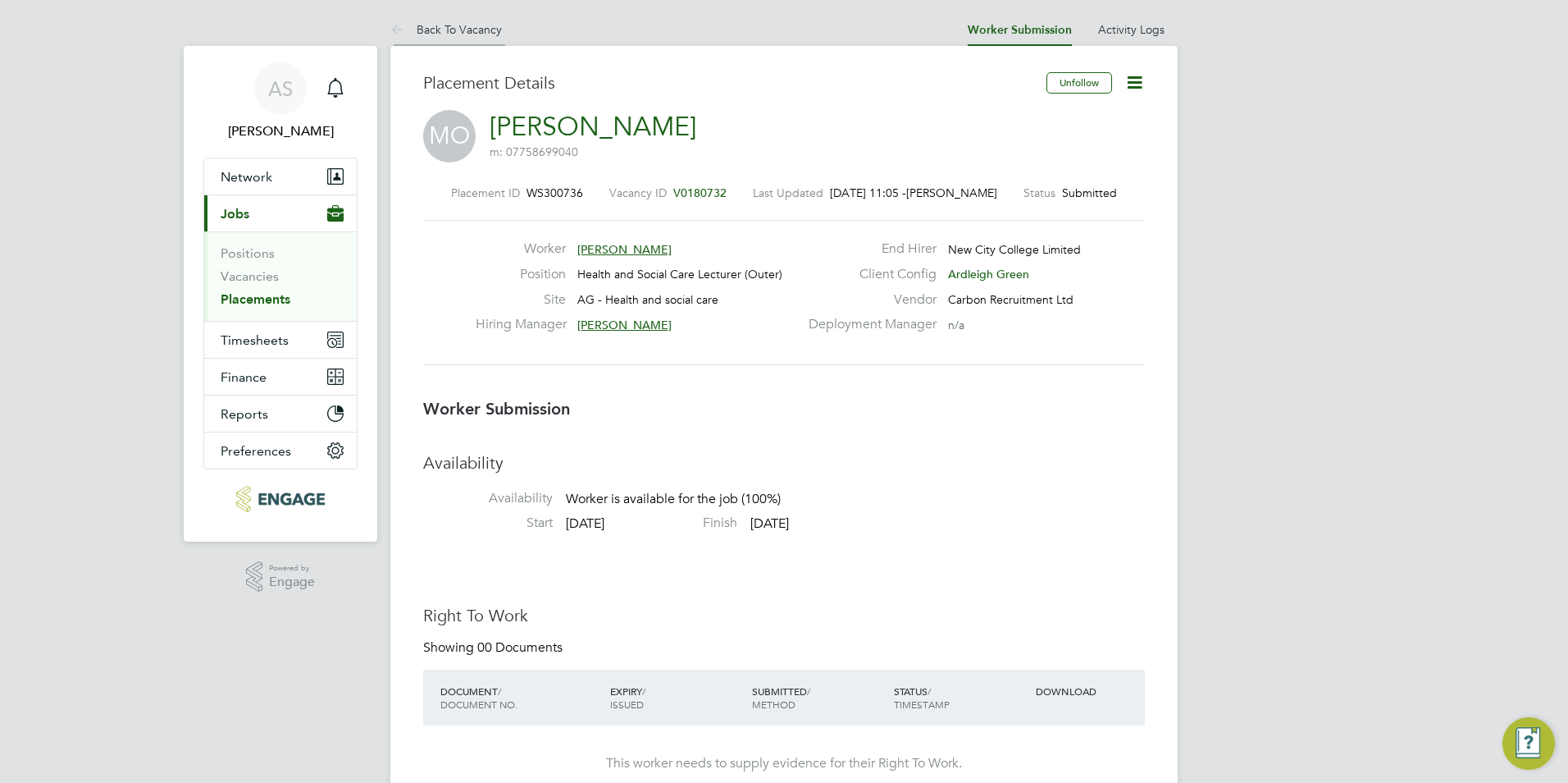
click at [462, 21] on li "Back To Vacancy" at bounding box center [446, 29] width 111 height 33
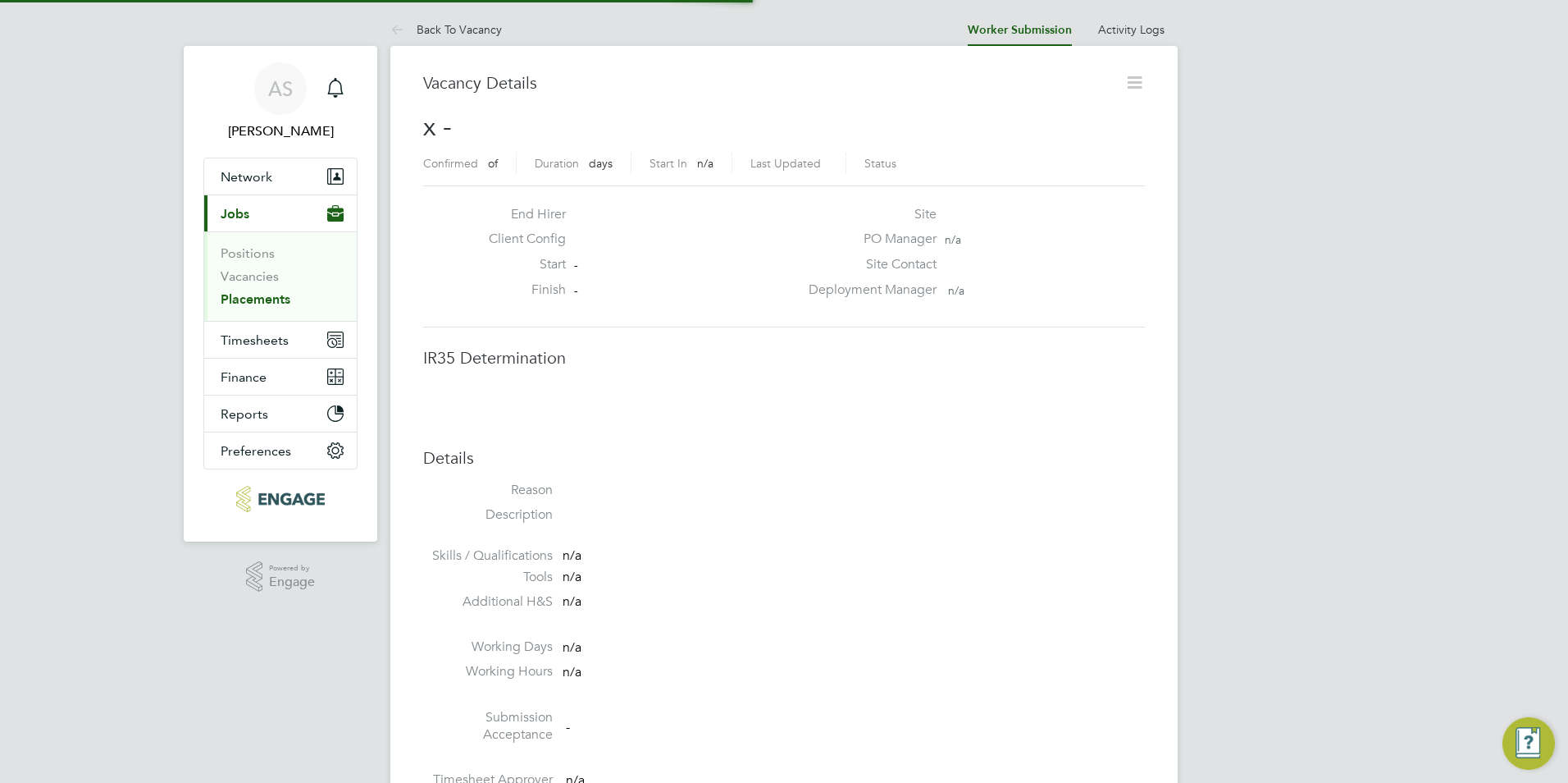
scroll to position [26, 324]
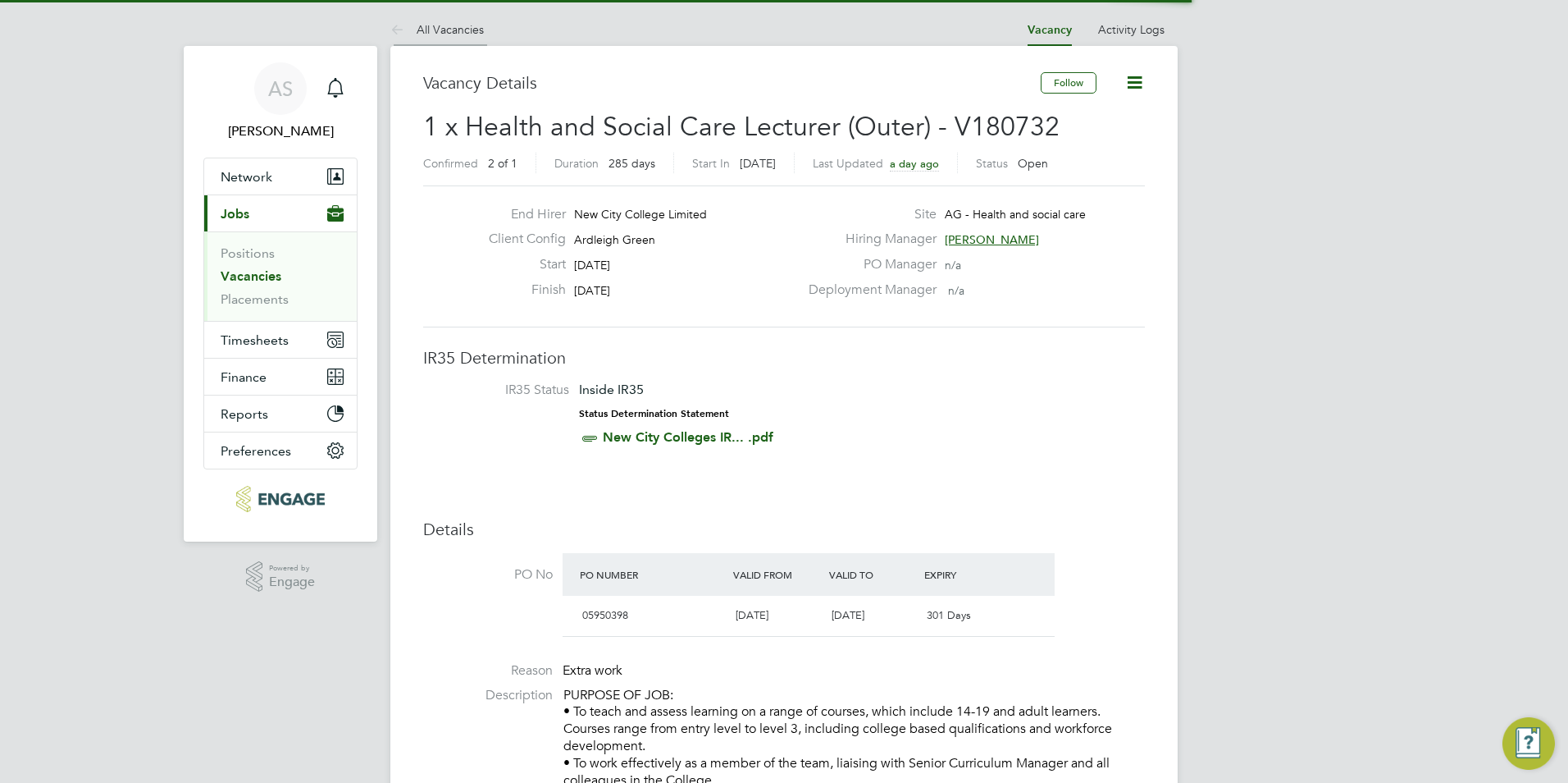
click at [458, 42] on li "All Vacancies" at bounding box center [437, 29] width 94 height 33
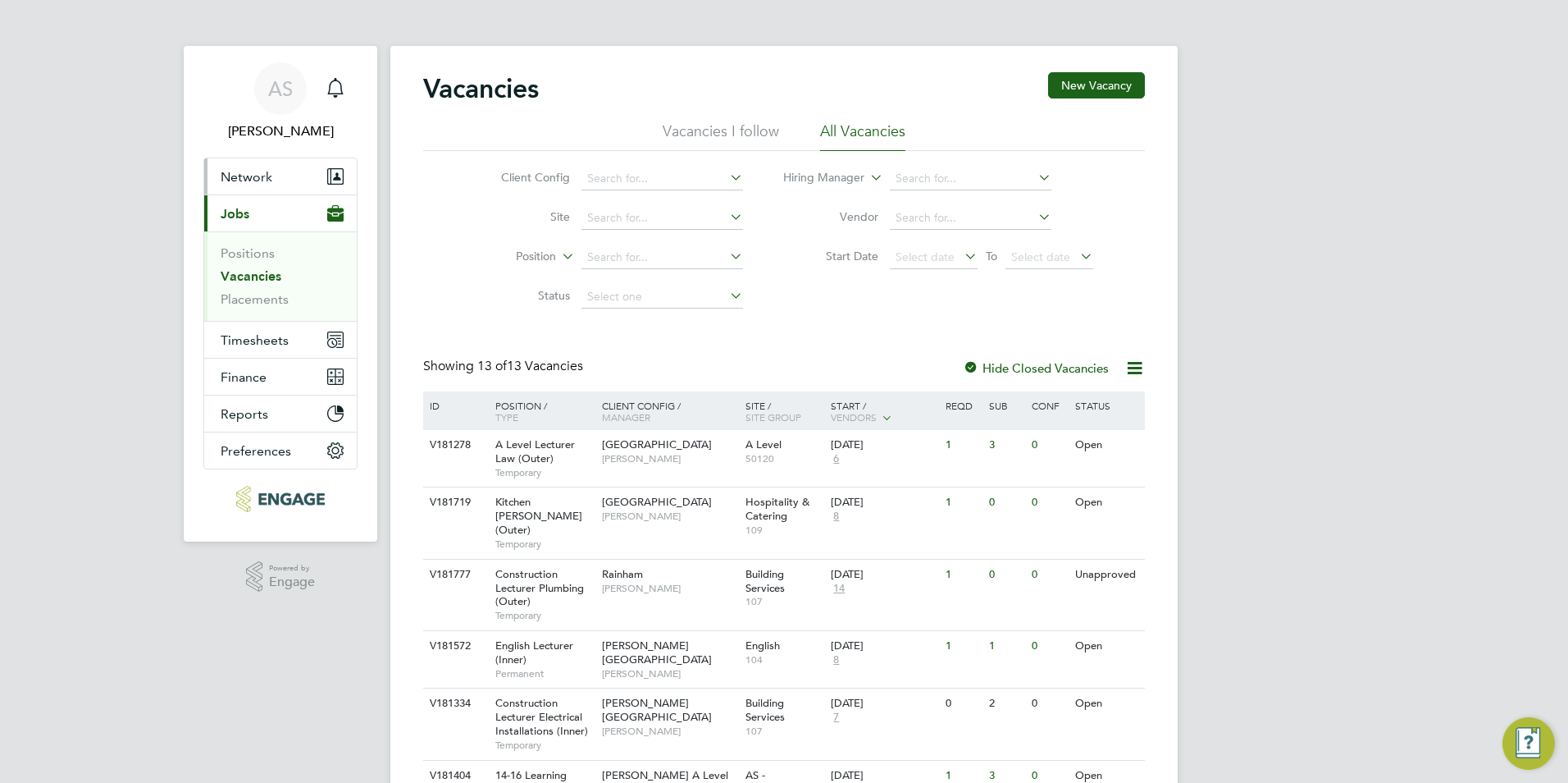
click at [273, 183] on button "Network" at bounding box center [280, 176] width 152 height 36
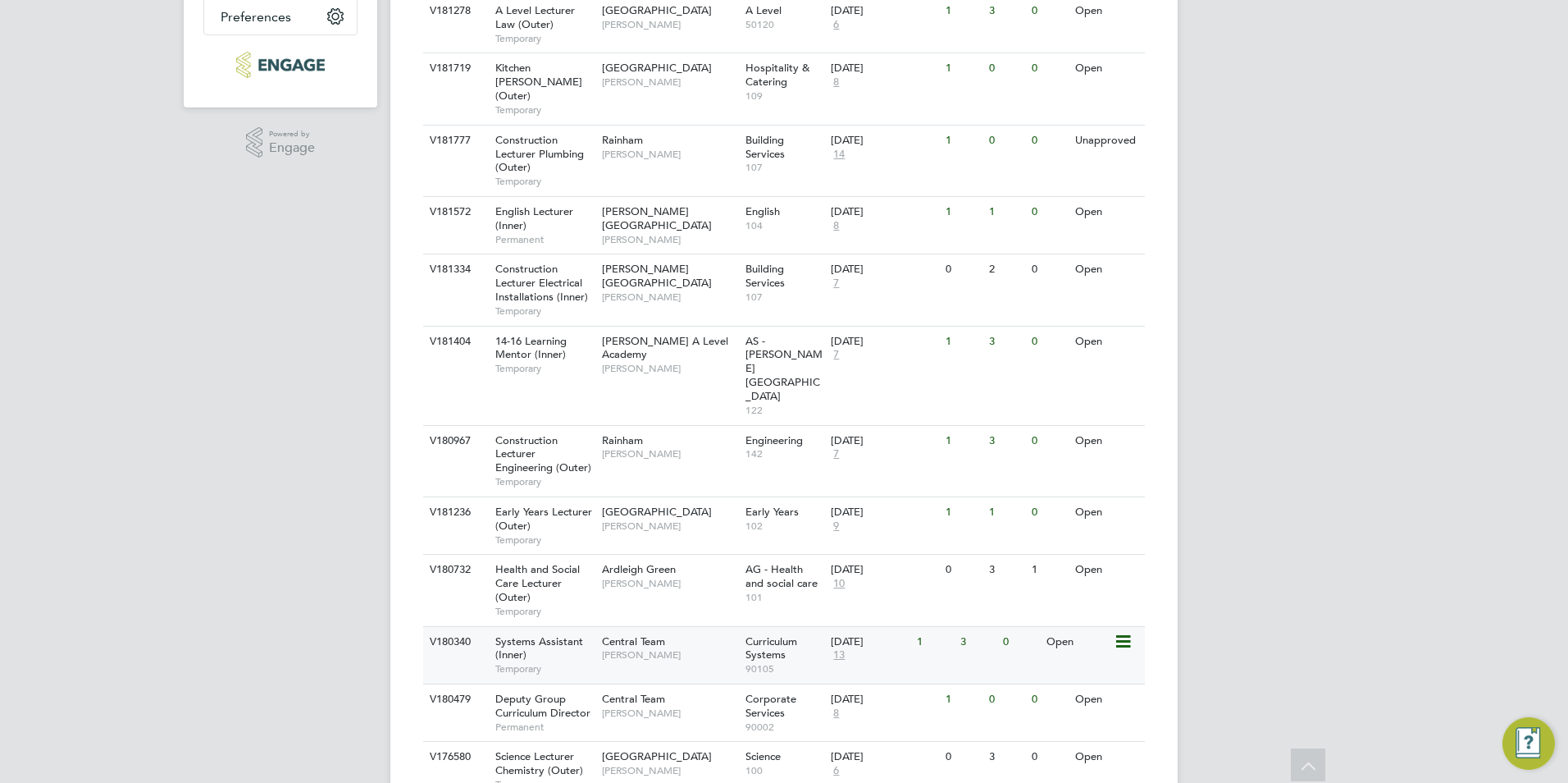
scroll to position [362, 0]
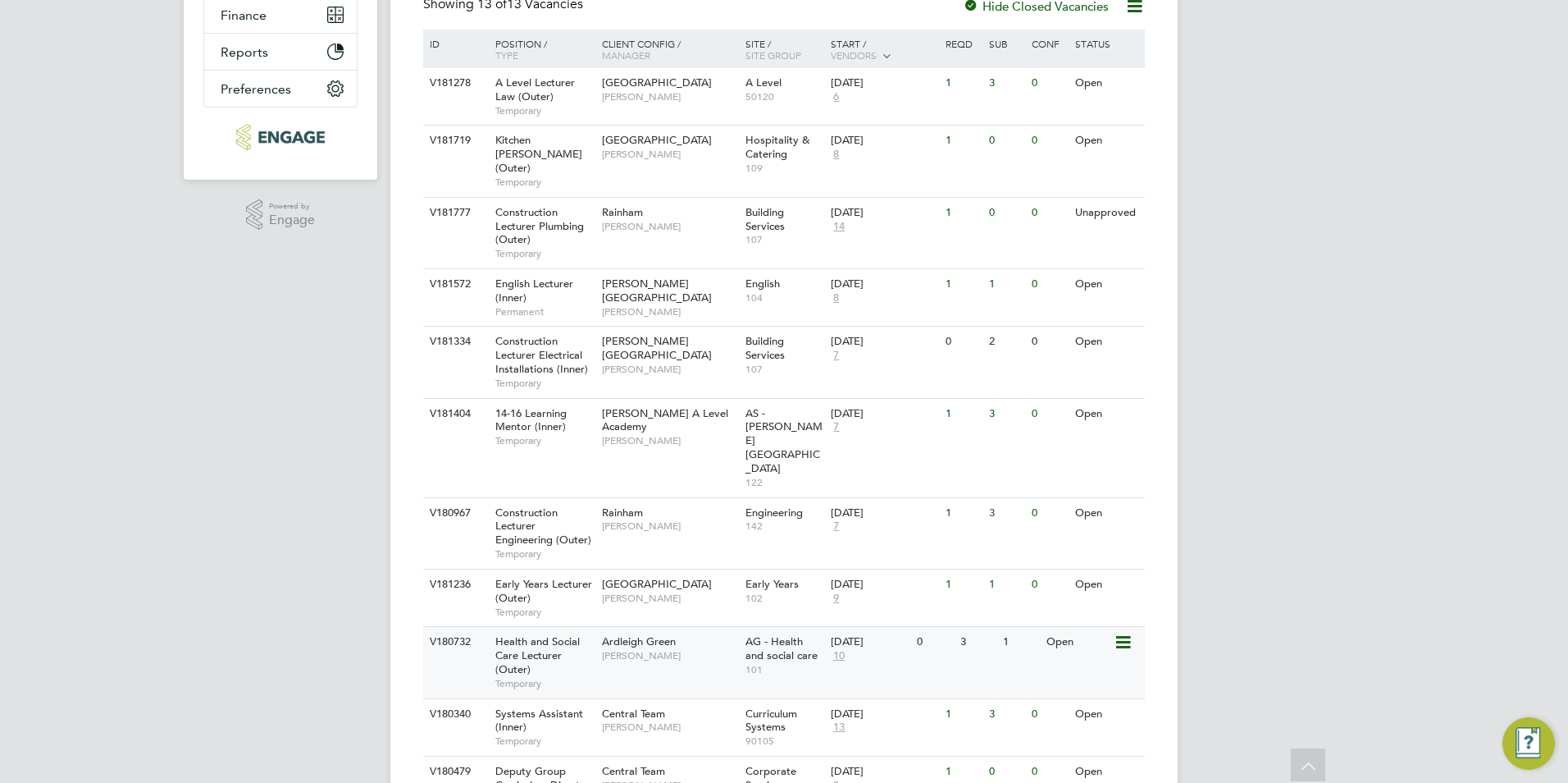
click at [689, 649] on span "[PERSON_NAME]" at bounding box center [670, 656] width 135 height 13
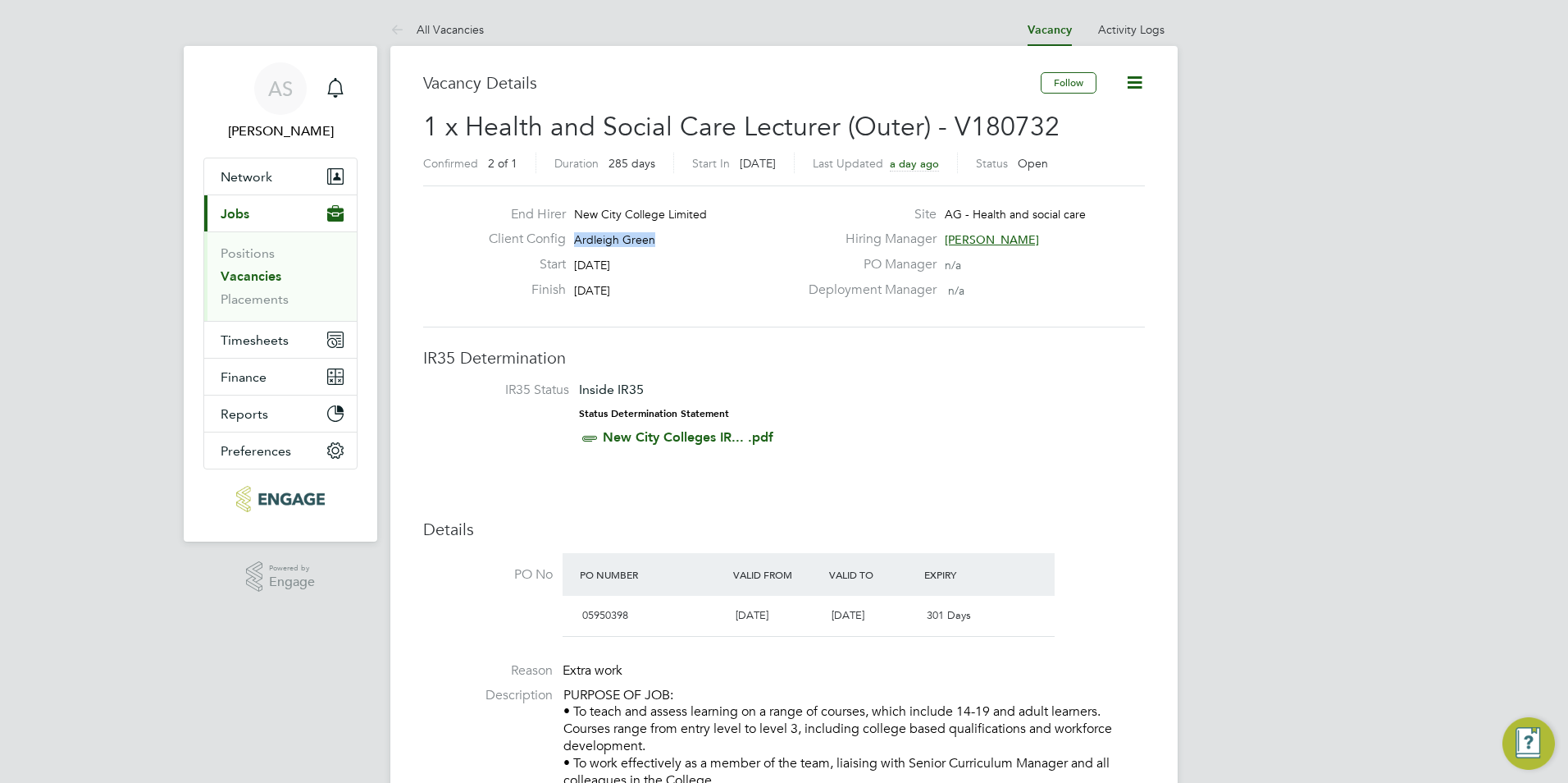
drag, startPoint x: 662, startPoint y: 245, endPoint x: 570, endPoint y: 235, distance: 92.5
click at [570, 235] on div "Client Config Ardleigh Green" at bounding box center [637, 243] width 323 height 25
copy span "Ardleigh Green"
click at [419, 31] on link "All Vacancies" at bounding box center [437, 29] width 94 height 15
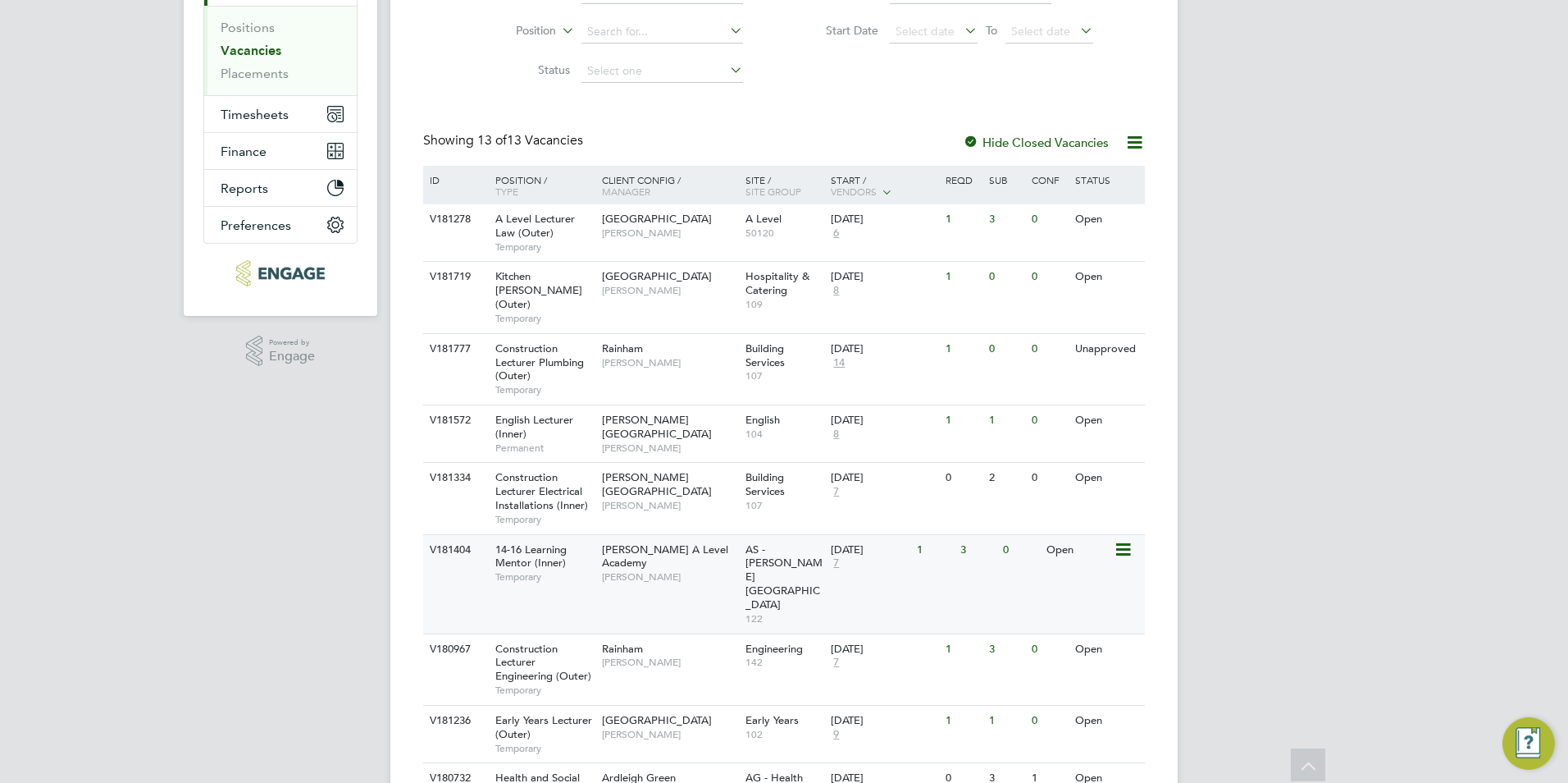
scroll to position [526, 0]
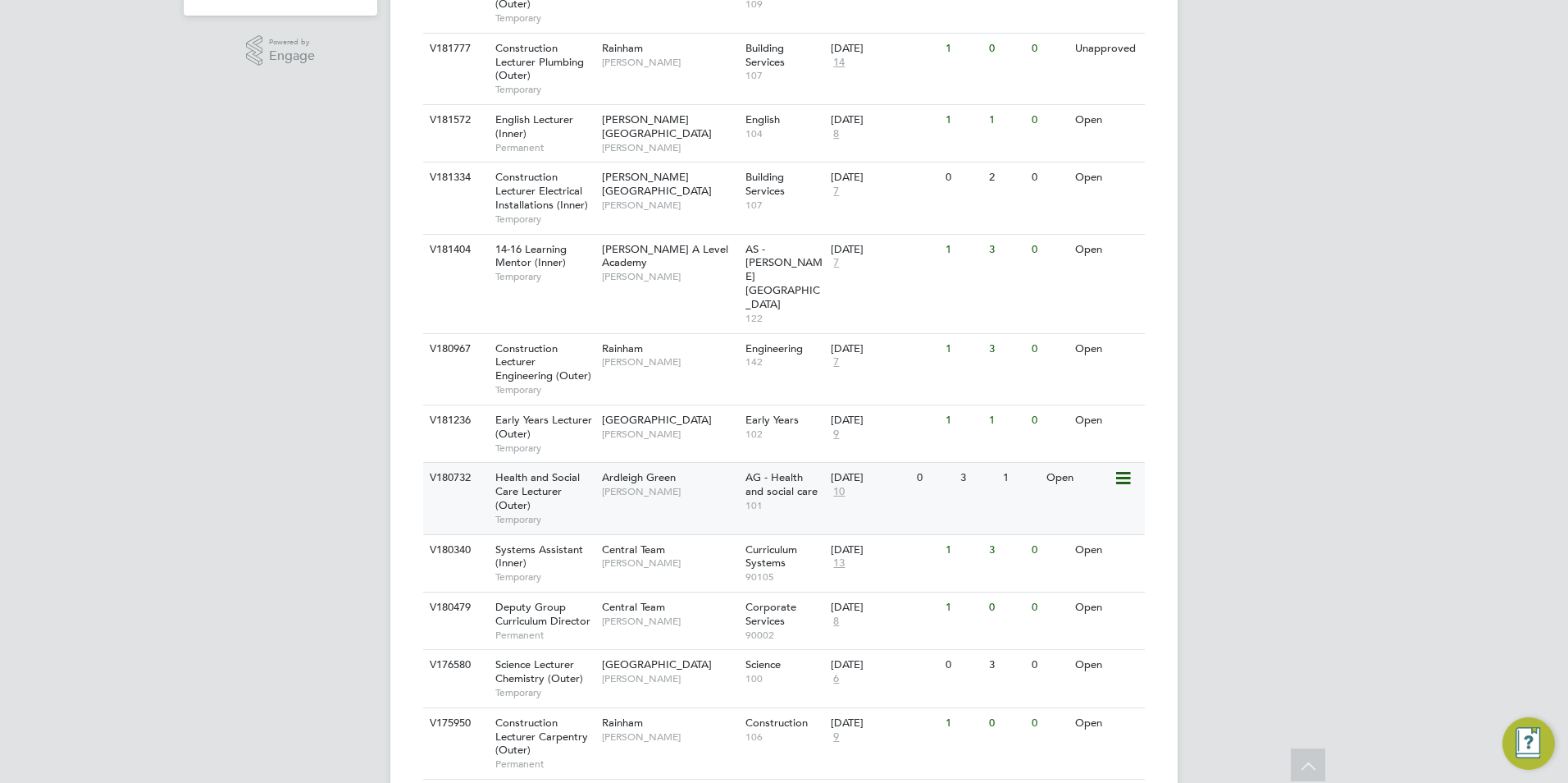
click at [669, 463] on div "Ardleigh Green [PERSON_NAME]" at bounding box center [670, 484] width 144 height 43
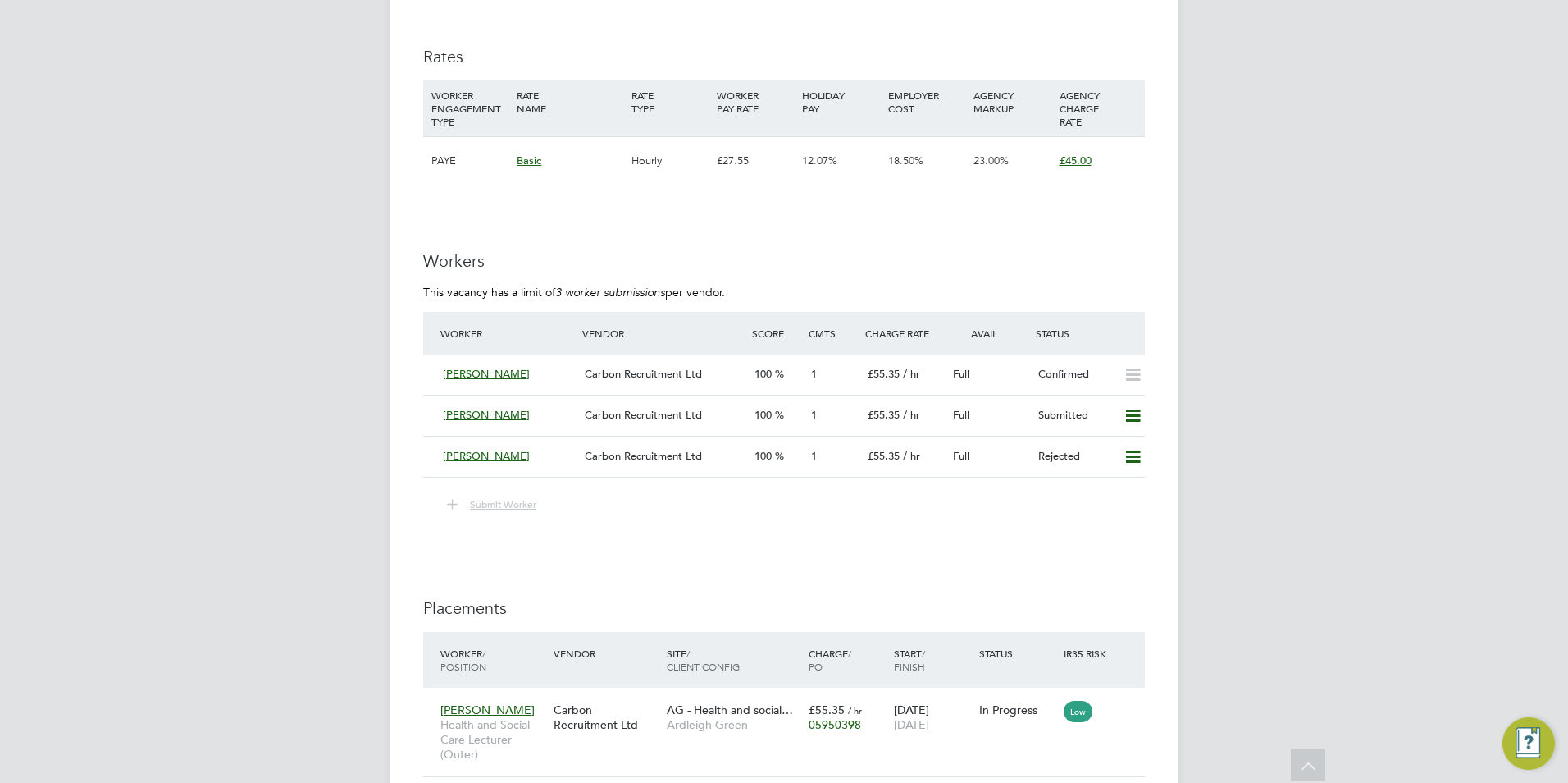
scroll to position [2428, 0]
